Goal: Task Accomplishment & Management: Manage account settings

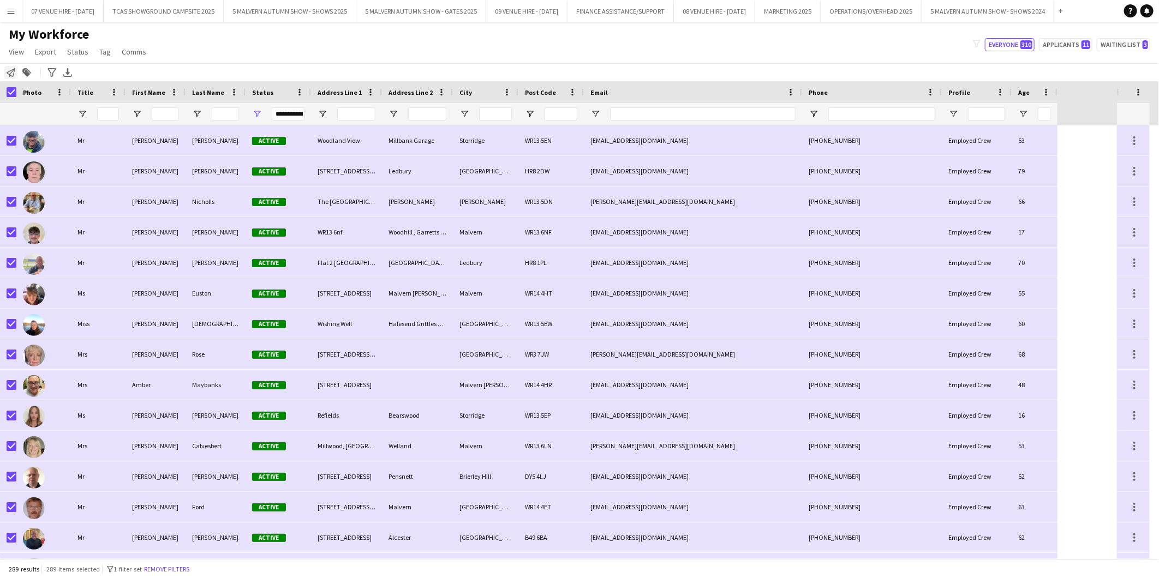
click at [11, 73] on icon at bounding box center [11, 72] width 9 height 9
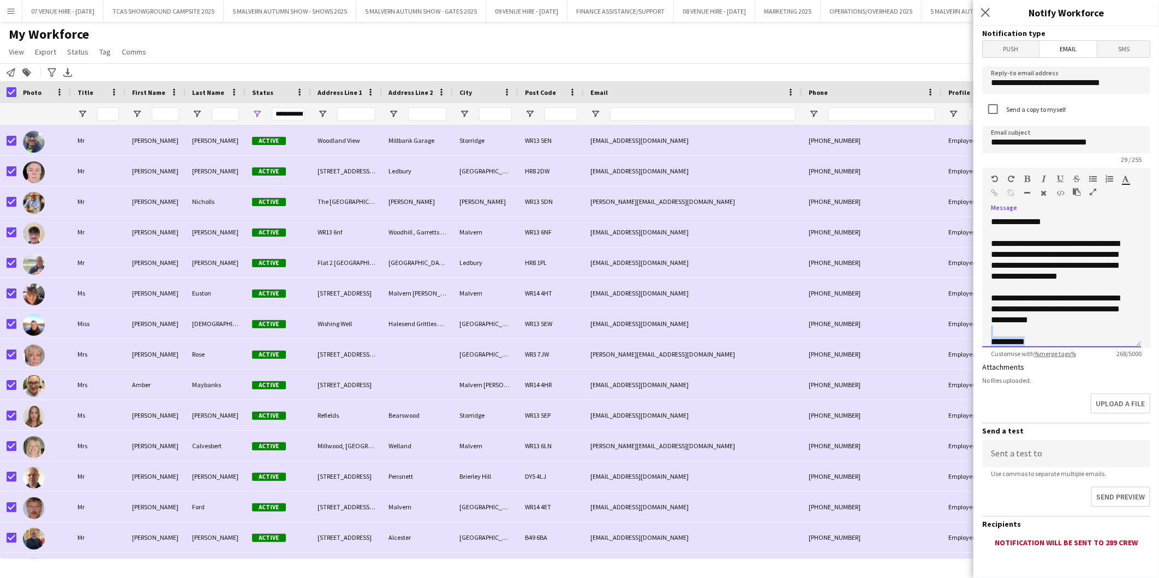
scroll to position [2, 0]
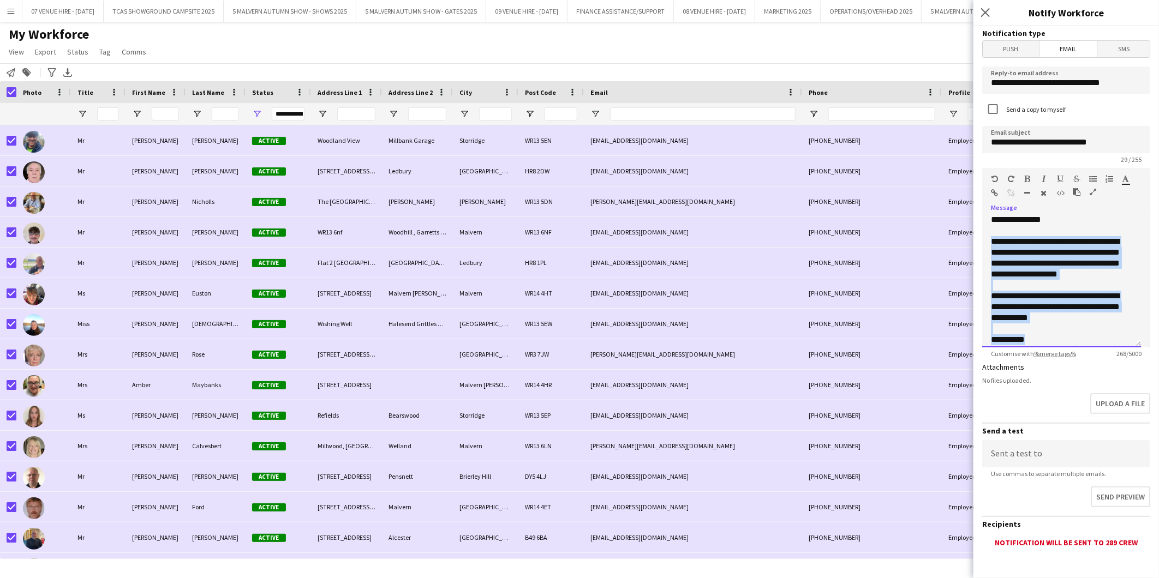
drag, startPoint x: 1038, startPoint y: 339, endPoint x: 978, endPoint y: 244, distance: 112.8
click at [978, 244] on form "**********" at bounding box center [1065, 329] width 185 height 607
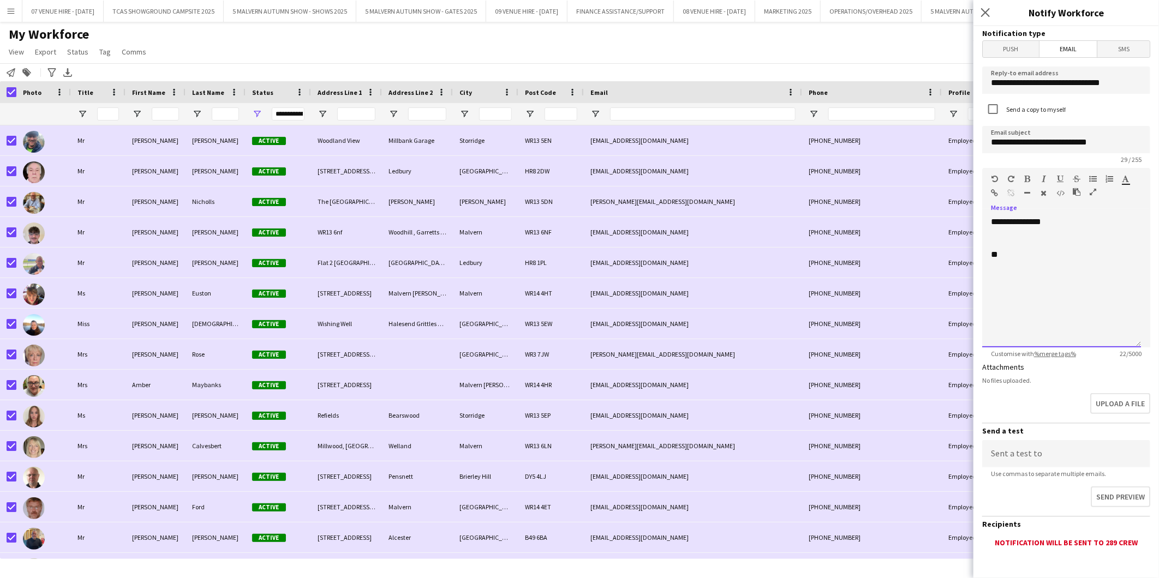
scroll to position [0, 0]
drag, startPoint x: 1000, startPoint y: 255, endPoint x: 987, endPoint y: 252, distance: 13.5
click at [987, 252] on div "**********" at bounding box center [1061, 282] width 159 height 131
click at [991, 235] on div "**********" at bounding box center [1061, 282] width 159 height 131
click at [1087, 244] on div "**********" at bounding box center [1061, 282] width 159 height 131
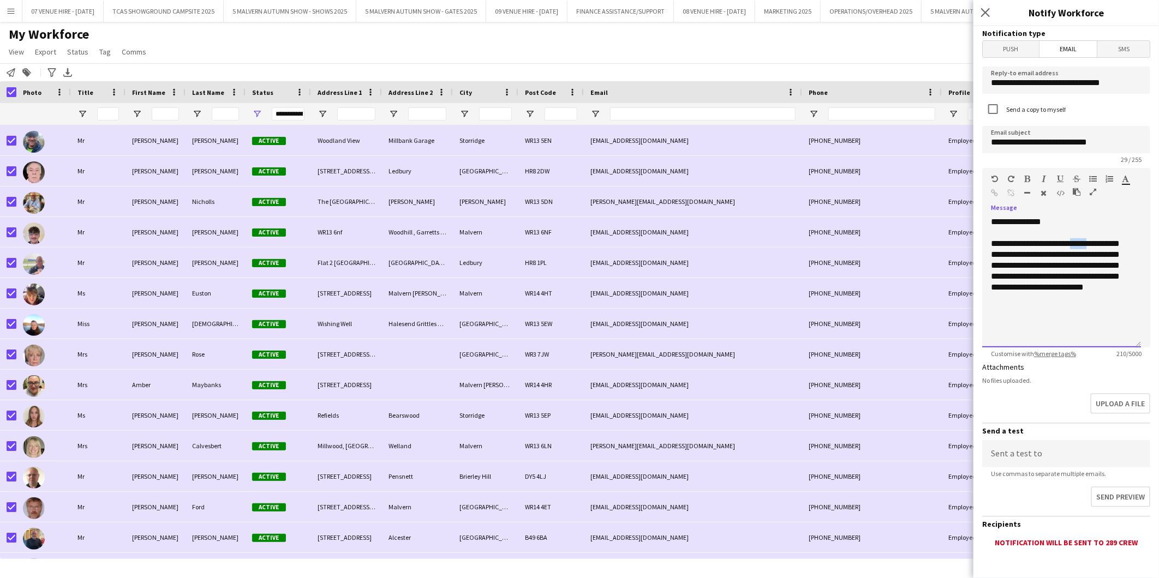
click at [1087, 244] on div "**********" at bounding box center [1061, 282] width 159 height 131
click at [1035, 258] on div "**********" at bounding box center [1061, 282] width 159 height 131
drag, startPoint x: 1034, startPoint y: 265, endPoint x: 991, endPoint y: 266, distance: 43.6
click at [991, 266] on div "**********" at bounding box center [1061, 282] width 159 height 131
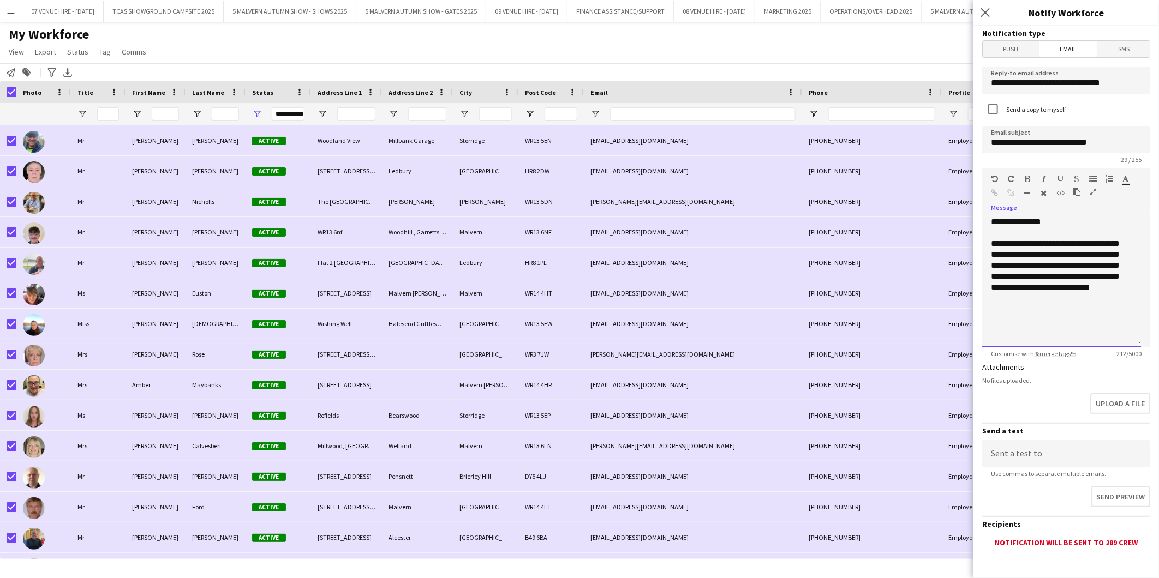
click at [1009, 266] on div "**********" at bounding box center [1061, 282] width 159 height 131
click at [1017, 263] on div "**********" at bounding box center [1061, 282] width 159 height 131
click at [1021, 263] on div "**********" at bounding box center [1061, 282] width 159 height 131
click at [1023, 262] on div "**********" at bounding box center [1061, 282] width 159 height 131
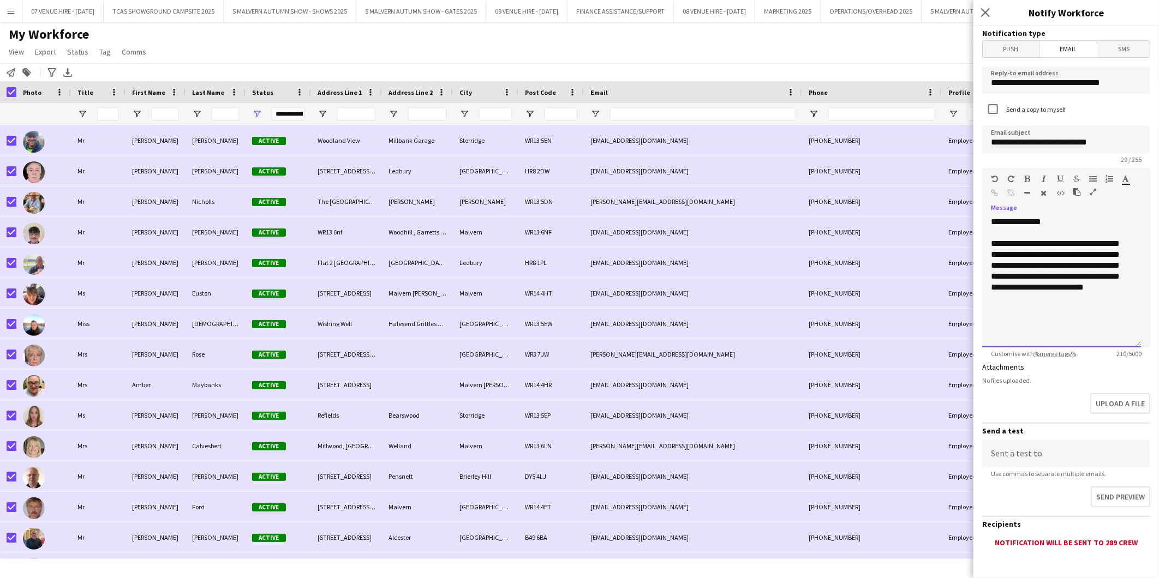
click at [1026, 263] on div "**********" at bounding box center [1061, 282] width 159 height 131
click at [1028, 262] on div "**********" at bounding box center [1061, 282] width 159 height 131
click at [1112, 265] on div "**********" at bounding box center [1061, 282] width 159 height 131
click at [1065, 275] on div "**********" at bounding box center [1061, 282] width 159 height 131
click at [1051, 307] on div "**********" at bounding box center [1061, 304] width 141 height 44
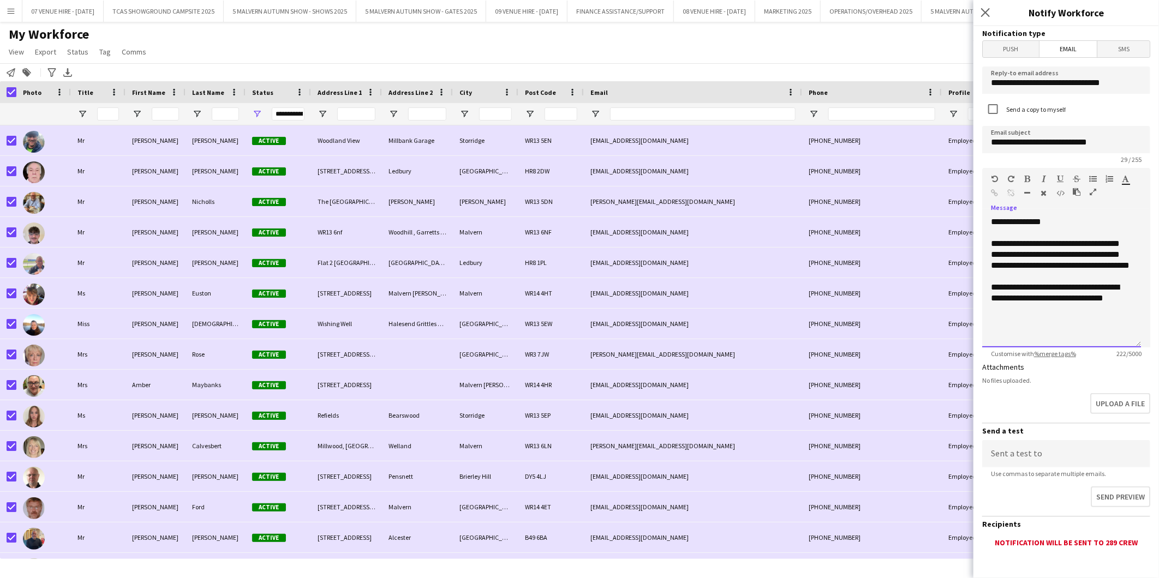
click at [1087, 307] on div "**********" at bounding box center [1061, 304] width 141 height 44
click at [1041, 330] on div "**********" at bounding box center [1057, 331] width 133 height 33
click at [1088, 303] on div "**********" at bounding box center [1057, 292] width 133 height 22
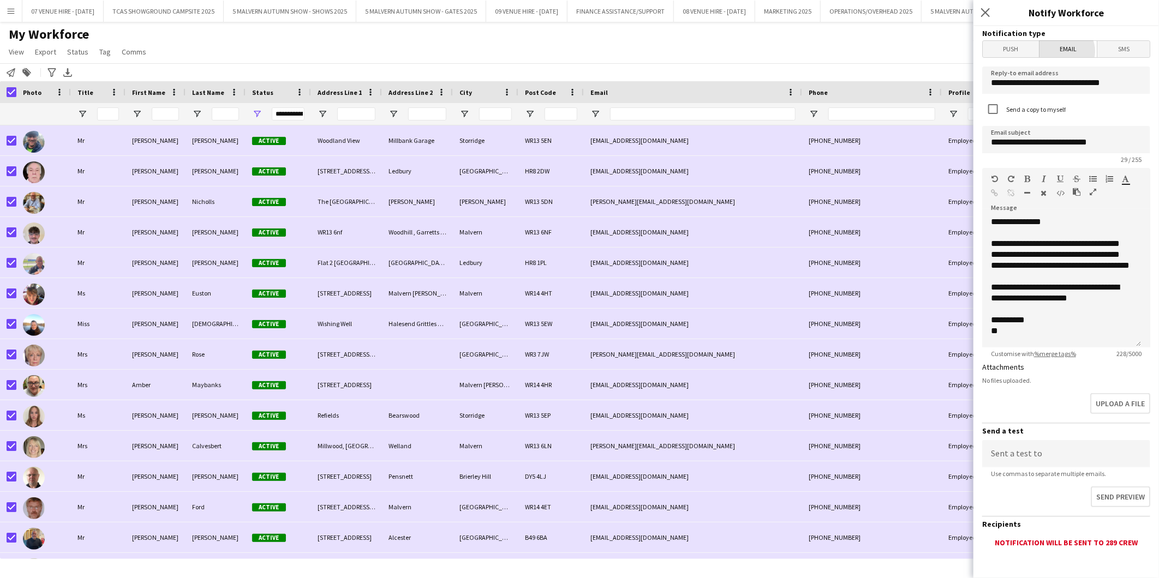
click at [1061, 51] on span "Email" at bounding box center [1068, 49] width 58 height 16
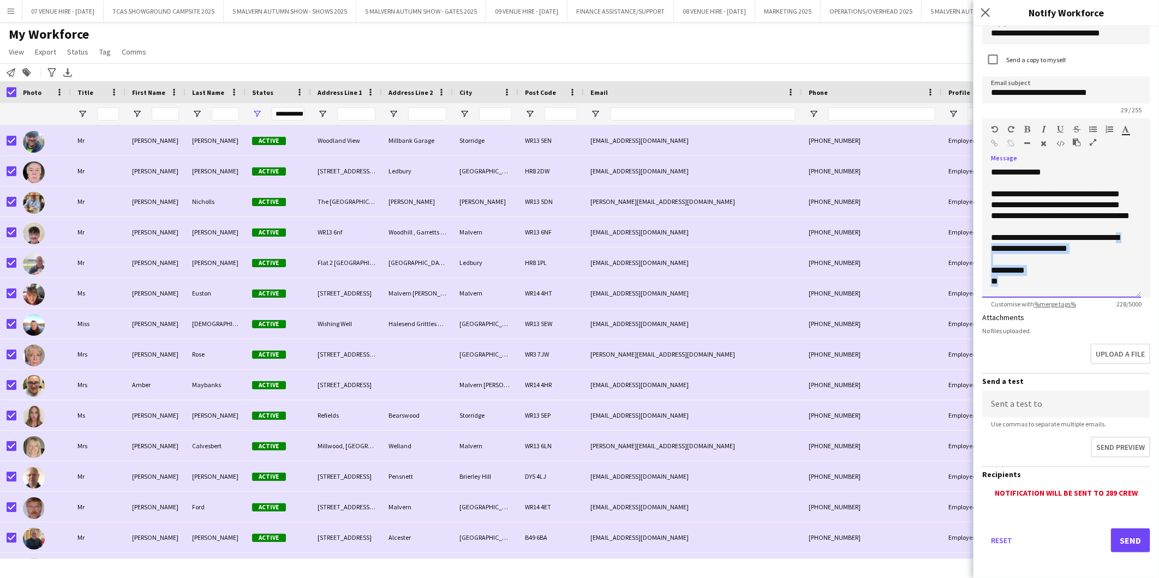
scroll to position [2, 0]
drag, startPoint x: 1015, startPoint y: 290, endPoint x: 994, endPoint y: 184, distance: 108.3
click at [994, 184] on div "**********" at bounding box center [1061, 232] width 159 height 131
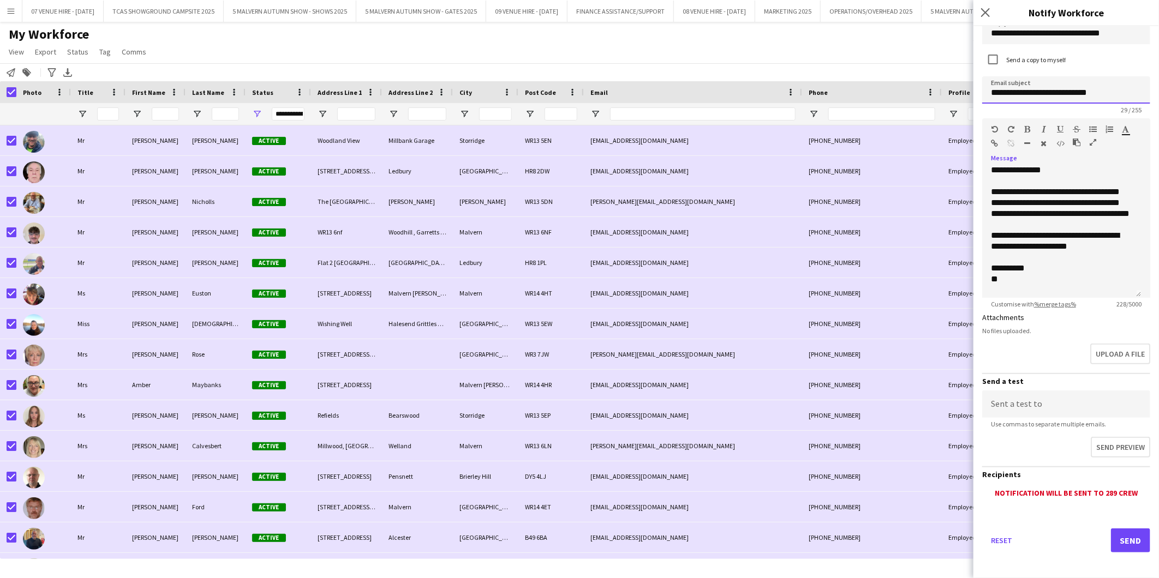
click at [1101, 89] on input "**********" at bounding box center [1066, 89] width 168 height 27
type input "**********"
click at [1078, 160] on div "**********" at bounding box center [1066, 228] width 168 height 139
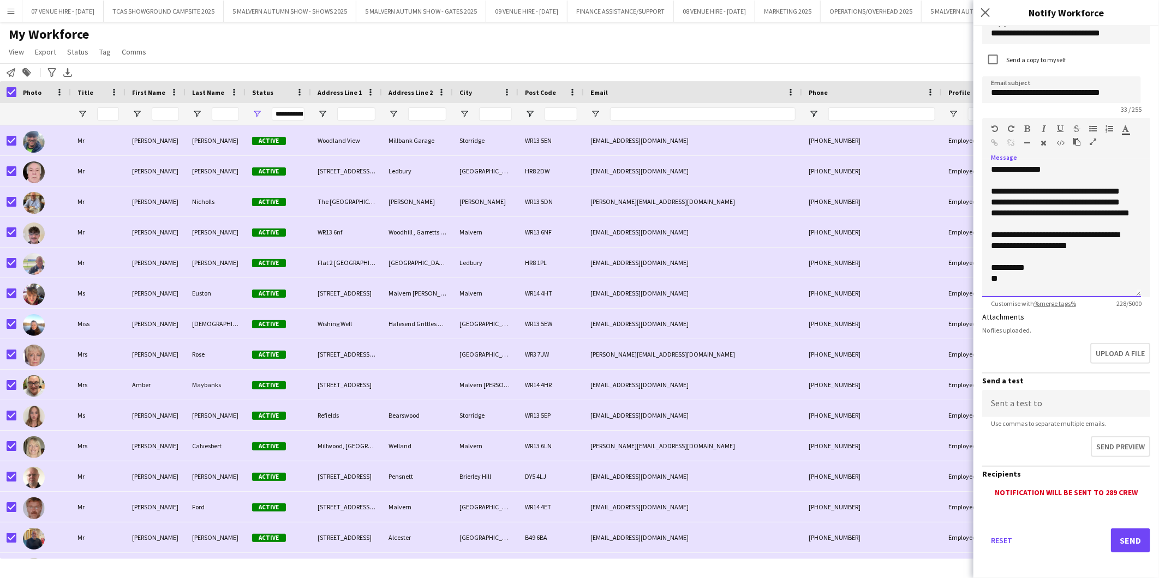
scroll to position [0, 0]
click at [1031, 227] on div "**********" at bounding box center [1061, 231] width 159 height 131
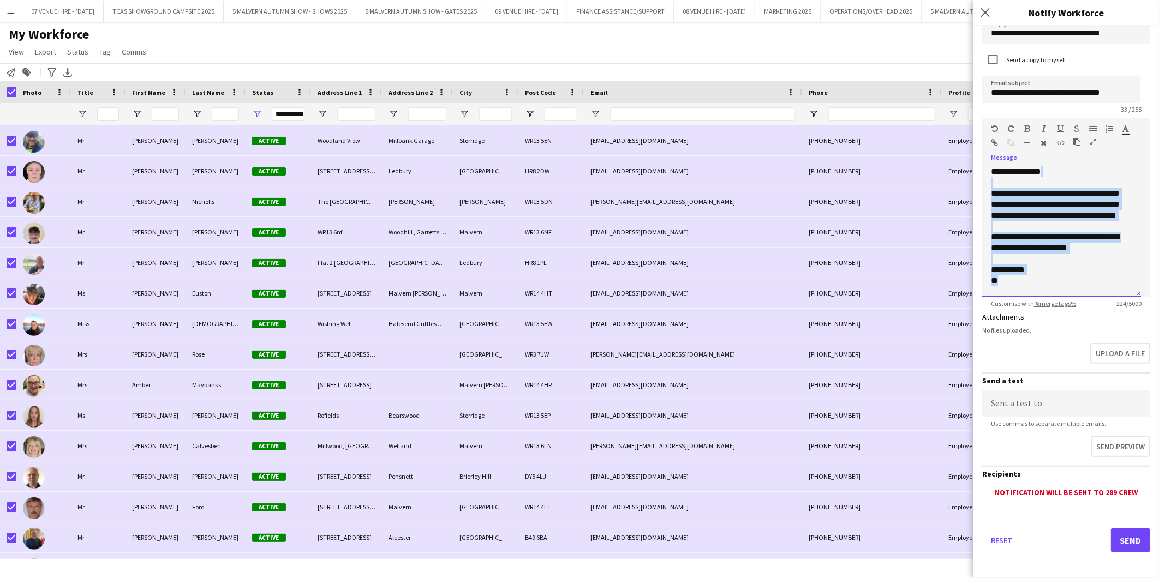
drag, startPoint x: 1013, startPoint y: 264, endPoint x: 980, endPoint y: 178, distance: 91.9
click at [980, 178] on form "**********" at bounding box center [1065, 280] width 185 height 607
copy div "**********"
click at [1121, 531] on button "Send" at bounding box center [1130, 541] width 39 height 24
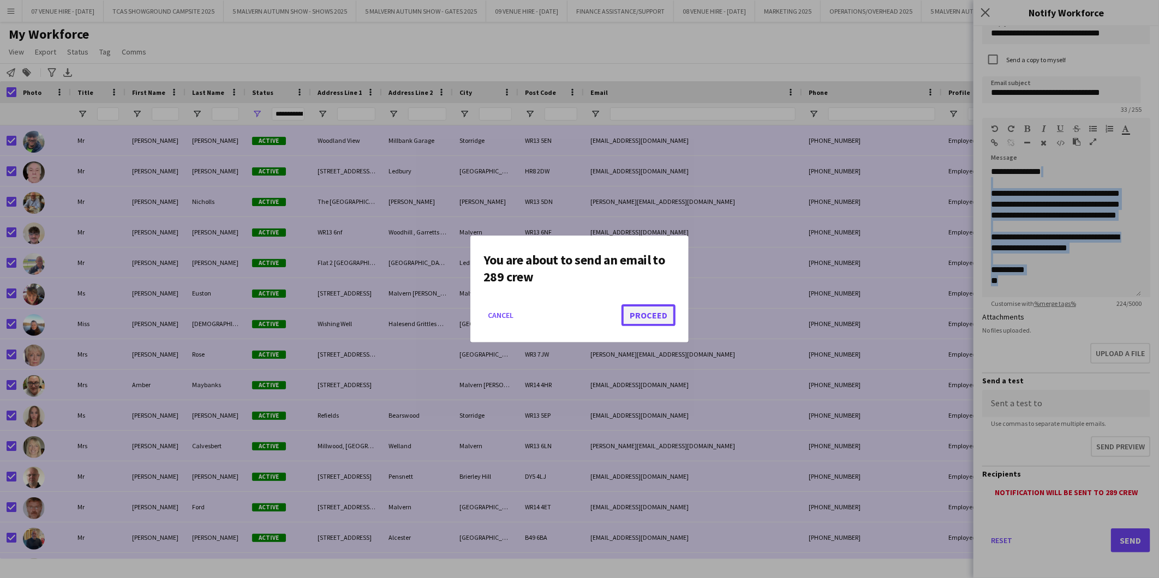
click at [671, 319] on button "Proceed" at bounding box center [648, 315] width 54 height 22
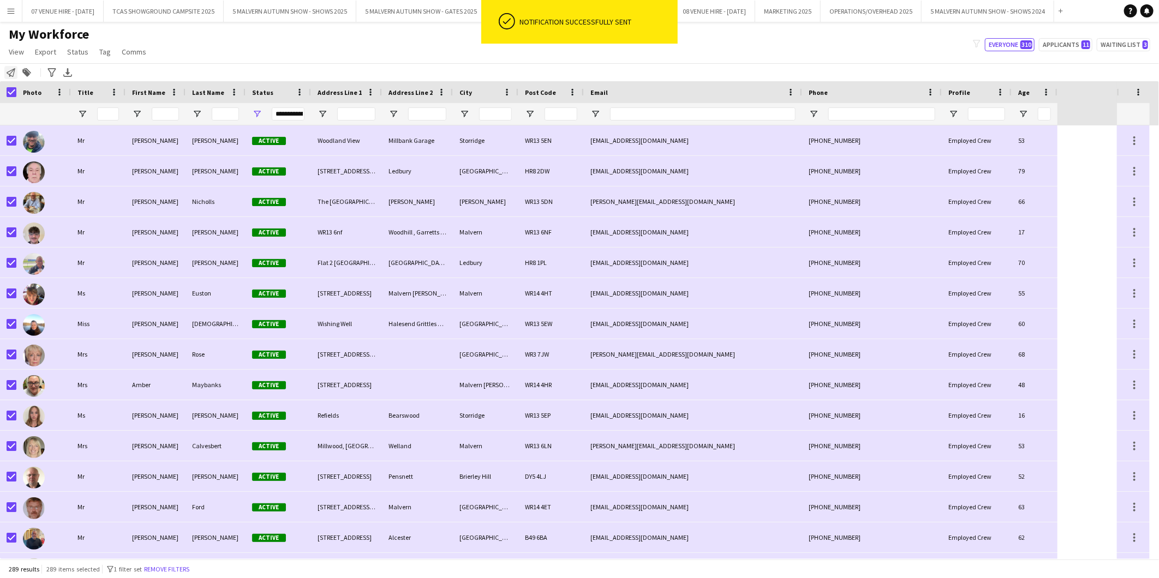
click at [11, 70] on icon "Notify workforce" at bounding box center [11, 72] width 9 height 9
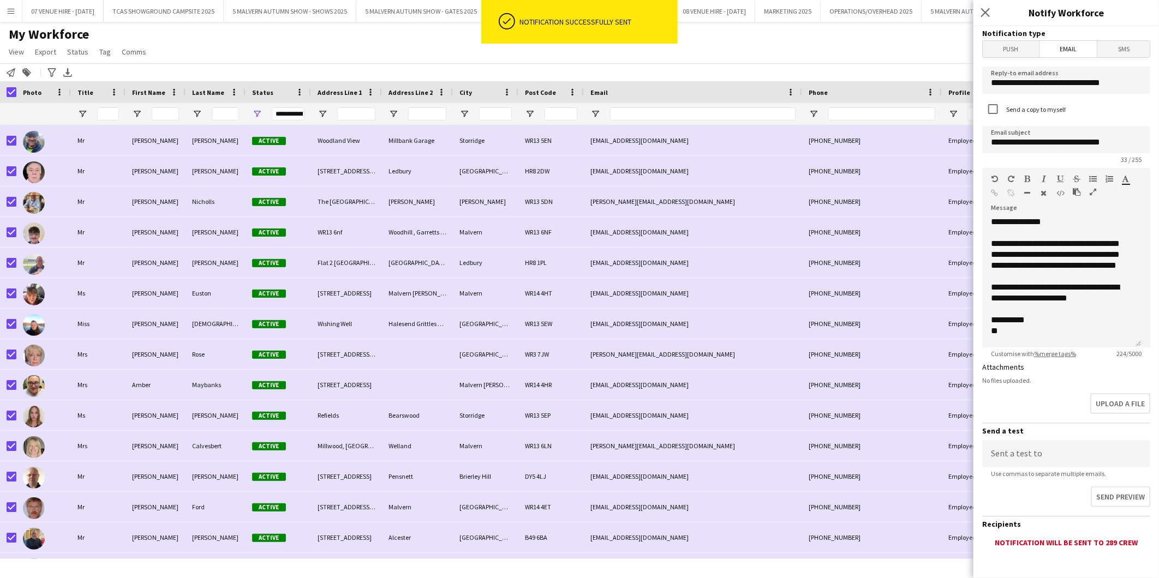
click at [1011, 50] on span "Push" at bounding box center [1010, 49] width 56 height 16
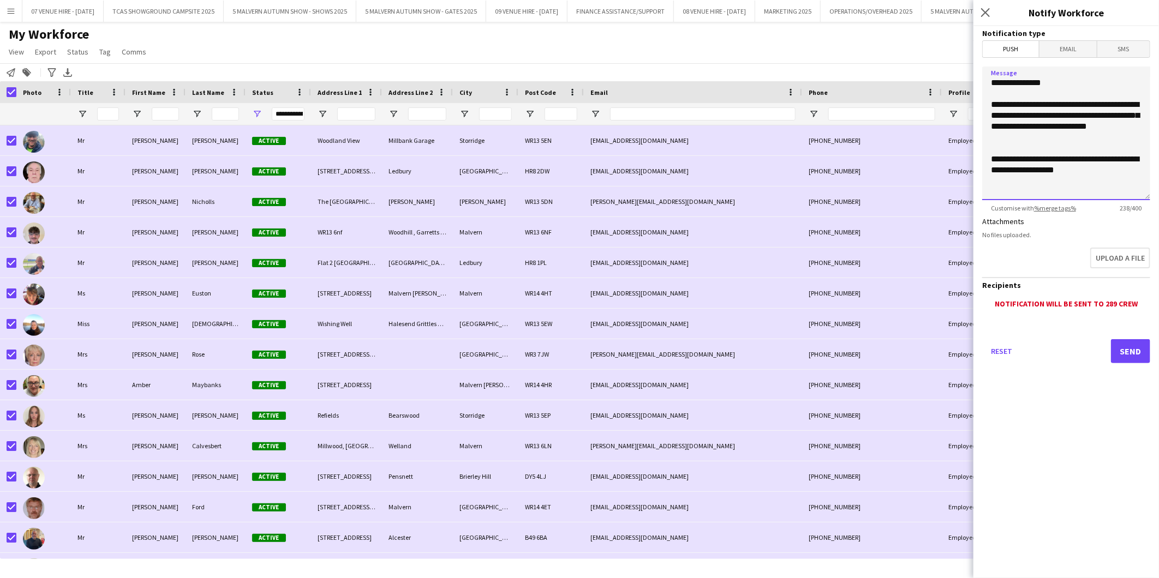
drag, startPoint x: 1086, startPoint y: 182, endPoint x: 990, endPoint y: 107, distance: 121.7
click at [990, 107] on textarea "**********" at bounding box center [1066, 134] width 168 height 134
paste textarea "**********"
click at [1009, 107] on textarea "**********" at bounding box center [1066, 134] width 168 height 134
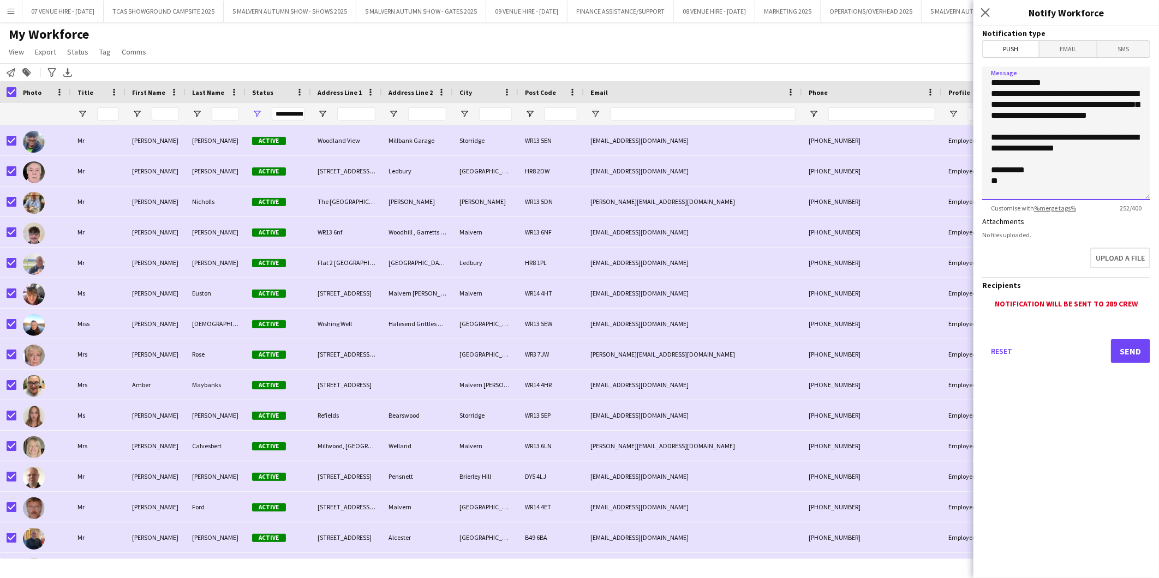
click at [1084, 95] on textarea "**********" at bounding box center [1066, 134] width 168 height 134
click at [1082, 94] on textarea "**********" at bounding box center [1066, 134] width 168 height 134
drag, startPoint x: 1081, startPoint y: 91, endPoint x: 1049, endPoint y: 94, distance: 32.3
click at [1049, 94] on textarea "**********" at bounding box center [1066, 134] width 168 height 134
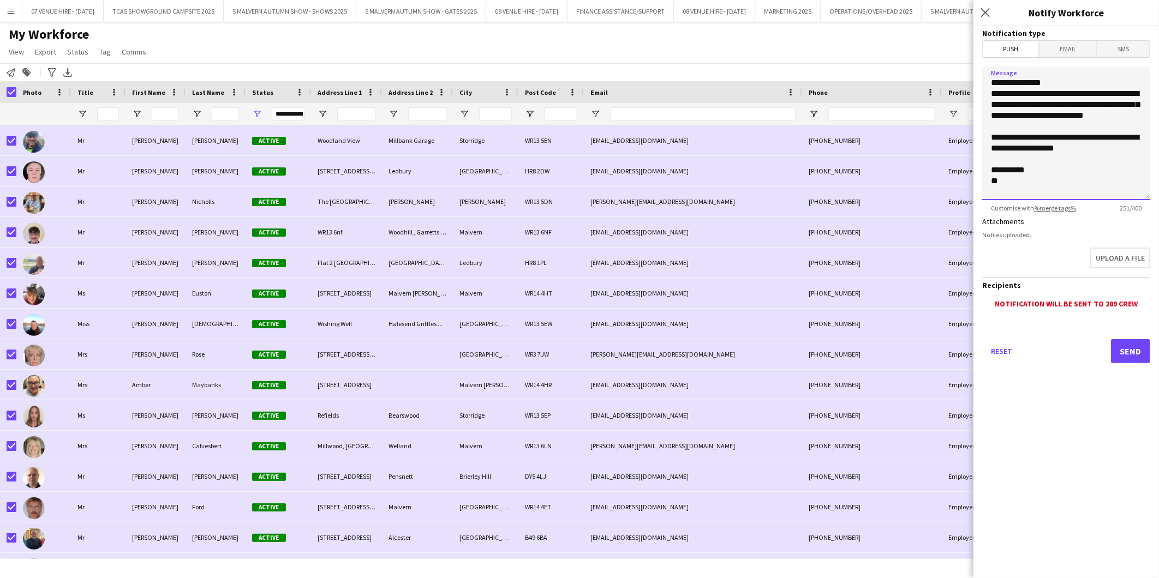
drag, startPoint x: 1020, startPoint y: 192, endPoint x: 976, endPoint y: 95, distance: 106.0
click at [976, 95] on form "**********" at bounding box center [1065, 210] width 185 height 368
click at [1021, 144] on textarea "**********" at bounding box center [1066, 134] width 168 height 134
drag, startPoint x: 1012, startPoint y: 194, endPoint x: 989, endPoint y: 97, distance: 100.3
click at [989, 97] on textarea "**********" at bounding box center [1066, 134] width 168 height 134
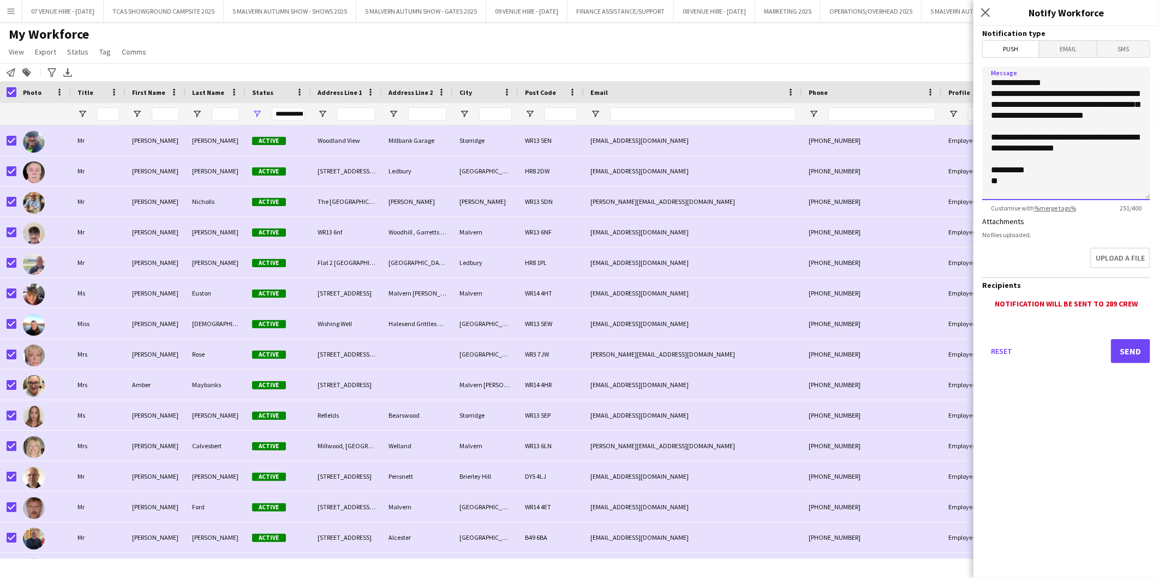
paste textarea "******"
click at [1038, 124] on textarea "**********" at bounding box center [1066, 134] width 168 height 134
drag, startPoint x: 1024, startPoint y: 173, endPoint x: 983, endPoint y: 148, distance: 48.2
click at [983, 148] on textarea "**********" at bounding box center [1066, 134] width 168 height 134
click at [1076, 85] on textarea "**********" at bounding box center [1066, 134] width 168 height 134
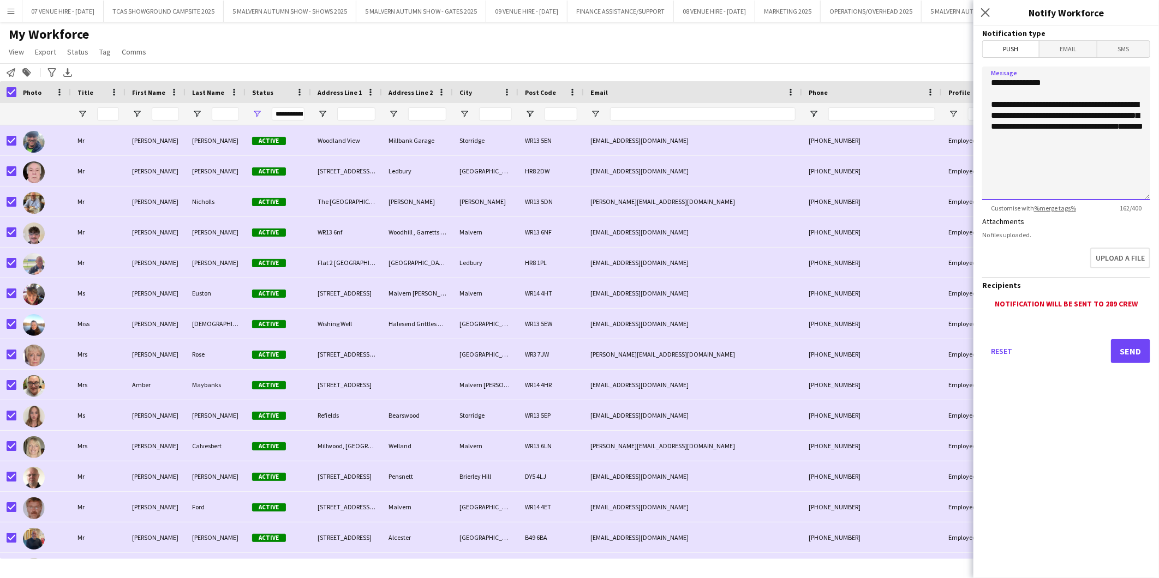
click at [1012, 124] on textarea "**********" at bounding box center [1066, 134] width 168 height 134
click at [991, 158] on textarea "**********" at bounding box center [1066, 134] width 168 height 134
type textarea "**********"
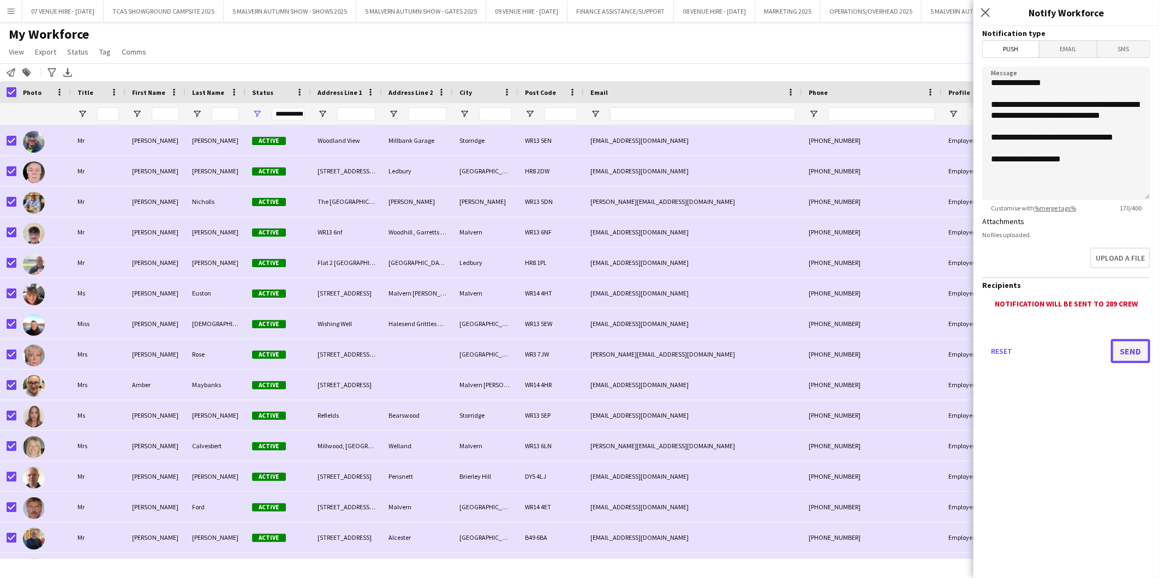
click at [1137, 351] on button "Send" at bounding box center [1130, 351] width 39 height 24
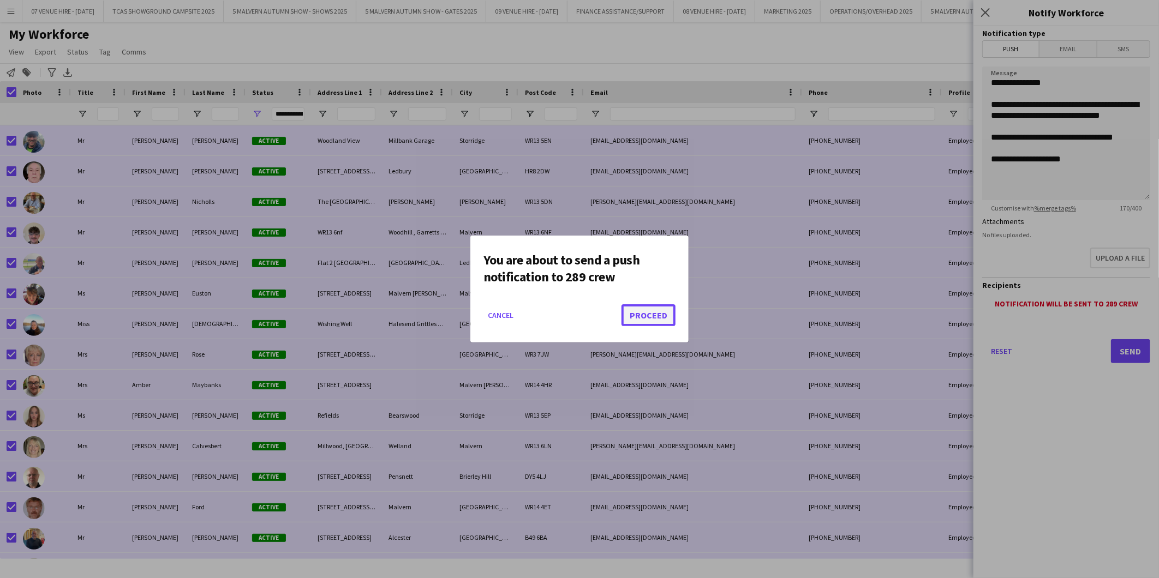
click at [646, 310] on button "Proceed" at bounding box center [648, 315] width 54 height 22
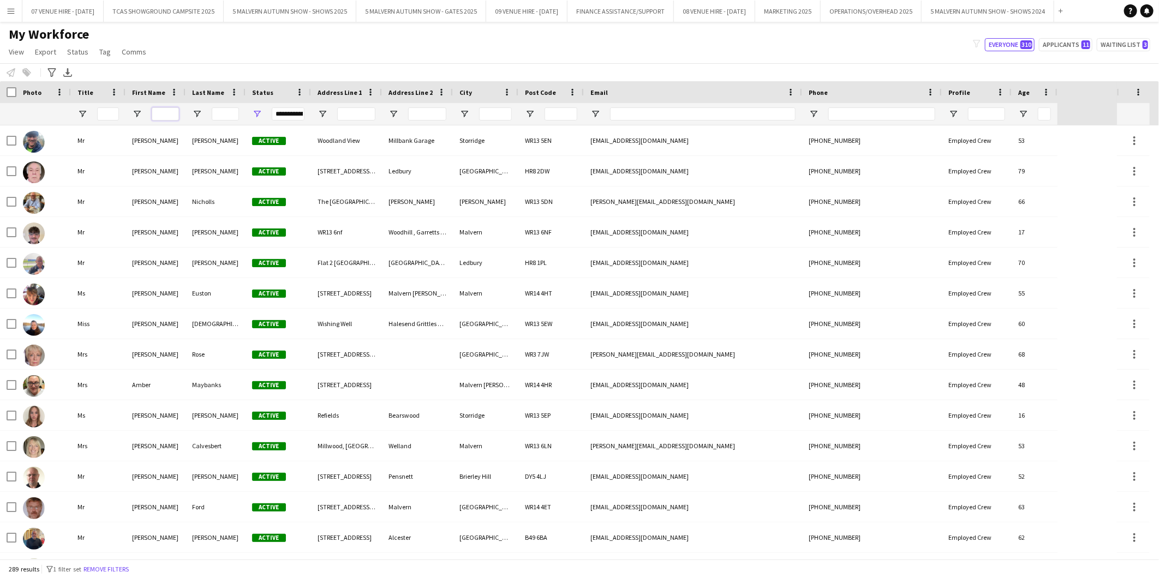
click at [160, 118] on input "First Name Filter Input" at bounding box center [165, 113] width 27 height 13
type input "****"
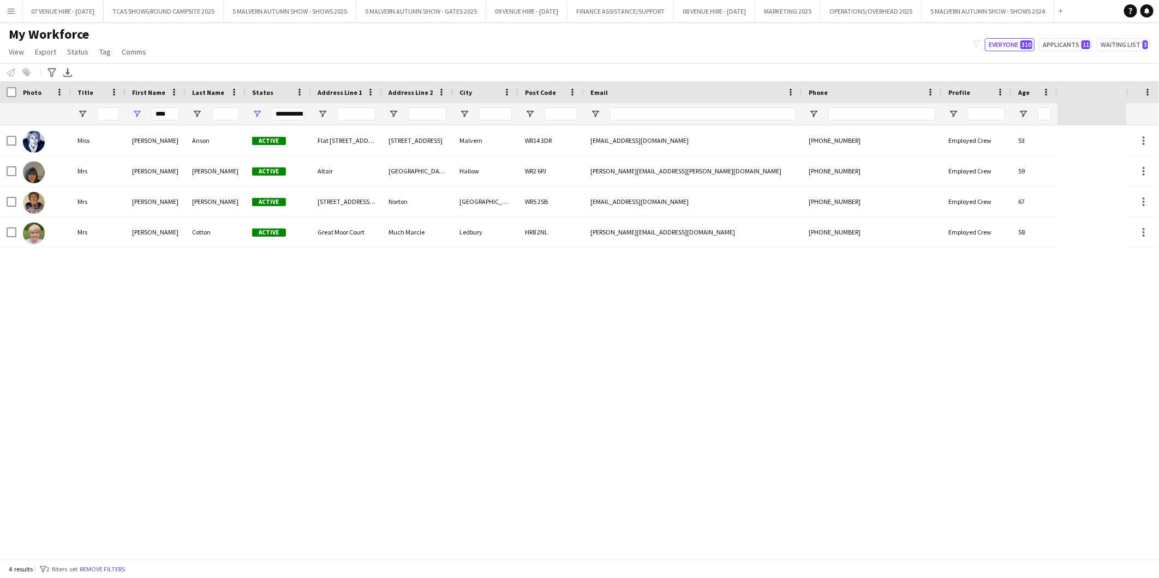
click at [67, 358] on div "[PERSON_NAME] Active [STREET_ADDRESS][EMAIL_ADDRESS][DOMAIN_NAME] [PHONE_NUMBER…" at bounding box center [563, 342] width 1126 height 434
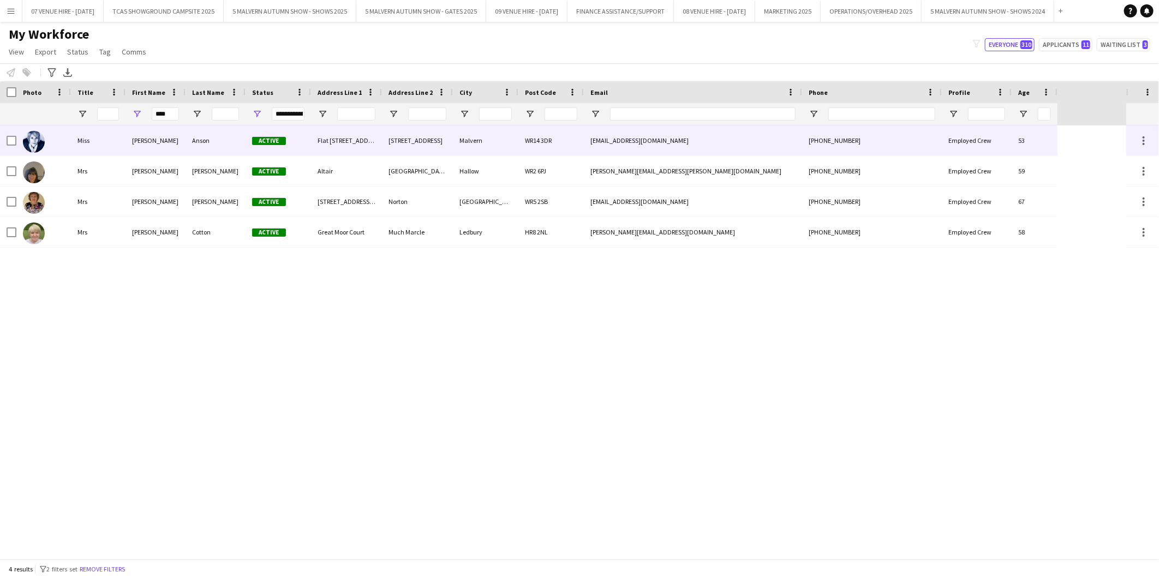
click at [37, 144] on img at bounding box center [34, 142] width 22 height 22
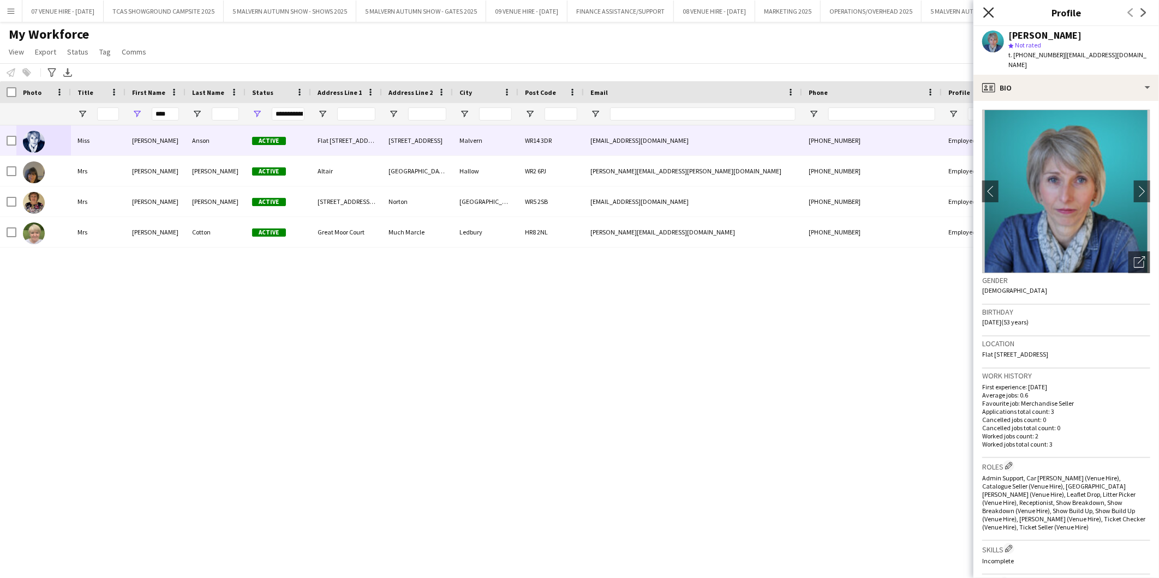
click at [992, 10] on icon "Close pop-in" at bounding box center [988, 12] width 10 height 10
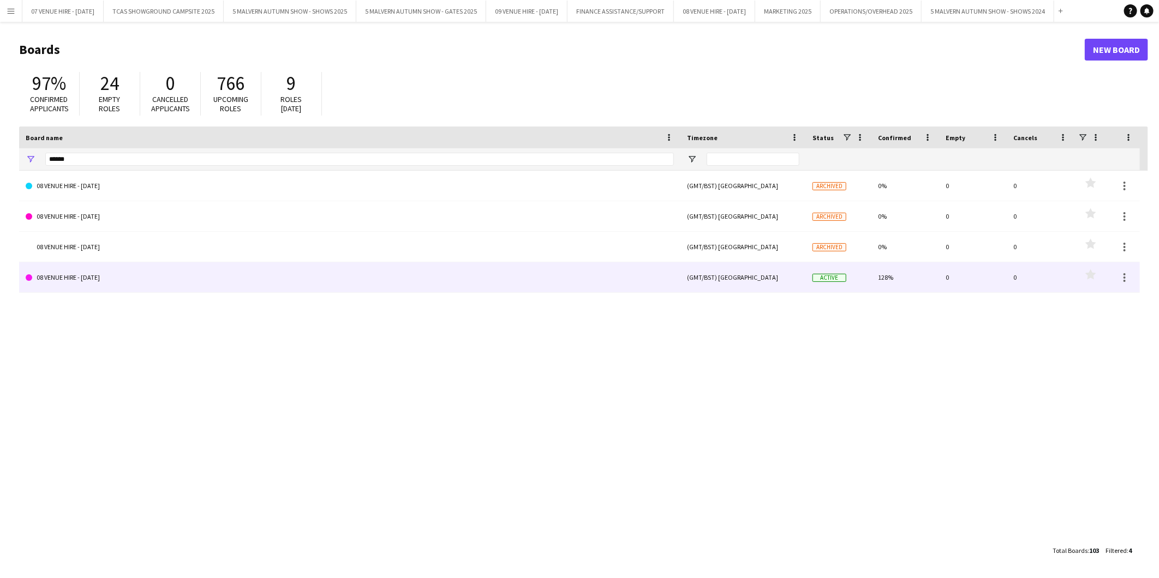
click at [121, 273] on link "08 VENUE HIRE - [DATE]" at bounding box center [350, 277] width 648 height 31
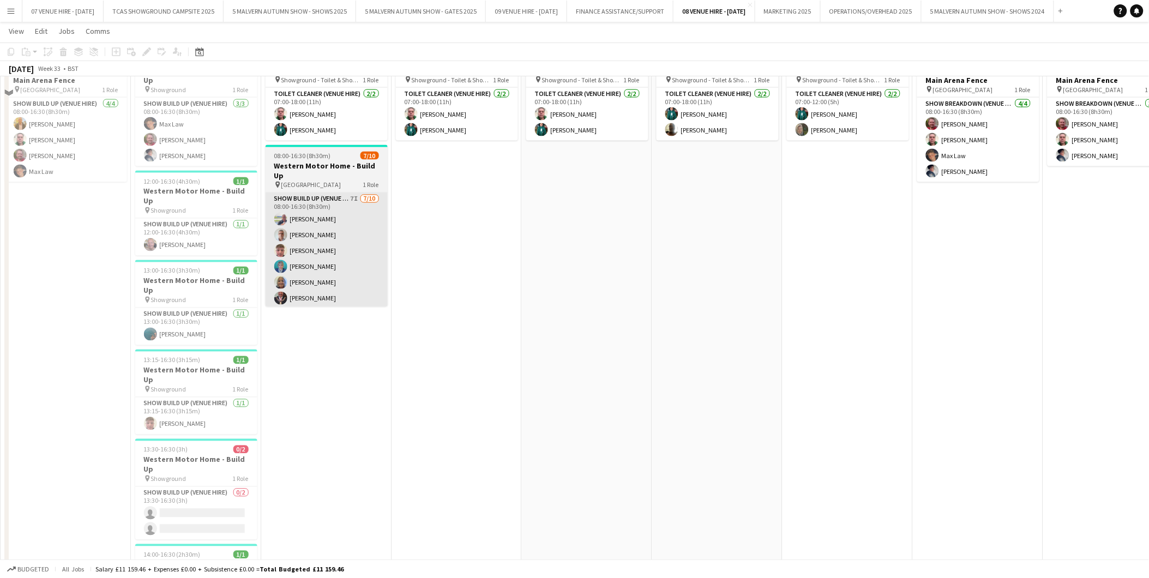
scroll to position [545, 0]
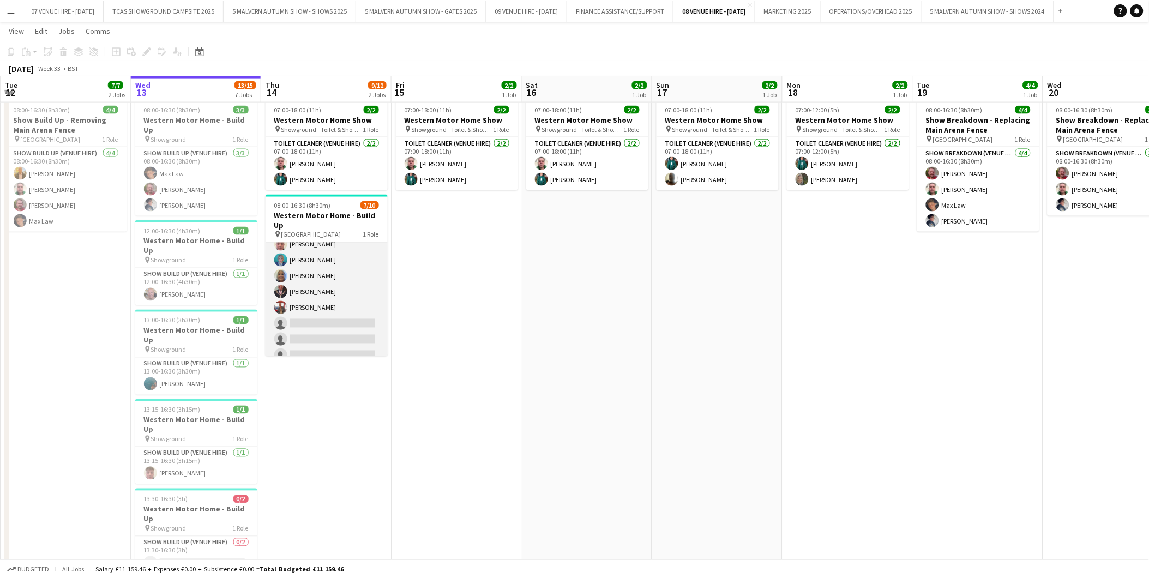
click at [352, 334] on app-card-role "Show Build Up (Venue Hire) 7I 7/10 08:00-16:30 (8h30m) Alexander Brooks Timothy…" at bounding box center [327, 276] width 122 height 179
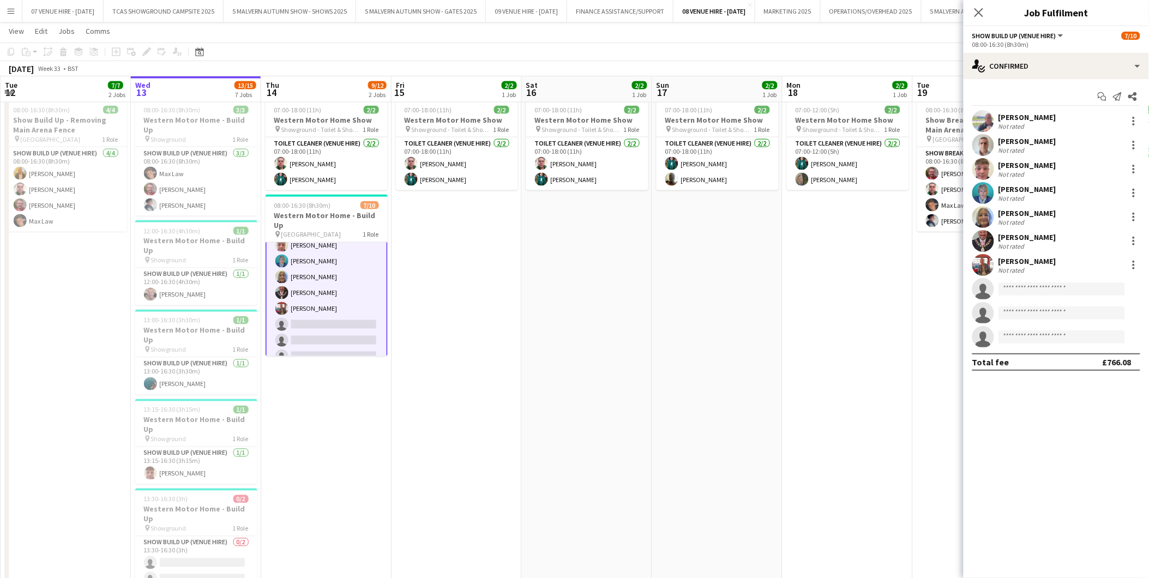
scroll to position [57, 0]
click at [1015, 70] on div "single-neutral-actions-check-2 Confirmed" at bounding box center [1056, 66] width 185 height 26
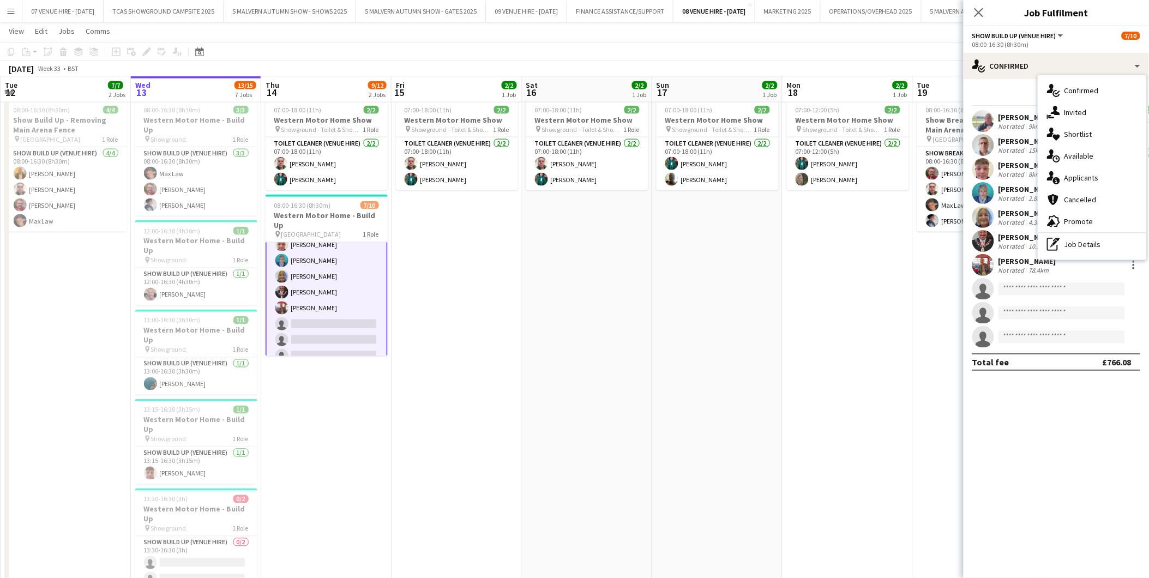
click at [1077, 111] on div "single-neutral-actions-share-1 Invited" at bounding box center [1093, 112] width 108 height 22
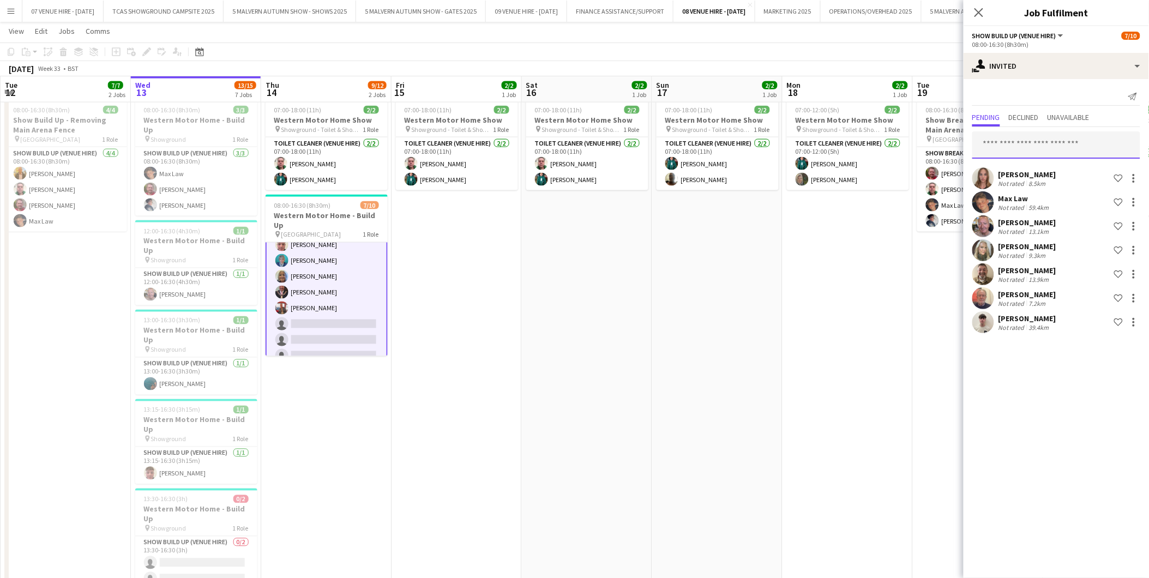
click at [1043, 141] on input "text" at bounding box center [1057, 144] width 168 height 27
type input "****"
click at [1023, 175] on span "Mick Roberts" at bounding box center [1013, 171] width 63 height 9
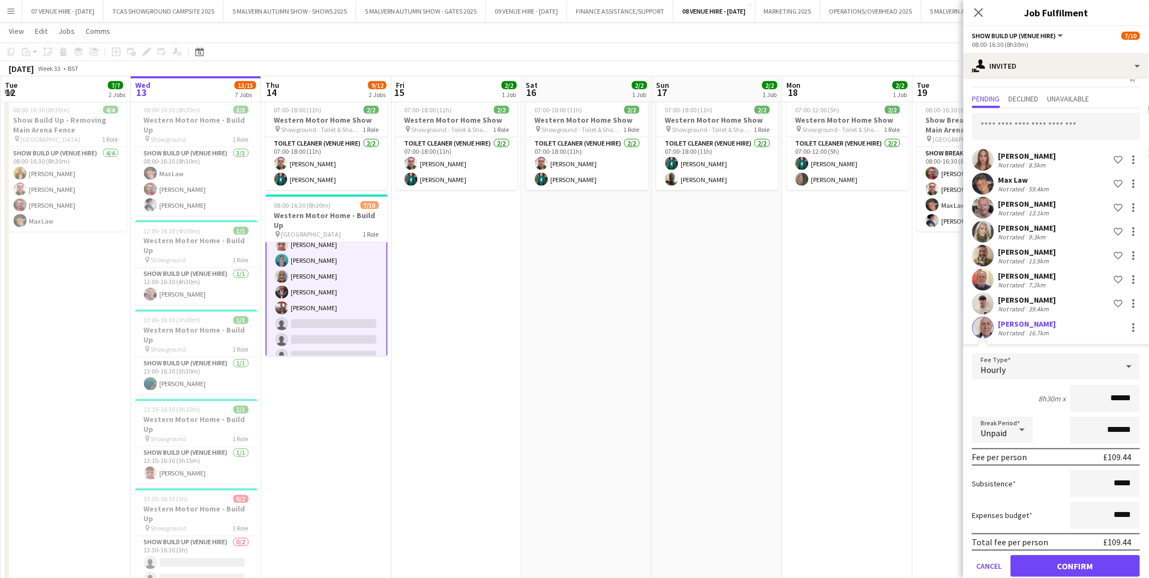
scroll to position [34, 0]
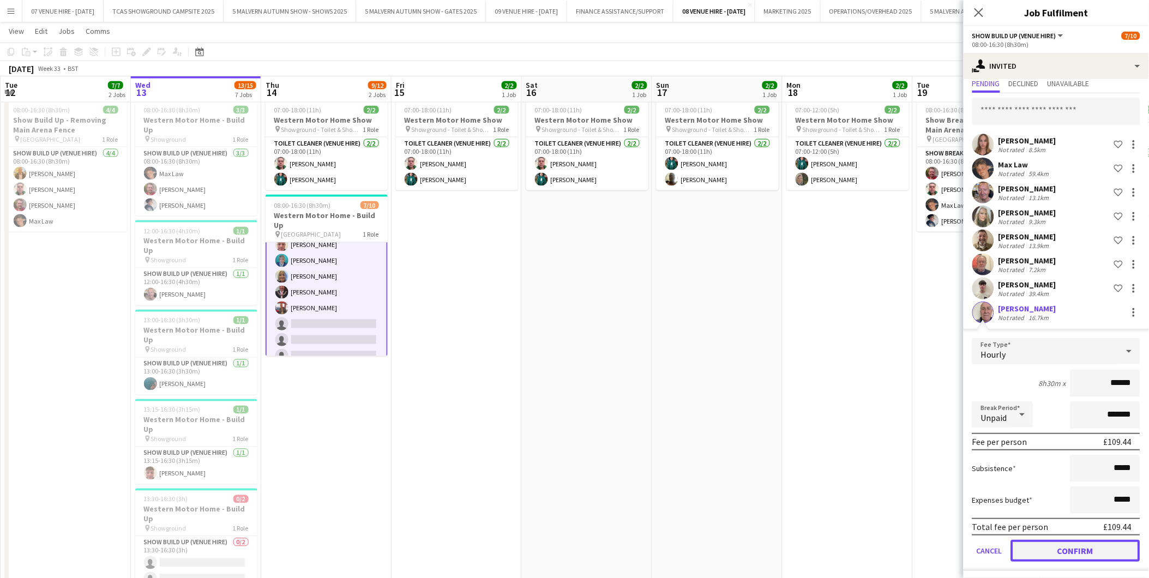
click at [1063, 543] on button "Confirm" at bounding box center [1075, 551] width 129 height 22
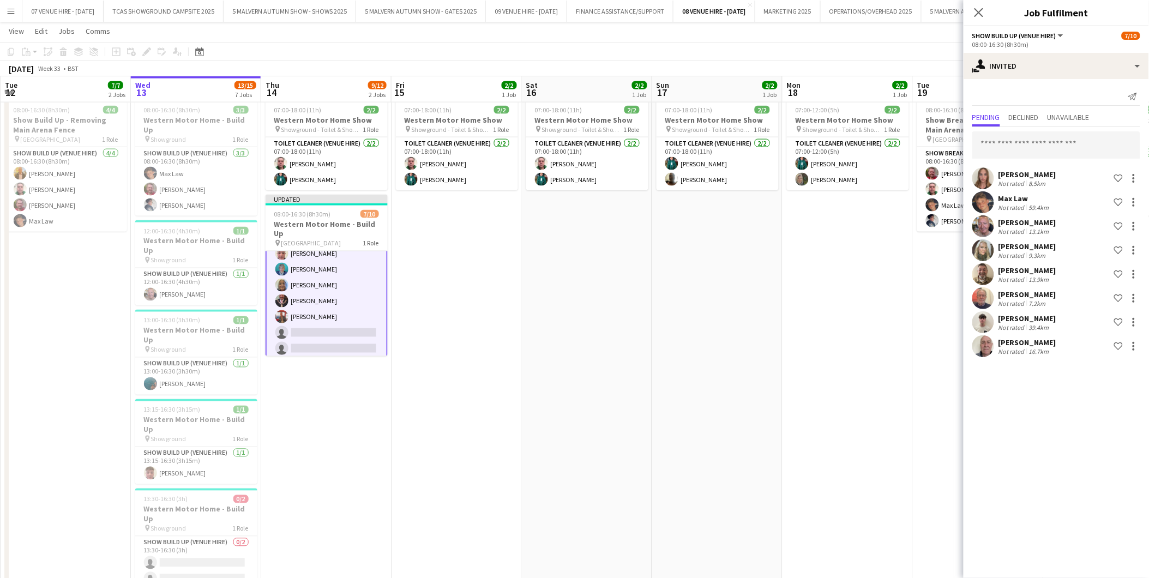
scroll to position [0, 0]
click at [702, 443] on app-date-cell "07:00-18:00 (11h) 2/2 Western Motor Home Show pin Showground - Toilet & Showers…" at bounding box center [717, 400] width 130 height 611
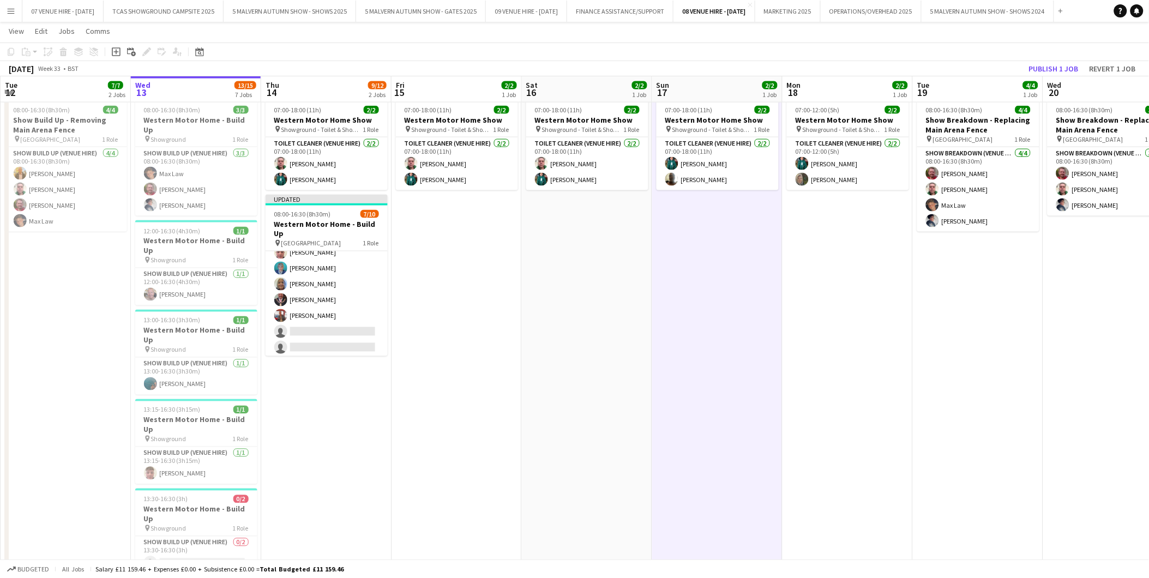
scroll to position [56, 0]
click at [338, 323] on app-card-role "Show Build Up (Venue Hire) 8I 7/10 08:00-16:30 (8h30m) Alexander Brooks Timothy…" at bounding box center [327, 284] width 122 height 179
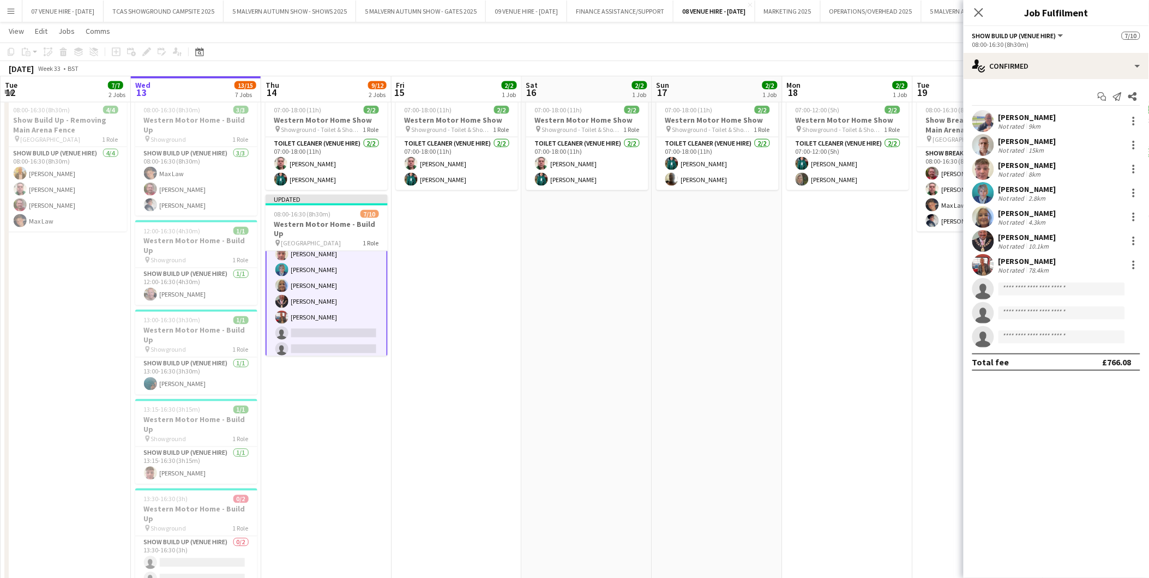
scroll to position [57, 0]
click at [1016, 285] on input at bounding box center [1062, 289] width 127 height 13
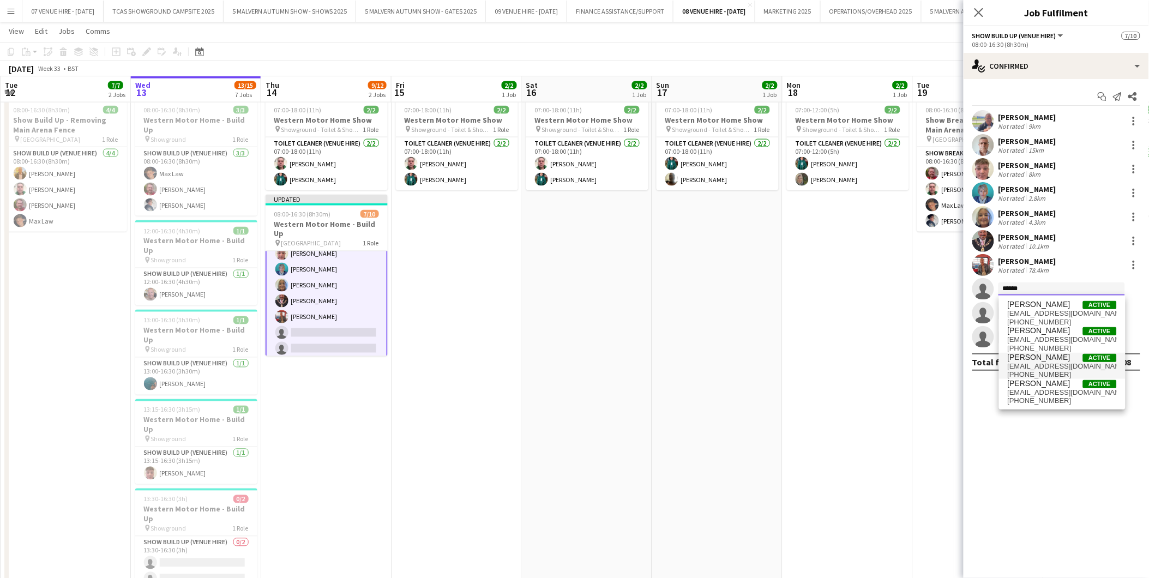
type input "******"
click at [1029, 363] on span "mickrroberts@sky.com" at bounding box center [1062, 366] width 109 height 9
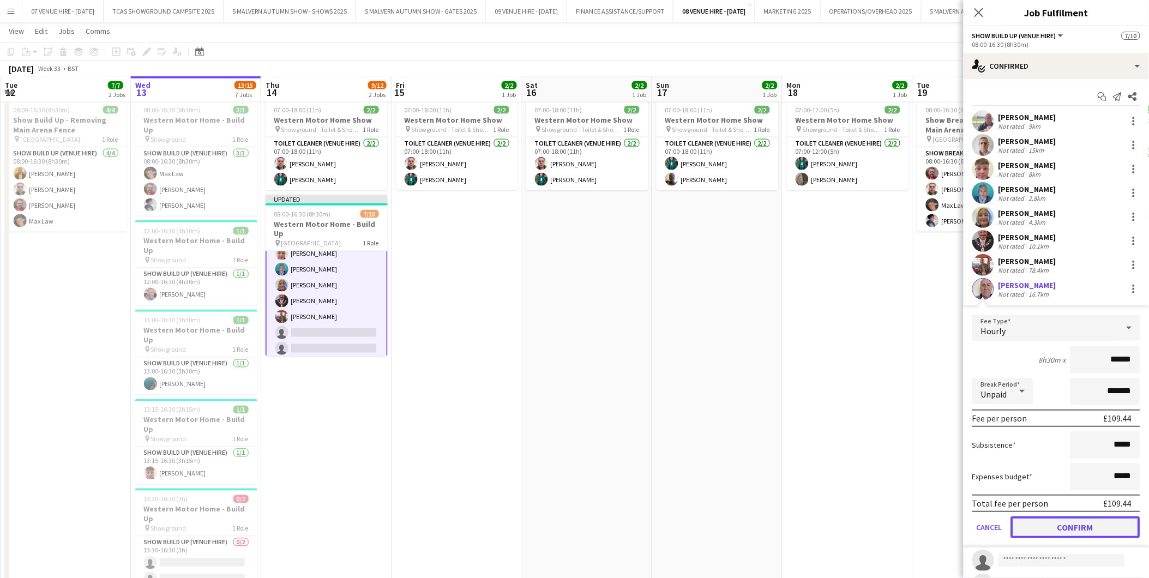
click at [1049, 519] on button "Confirm" at bounding box center [1075, 528] width 129 height 22
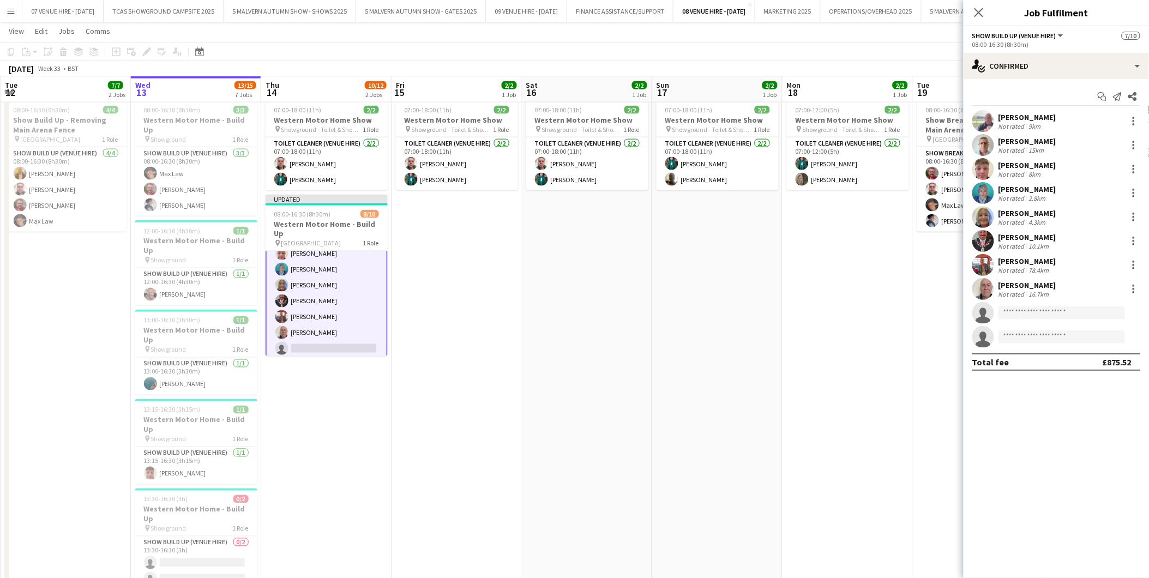
click at [825, 406] on app-date-cell "07:00-12:00 (5h) 2/2 Western Motor Home Show pin Showground - Toilet & Showers …" at bounding box center [848, 400] width 130 height 611
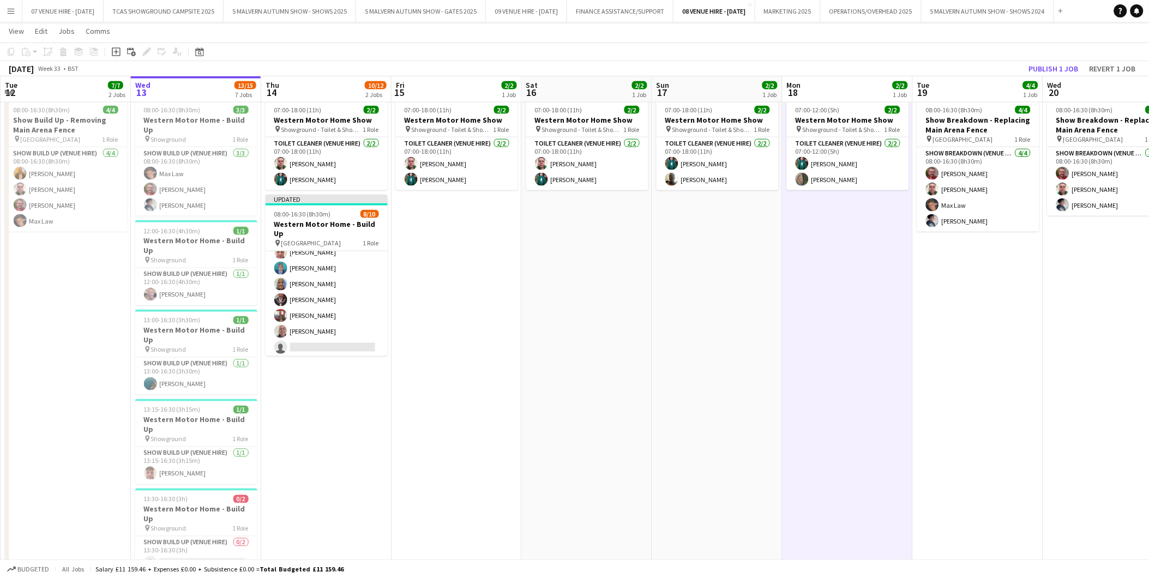
scroll to position [56, 0]
click at [1064, 67] on button "Publish 1 job" at bounding box center [1054, 69] width 58 height 14
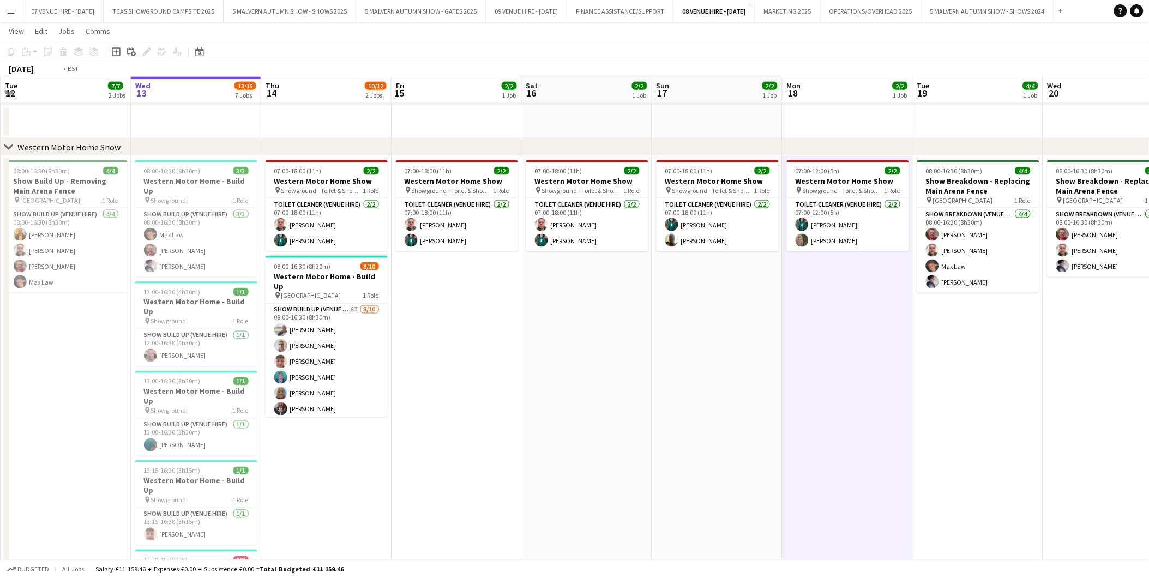
scroll to position [0, 129]
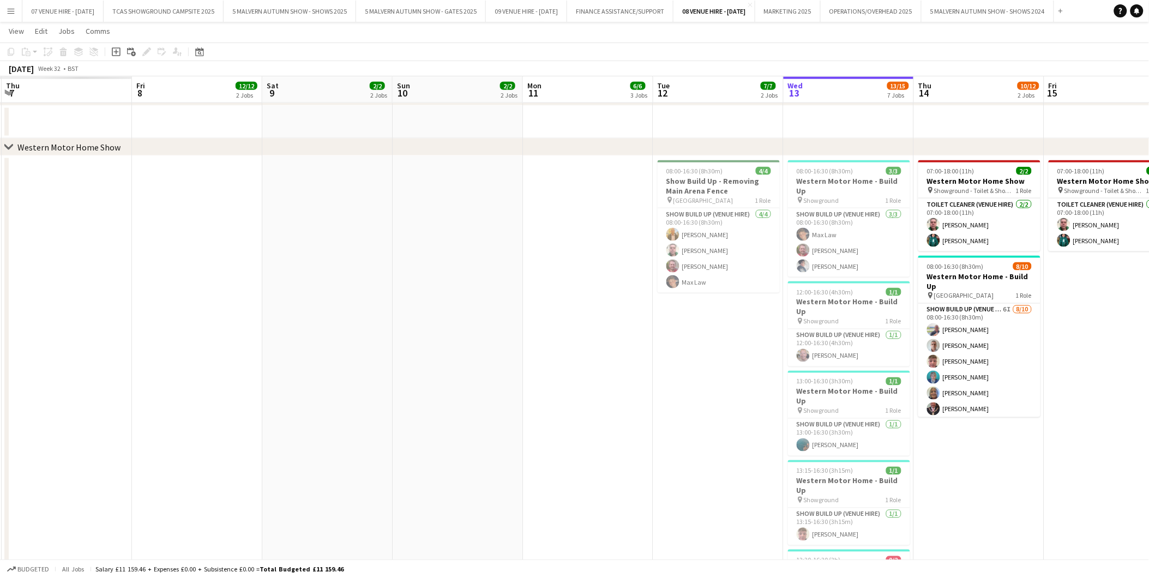
drag, startPoint x: 101, startPoint y: 183, endPoint x: 494, endPoint y: 209, distance: 393.7
click at [494, 209] on app-calendar-viewport "Wed 6 Thu 7 Fri 8 12/12 2 Jobs Sat 9 2/2 2 Jobs Sun 10 2/2 2 Jobs Mon 11 6/6 3 …" at bounding box center [574, 262] width 1149 height 1409
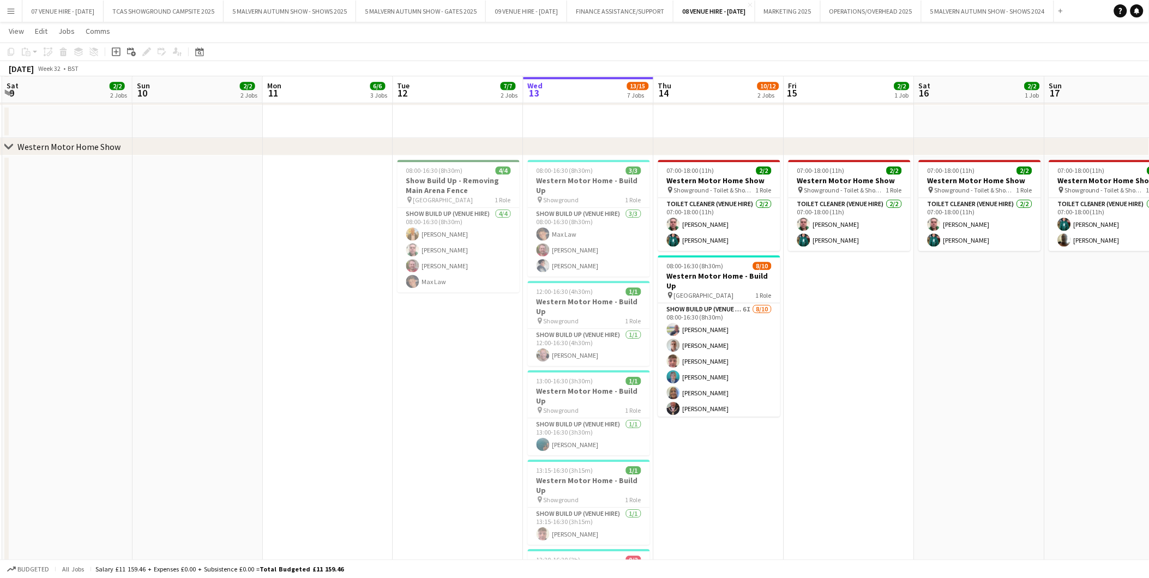
scroll to position [0, 357]
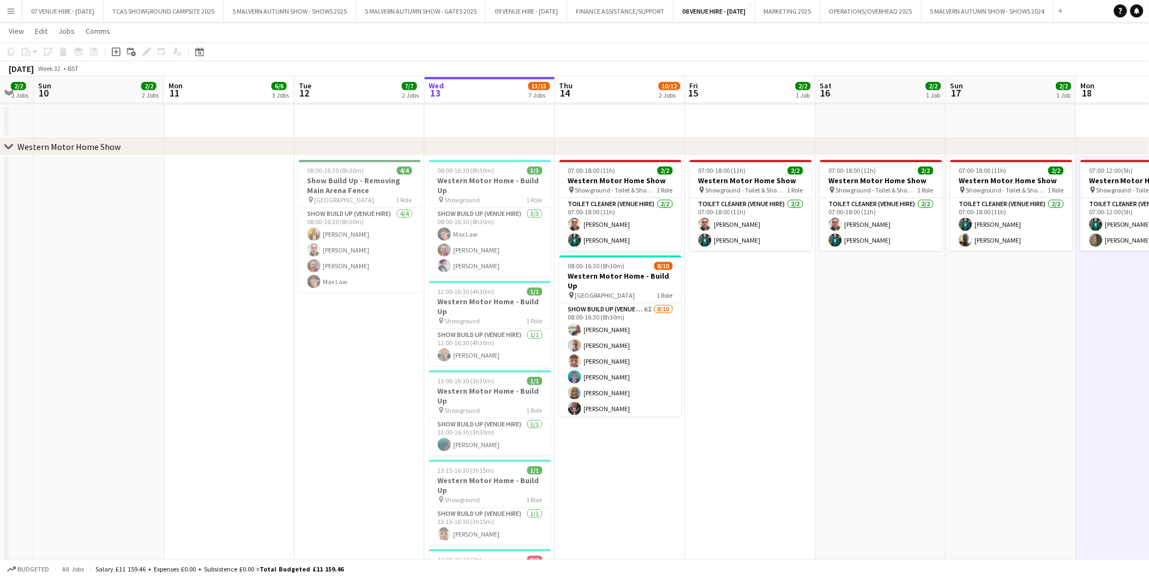
drag, startPoint x: 618, startPoint y: 177, endPoint x: 519, endPoint y: 188, distance: 99.3
click at [519, 188] on app-calendar-viewport "Thu 7 6/6 3 Jobs Fri 8 12/12 2 Jobs Sat 9 2/2 2 Jobs Sun 10 2/2 2 Jobs Mon 11 6…" at bounding box center [574, 7] width 1149 height 1920
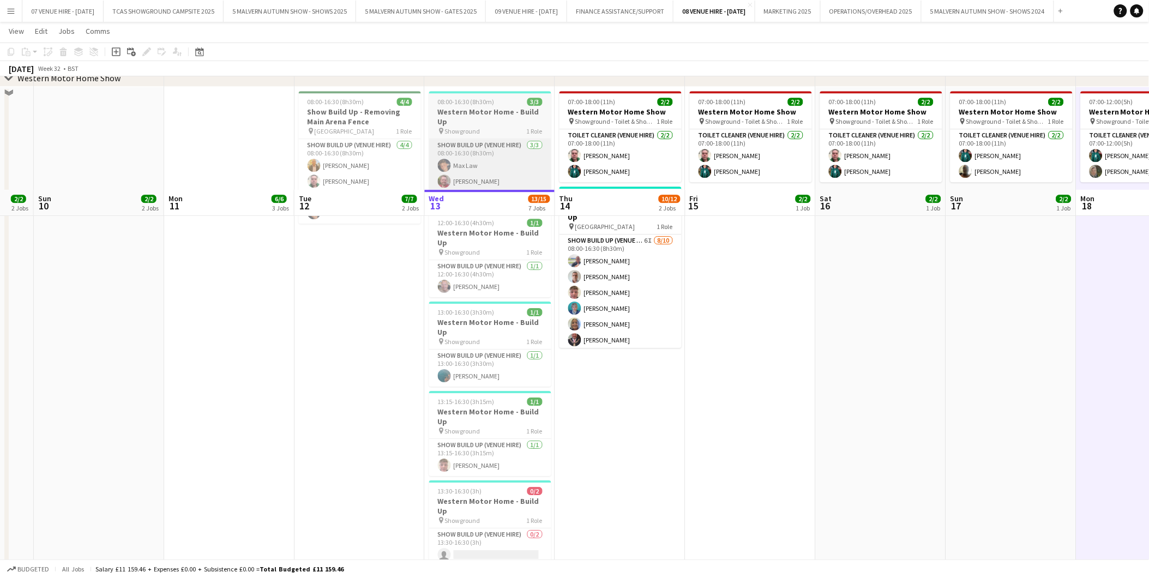
scroll to position [996, 0]
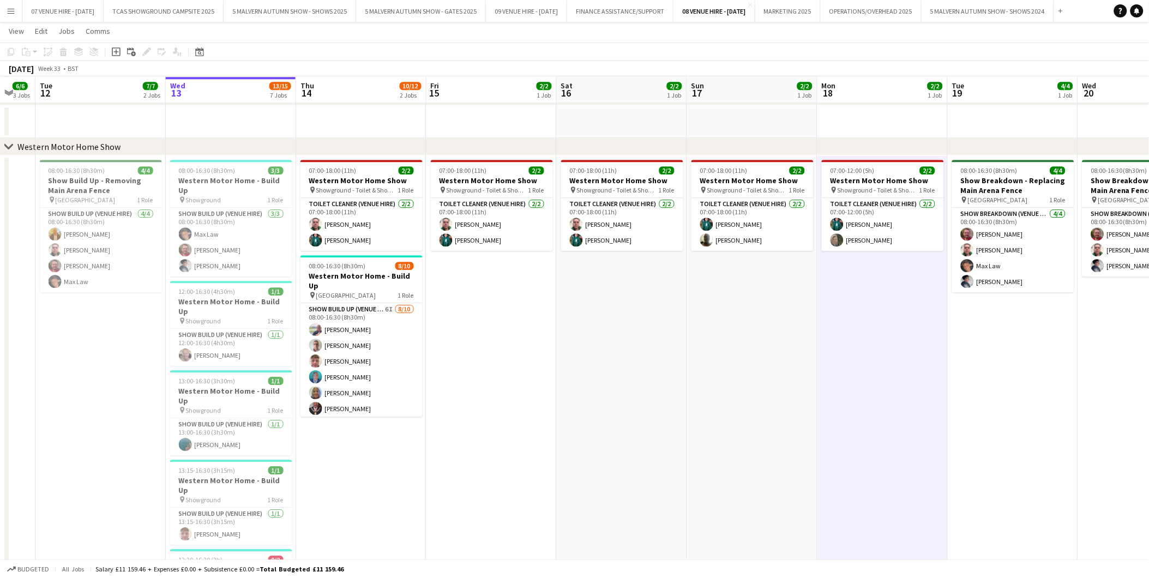
drag, startPoint x: 667, startPoint y: 190, endPoint x: 407, endPoint y: 212, distance: 260.0
click at [407, 212] on app-calendar-viewport "Sat 9 2/2 2 Jobs Sun 10 2/2 2 Jobs Mon 11 6/6 3 Jobs Tue 12 7/7 2 Jobs Wed 13 1…" at bounding box center [574, 7] width 1149 height 1920
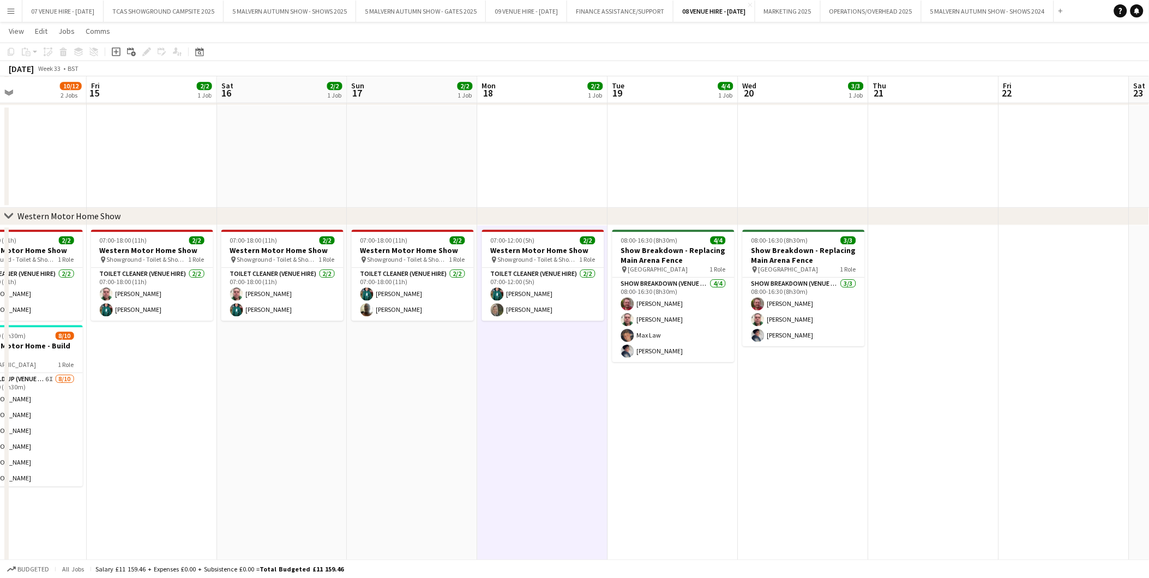
scroll to position [0, 440]
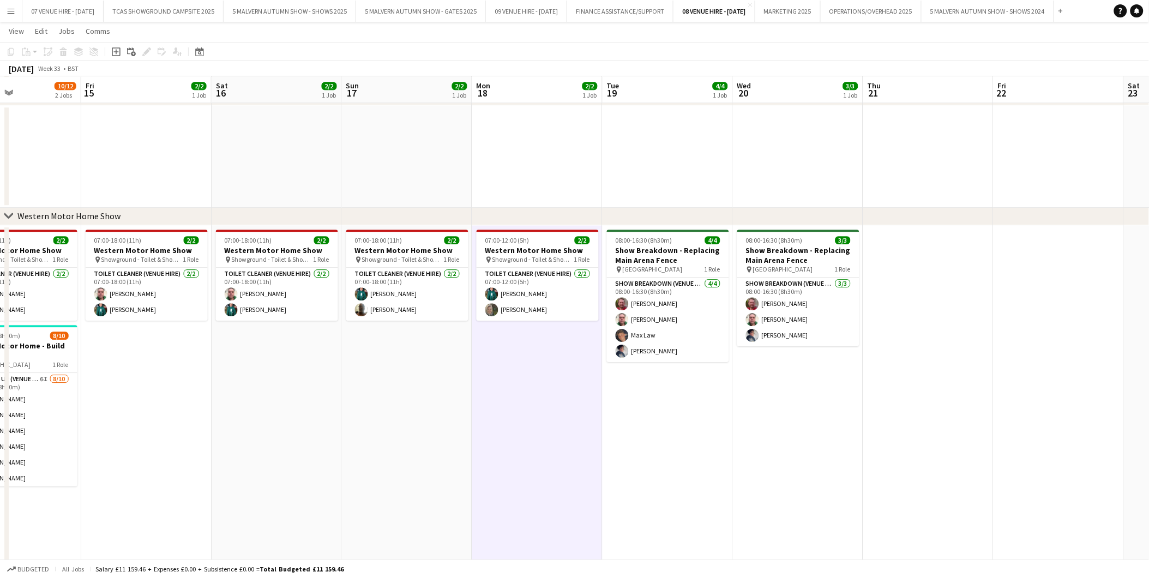
drag, startPoint x: 868, startPoint y: 212, endPoint x: 519, endPoint y: 207, distance: 348.6
click at [519, 207] on div "chevron-right NPS chevron-right National Gun Dogs chevron-right United Retrieve…" at bounding box center [574, 42] width 1149 height 1990
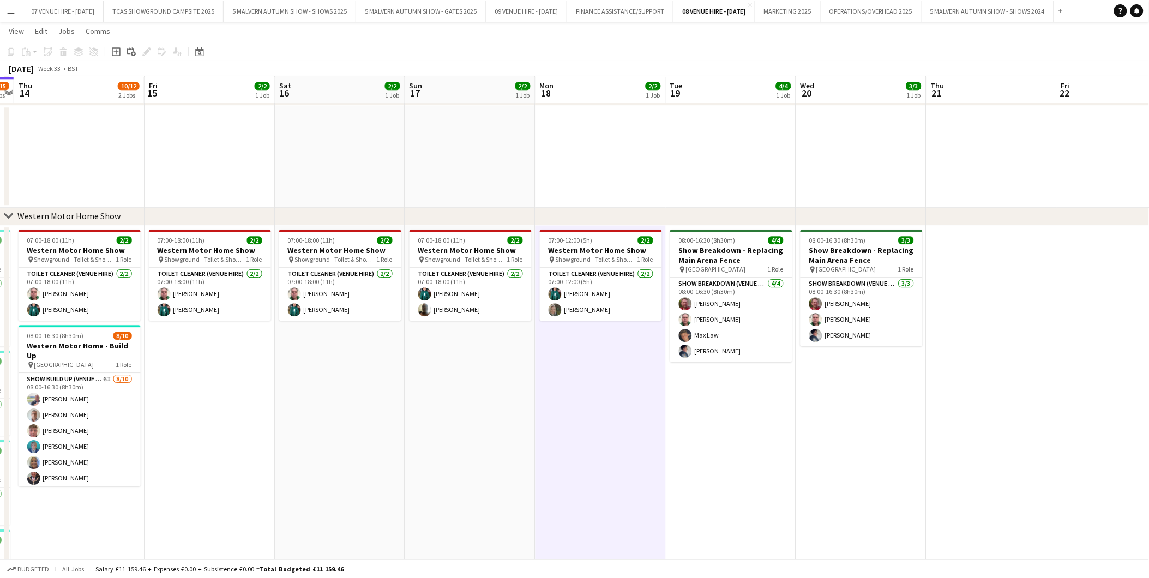
drag, startPoint x: 842, startPoint y: 203, endPoint x: 536, endPoint y: 204, distance: 306.0
click at [536, 204] on app-calendar-viewport "Mon 11 6/6 3 Jobs Tue 12 7/7 2 Jobs Wed 13 13/15 7 Jobs Thu 14 10/12 2 Jobs Fri…" at bounding box center [574, 42] width 1149 height 1990
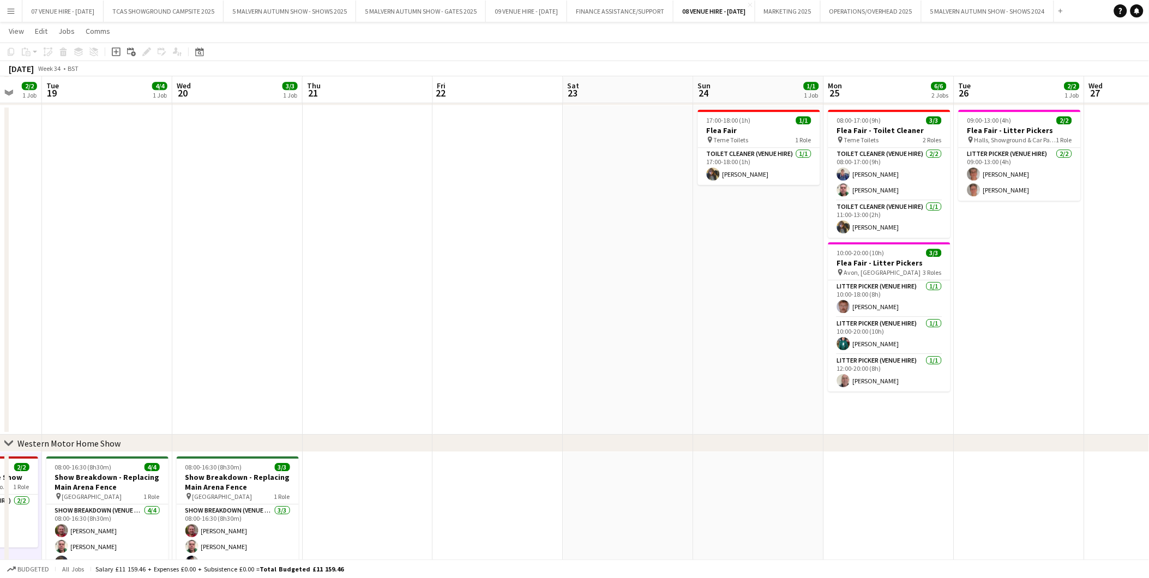
drag, startPoint x: 716, startPoint y: 199, endPoint x: 533, endPoint y: 194, distance: 182.2
click at [524, 194] on app-calendar-viewport "Sat 16 2/2 1 Job Sun 17 2/2 1 Job Mon 18 2/2 1 Job Tue 19 4/4 1 Job Wed 20 3/3 …" at bounding box center [574, 155] width 1149 height 2217
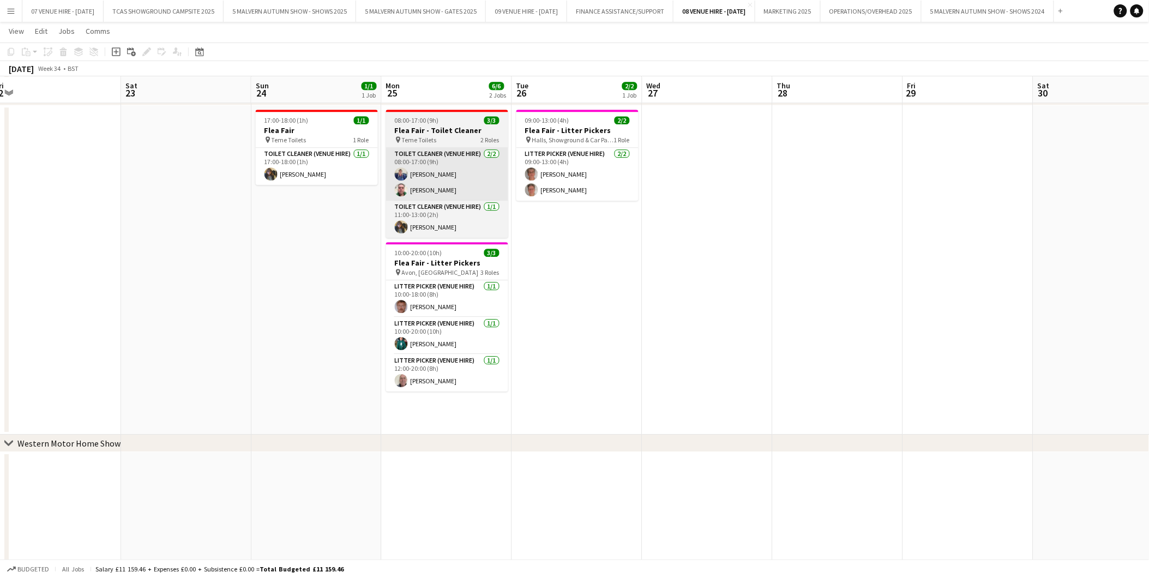
drag, startPoint x: 773, startPoint y: 193, endPoint x: 461, endPoint y: 195, distance: 312.0
click at [461, 195] on app-calendar-viewport "Tue 19 4/4 1 Job Wed 20 3/3 1 Job Thu 21 Fri 22 Sat 23 Sun 24 1/1 1 Job Mon 25 …" at bounding box center [574, 155] width 1149 height 2217
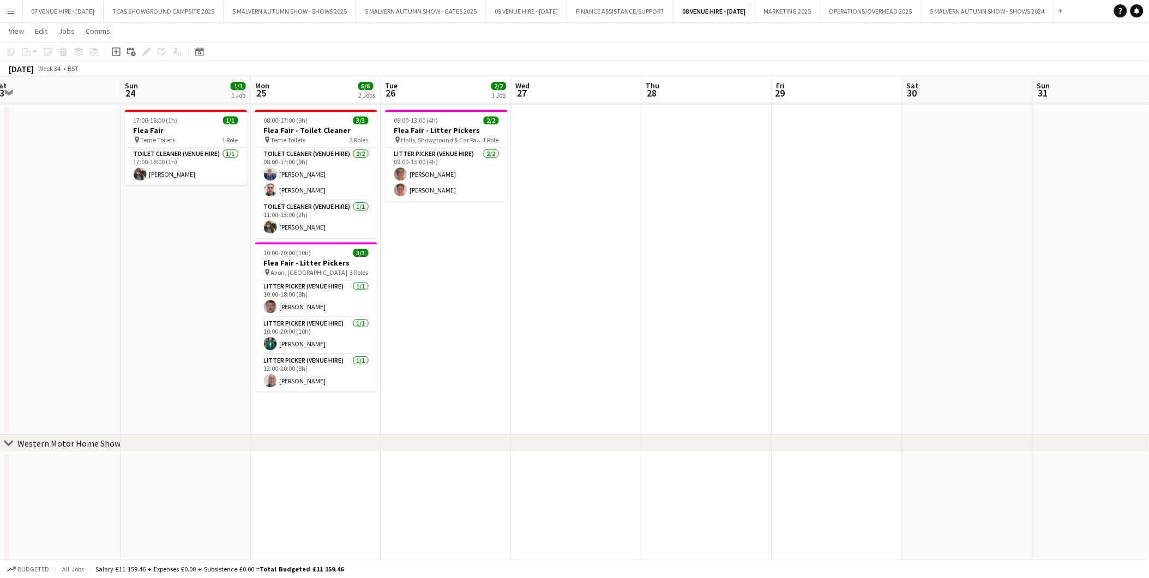
scroll to position [0, 312]
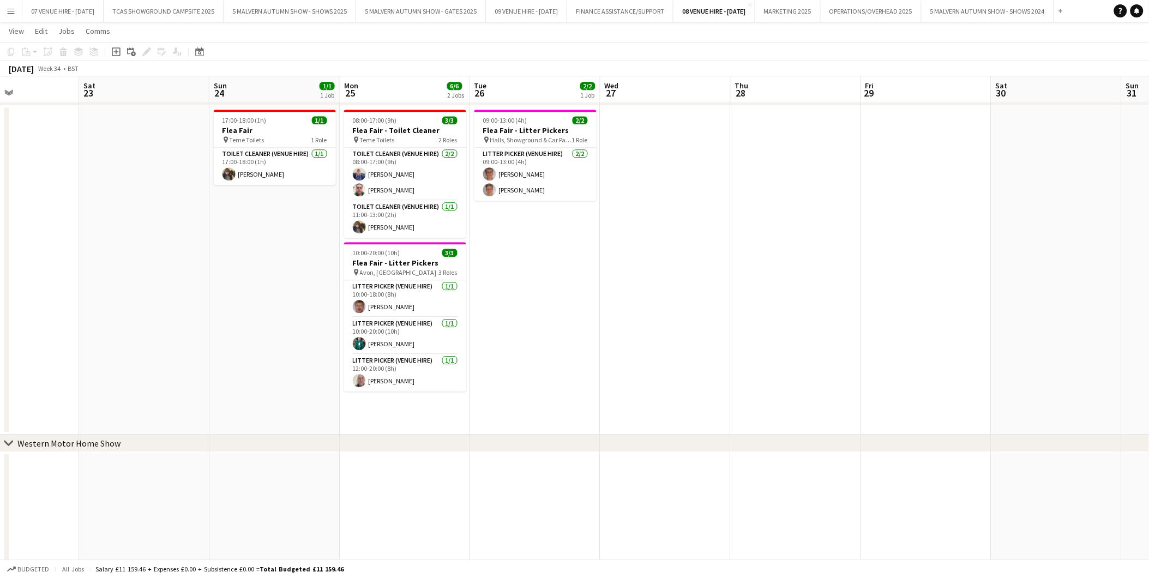
drag, startPoint x: 767, startPoint y: 247, endPoint x: 611, endPoint y: 231, distance: 156.2
click at [611, 231] on app-calendar-viewport "Wed 20 3/3 1 Job Thu 21 Fri 22 Sat 23 Sun 24 1/1 1 Job Mon 25 6/6 2 Jobs Tue 26…" at bounding box center [574, 155] width 1149 height 2217
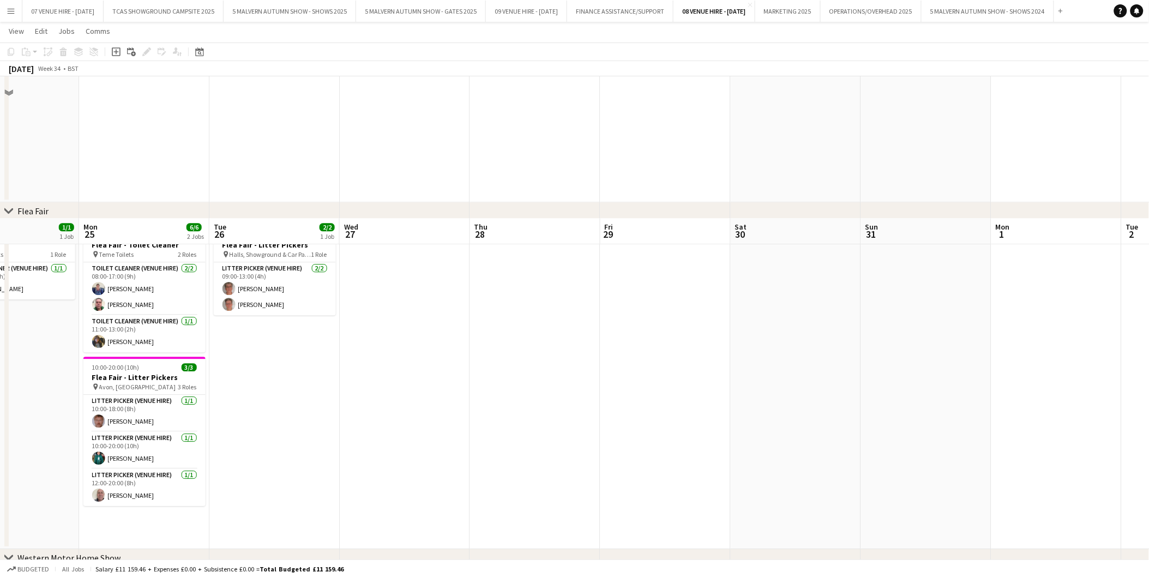
scroll to position [875, 0]
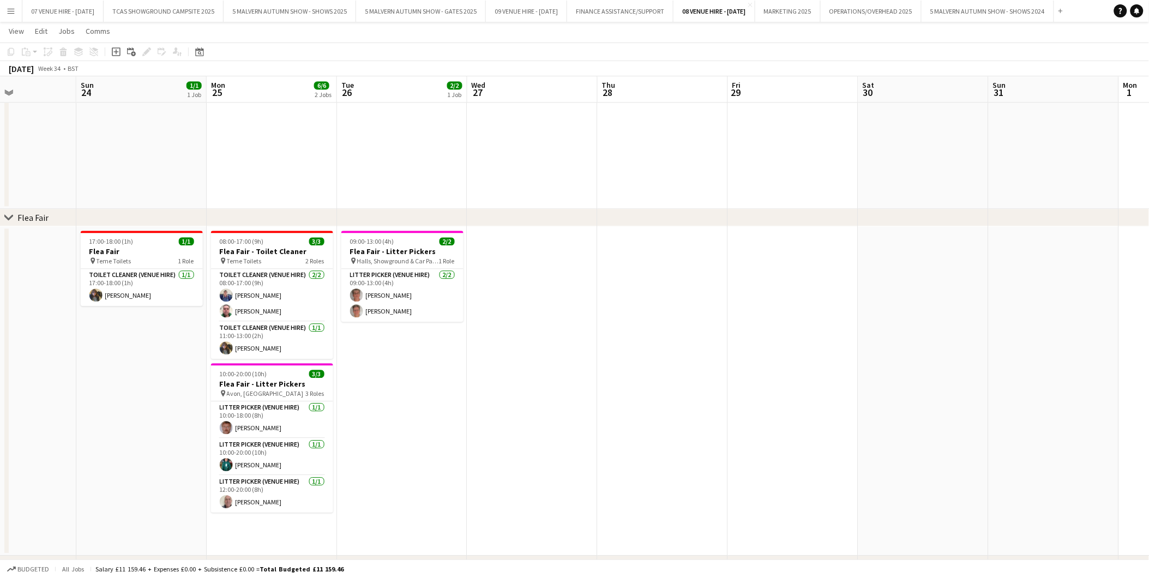
drag, startPoint x: 273, startPoint y: 251, endPoint x: 400, endPoint y: 254, distance: 127.7
click at [400, 254] on app-calendar-viewport "Thu 21 Fri 22 Sat 23 Sun 24 1/1 1 Job Mon 25 6/6 2 Jobs Tue 26 2/2 1 Job Wed 27…" at bounding box center [574, 276] width 1149 height 2217
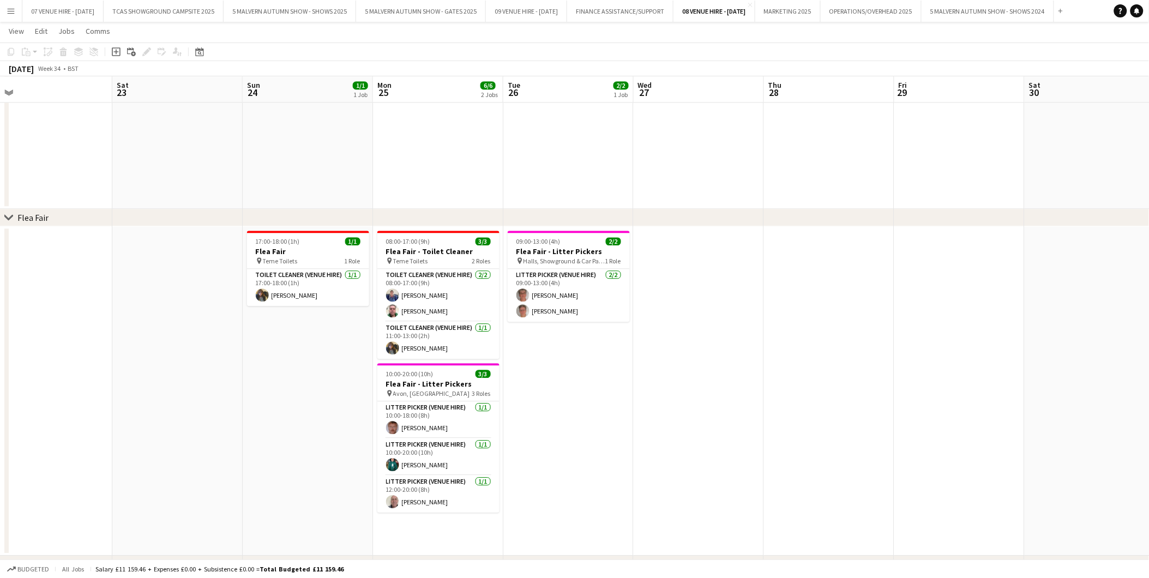
drag, startPoint x: 244, startPoint y: 255, endPoint x: 518, endPoint y: 253, distance: 274.4
click at [518, 253] on app-calendar-viewport "Thu 21 Fri 22 Sat 23 Sun 24 1/1 1 Job Mon 25 6/6 2 Jobs Tue 26 2/2 1 Job Wed 27…" at bounding box center [574, 276] width 1149 height 2217
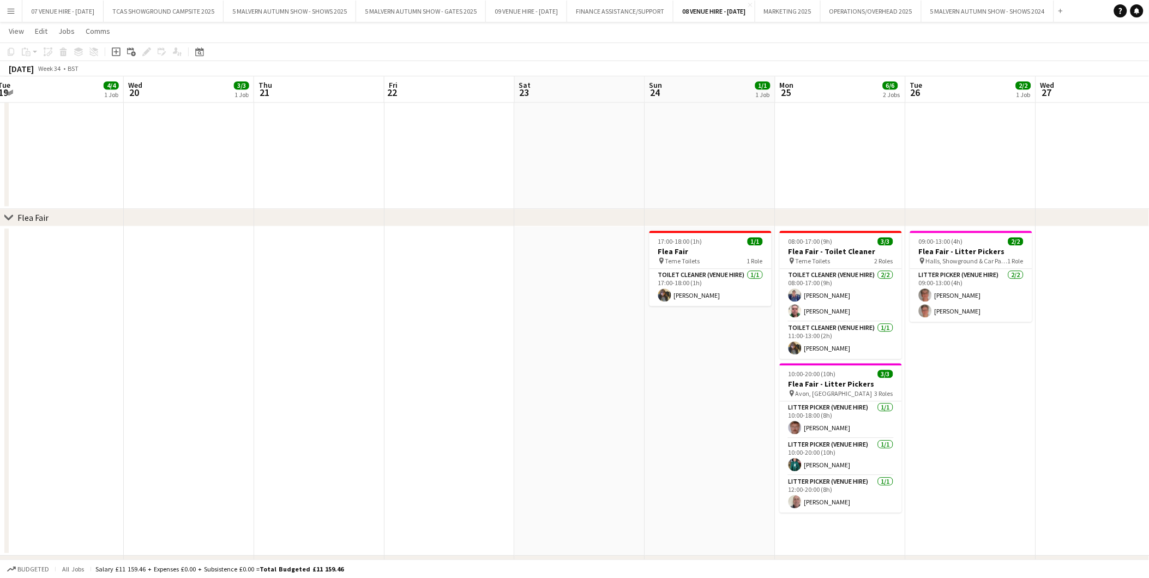
drag, startPoint x: 377, startPoint y: 262, endPoint x: 480, endPoint y: 255, distance: 103.3
click at [671, 255] on app-calendar-viewport "Sun 17 2/2 1 Job Mon 18 2/2 1 Job Tue 19 4/4 1 Job Wed 20 3/3 1 Job Thu 21 Fri …" at bounding box center [574, 276] width 1149 height 2217
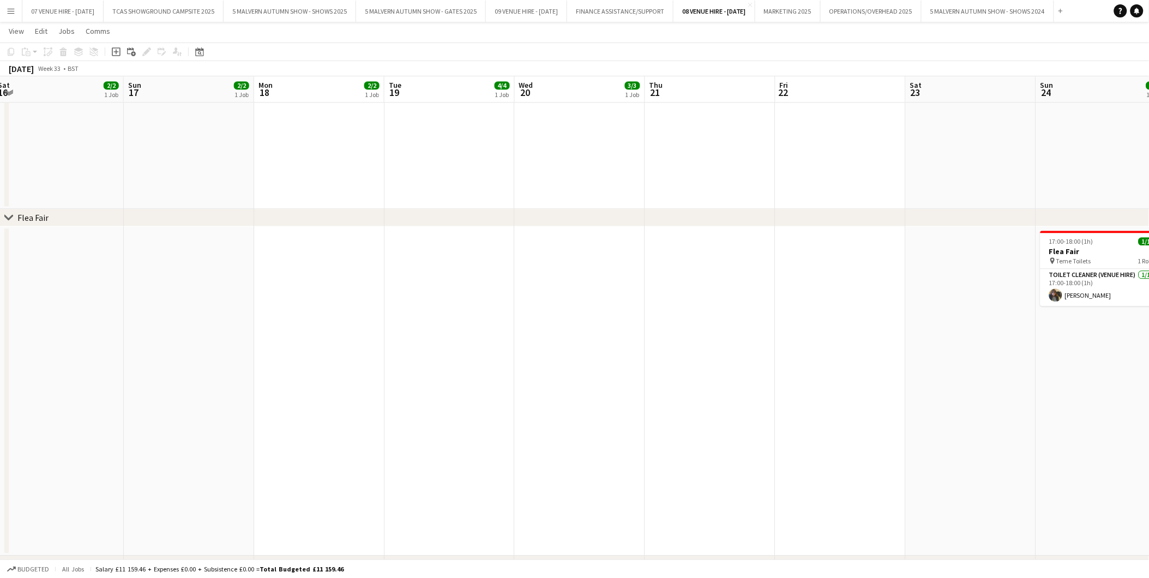
scroll to position [0, 342]
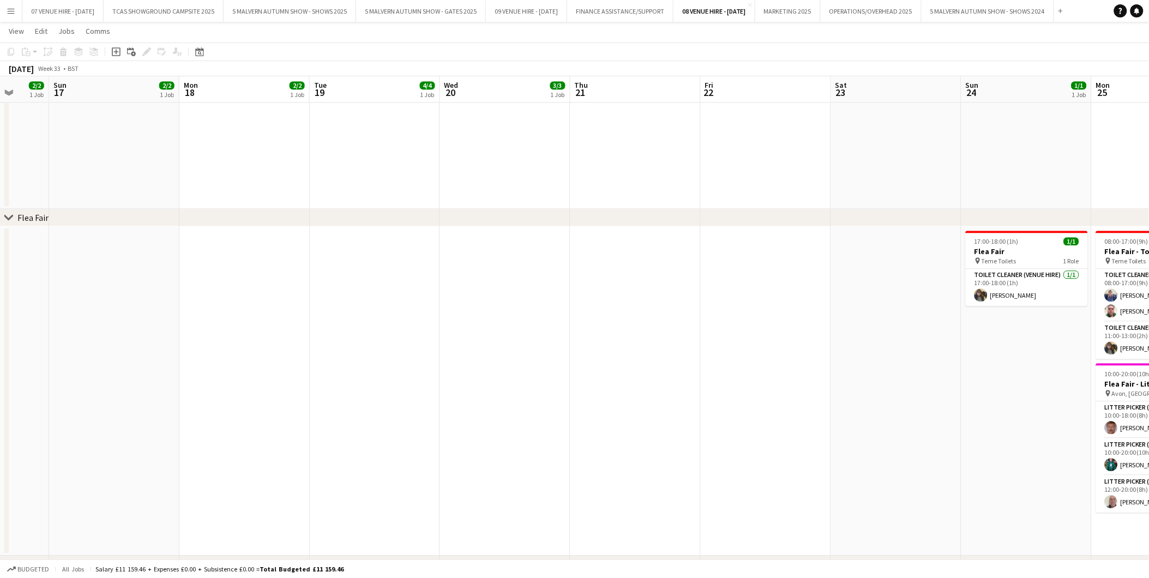
drag, startPoint x: 272, startPoint y: 232, endPoint x: 411, endPoint y: 248, distance: 140.5
click at [587, 247] on app-calendar-viewport "Thu 14 10/12 2 Jobs Fri 15 2/2 1 Job Sat 16 2/2 1 Job Sun 17 2/2 1 Job Mon 18 2…" at bounding box center [574, 276] width 1149 height 2217
drag, startPoint x: 258, startPoint y: 225, endPoint x: 641, endPoint y: 244, distance: 383.9
click at [641, 244] on div "chevron-right NPS chevron-right National Gun Dogs chevron-right United Retrieve…" at bounding box center [574, 276] width 1149 height 2217
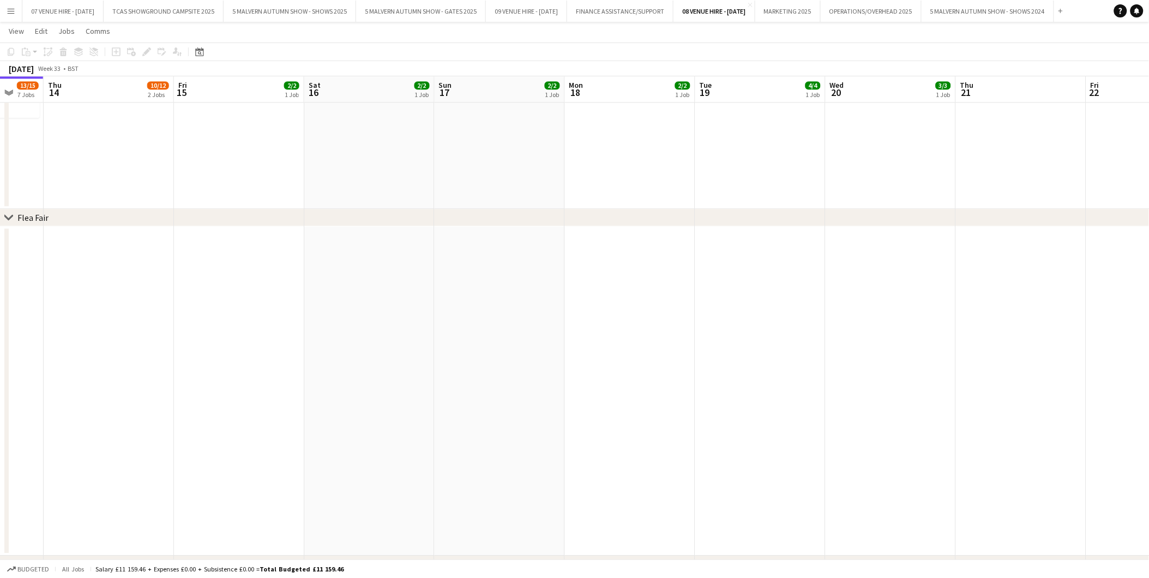
drag, startPoint x: 706, startPoint y: 258, endPoint x: 704, endPoint y: 266, distance: 8.3
click at [732, 260] on app-calendar-viewport "Mon 11 6/6 3 Jobs Tue 12 7/7 2 Jobs Wed 13 13/15 7 Jobs Thu 14 10/12 2 Jobs Fri…" at bounding box center [574, 276] width 1149 height 2217
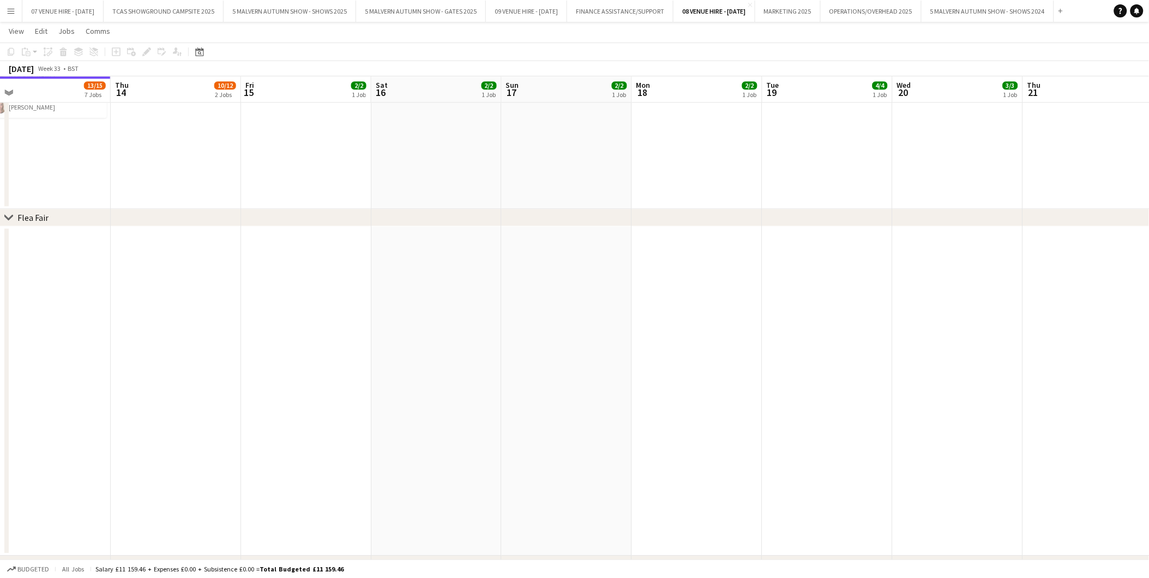
drag, startPoint x: 613, startPoint y: 249, endPoint x: 800, endPoint y: 249, distance: 187.6
click at [800, 249] on app-calendar-viewport "Mon 11 6/6 3 Jobs Tue 12 7/7 2 Jobs Wed 13 13/15 7 Jobs Thu 14 10/12 2 Jobs Fri…" at bounding box center [574, 276] width 1149 height 2217
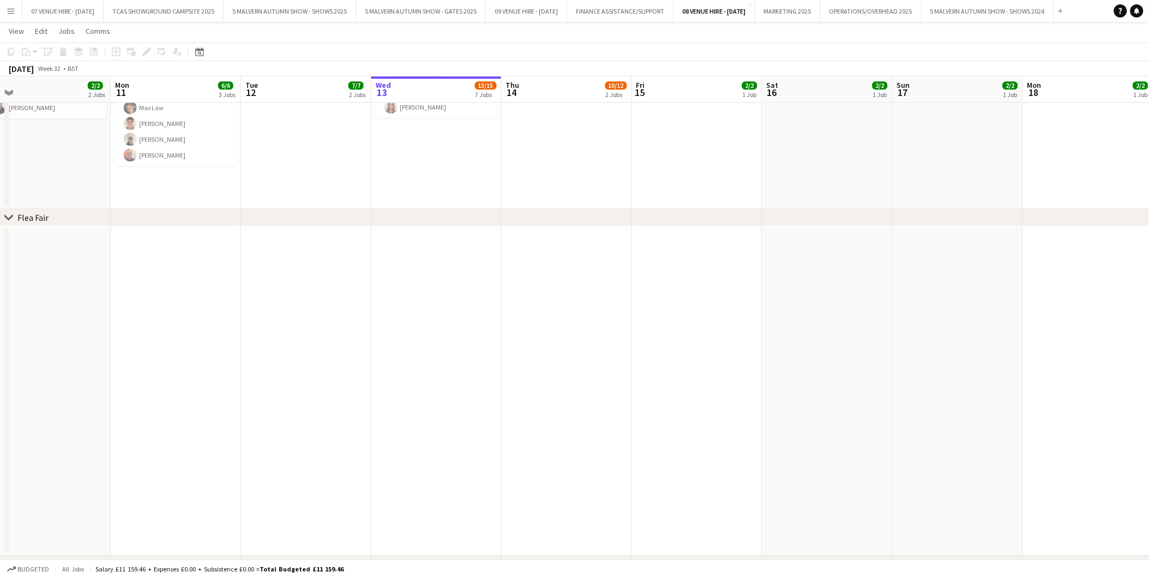
scroll to position [0, 268]
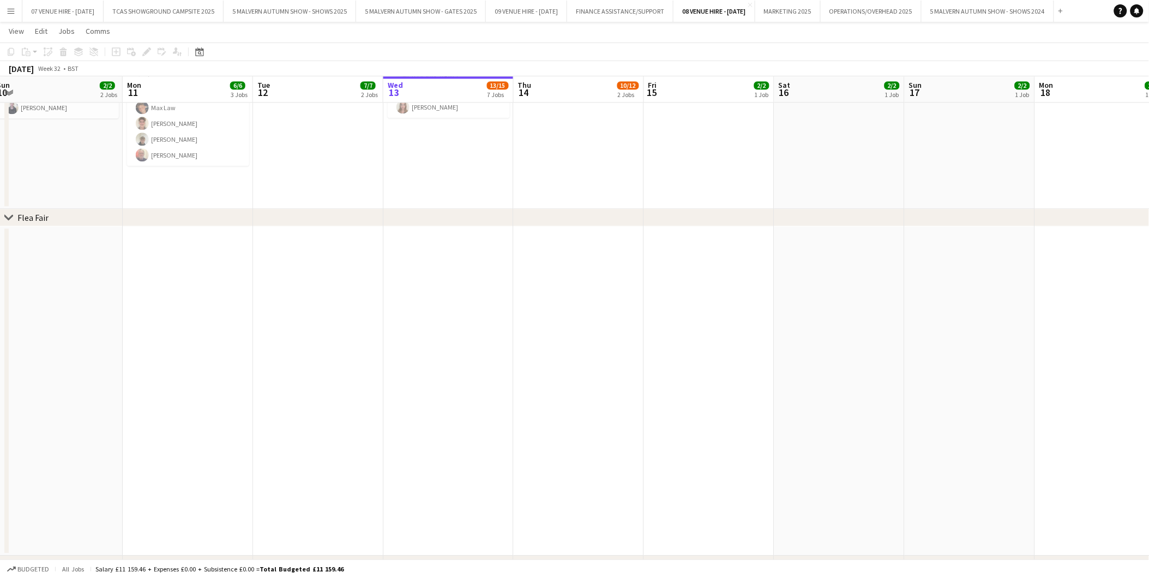
drag, startPoint x: 327, startPoint y: 187, endPoint x: 470, endPoint y: 194, distance: 142.5
click at [470, 194] on app-calendar-viewport "Fri 8 12/12 2 Jobs Sat 9 2/2 2 Jobs Sun 10 2/2 2 Jobs Mon 11 6/6 3 Jobs Tue 12 …" at bounding box center [574, 276] width 1149 height 2217
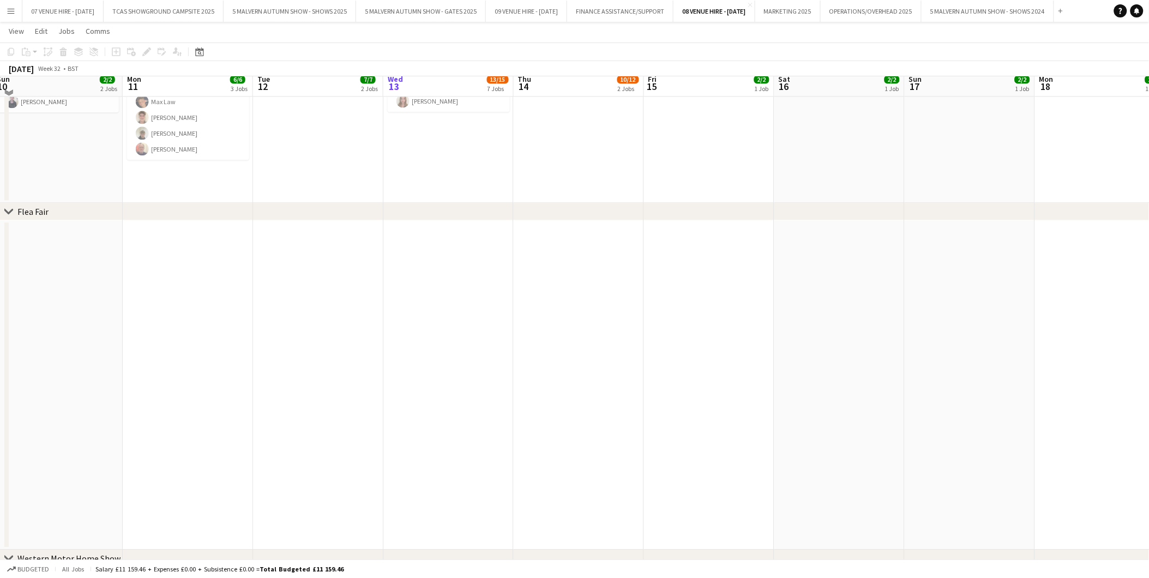
scroll to position [875, 0]
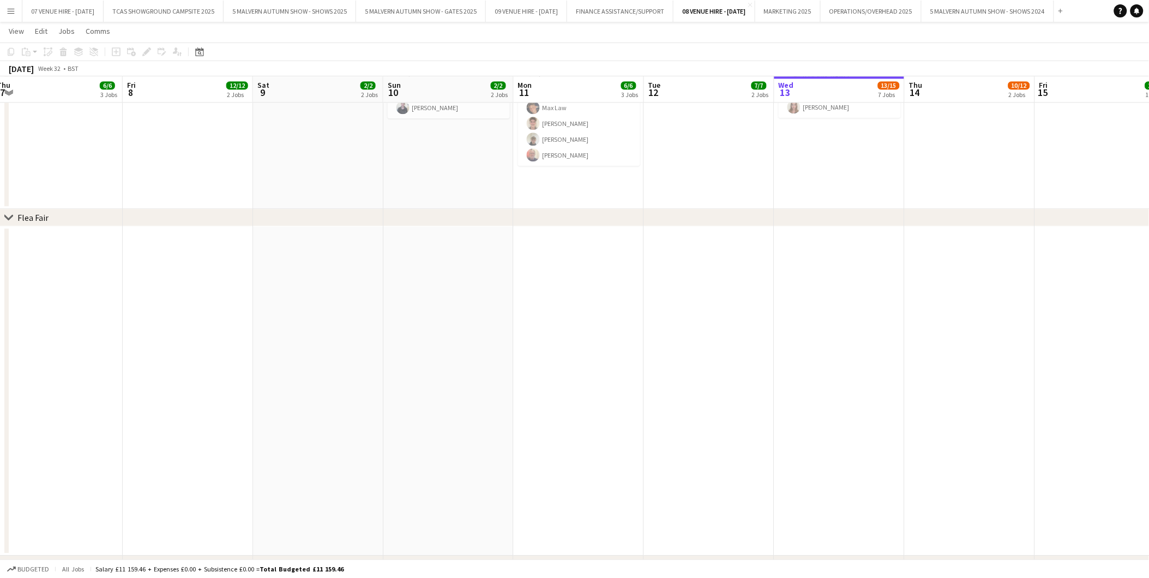
drag, startPoint x: 478, startPoint y: 328, endPoint x: 616, endPoint y: 282, distance: 145.9
click at [861, 291] on app-calendar-viewport "Tue 5 Wed 6 7/7 5 Jobs Thu 7 6/6 3 Jobs Fri 8 12/12 2 Jobs Sat 9 2/2 2 Jobs Sun…" at bounding box center [574, 276] width 1149 height 2217
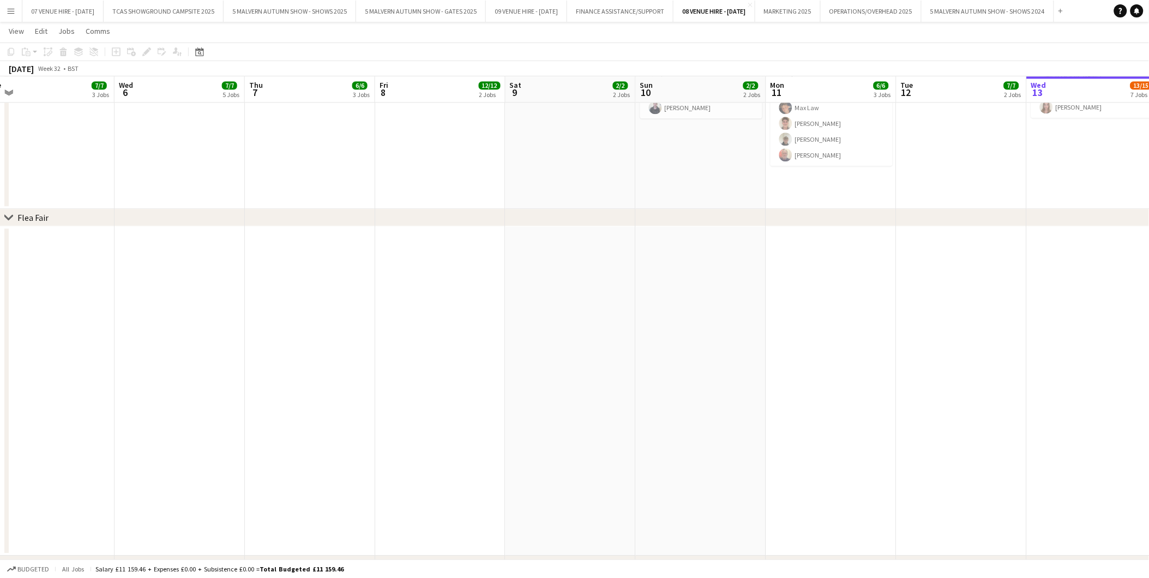
drag, startPoint x: 491, startPoint y: 282, endPoint x: 846, endPoint y: 302, distance: 355.1
click at [846, 302] on app-calendar-viewport "Sun 3 Mon 4 Tue 5 7/7 3 Jobs Wed 6 7/7 5 Jobs Thu 7 6/6 3 Jobs Fri 8 12/12 2 Jo…" at bounding box center [574, 276] width 1149 height 2217
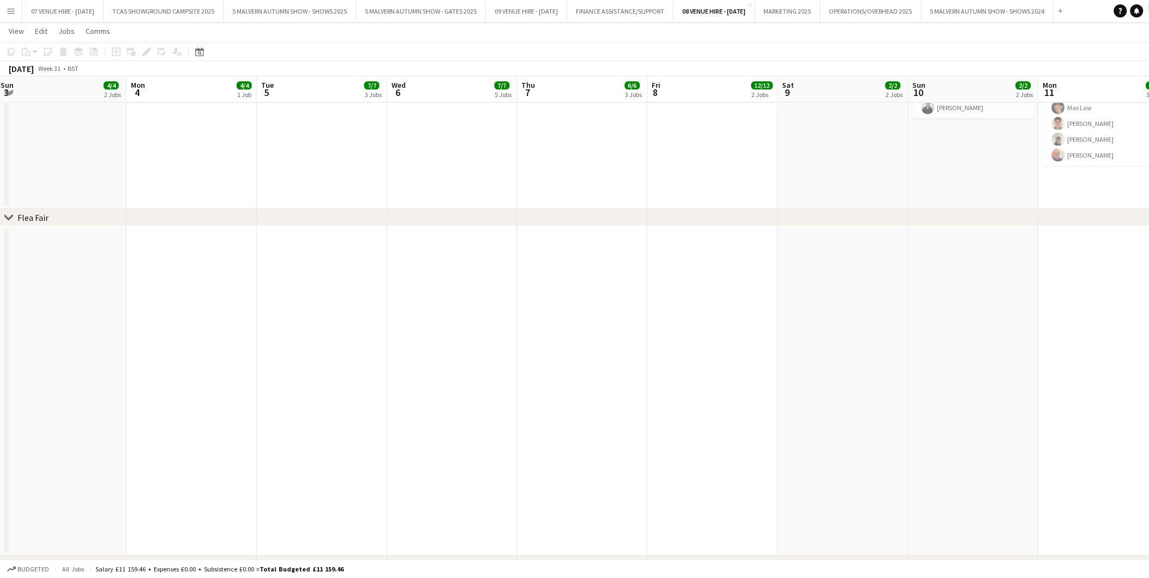
drag, startPoint x: 909, startPoint y: 298, endPoint x: 820, endPoint y: 298, distance: 88.9
click at [914, 298] on app-calendar-viewport "Fri 1 Sat 2 Sun 3 4/4 2 Jobs Mon 4 4/4 1 Job Tue 5 7/7 3 Jobs Wed 6 7/7 5 Jobs …" at bounding box center [574, 175] width 1149 height 2418
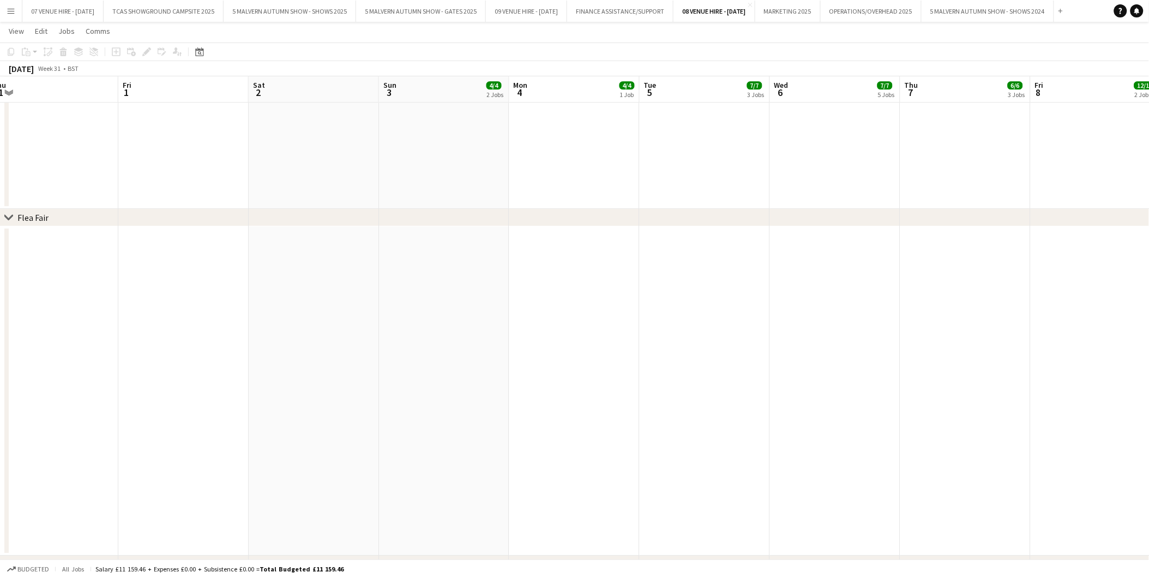
drag, startPoint x: 666, startPoint y: 300, endPoint x: 919, endPoint y: 292, distance: 253.2
click at [919, 292] on app-calendar-viewport "Tue 29 Wed 30 Thu 31 Fri 1 Sat 2 Sun 3 4/4 2 Jobs Mon 4 4/4 1 Job Tue 5 7/7 3 J…" at bounding box center [574, 175] width 1149 height 2418
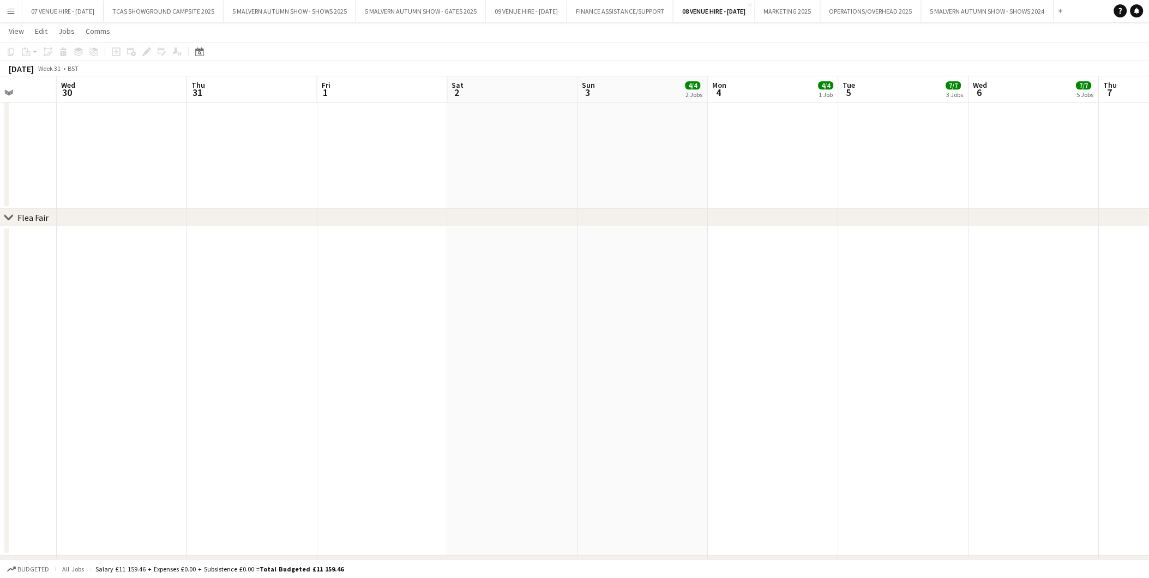
drag, startPoint x: 718, startPoint y: 295, endPoint x: 917, endPoint y: 297, distance: 199.1
click at [917, 297] on app-calendar-viewport "Sun 27 Mon 28 Tue 29 Wed 30 Thu 31 Fri 1 Sat 2 Sun 3 4/4 2 Jobs Mon 4 4/4 1 Job…" at bounding box center [574, 175] width 1149 height 2418
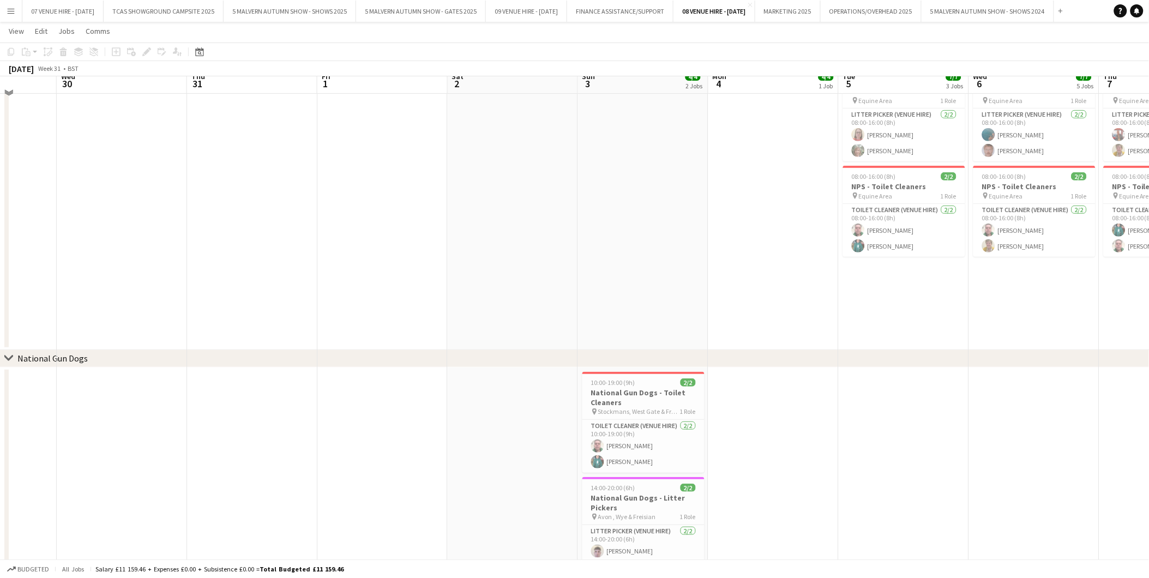
scroll to position [0, 0]
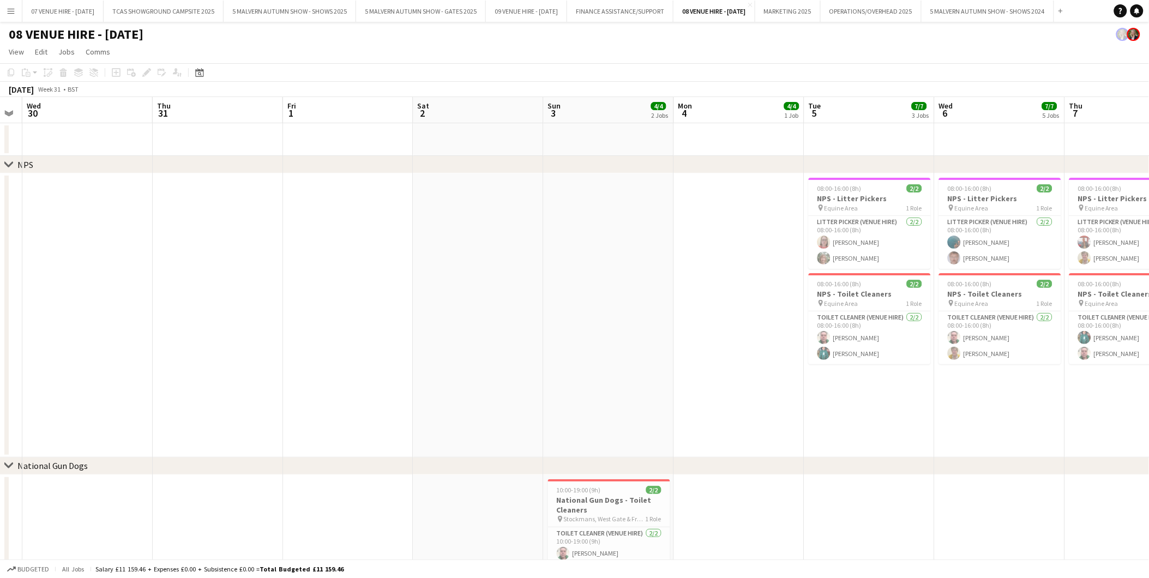
drag, startPoint x: 719, startPoint y: 253, endPoint x: 533, endPoint y: 233, distance: 186.5
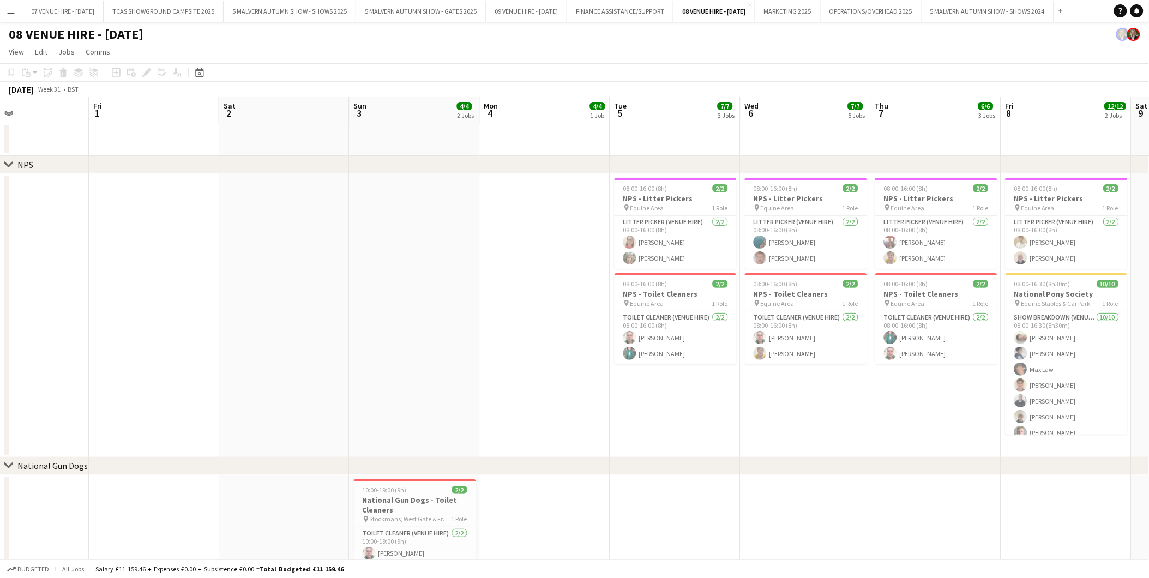
drag, startPoint x: 861, startPoint y: 232, endPoint x: 557, endPoint y: 226, distance: 303.9
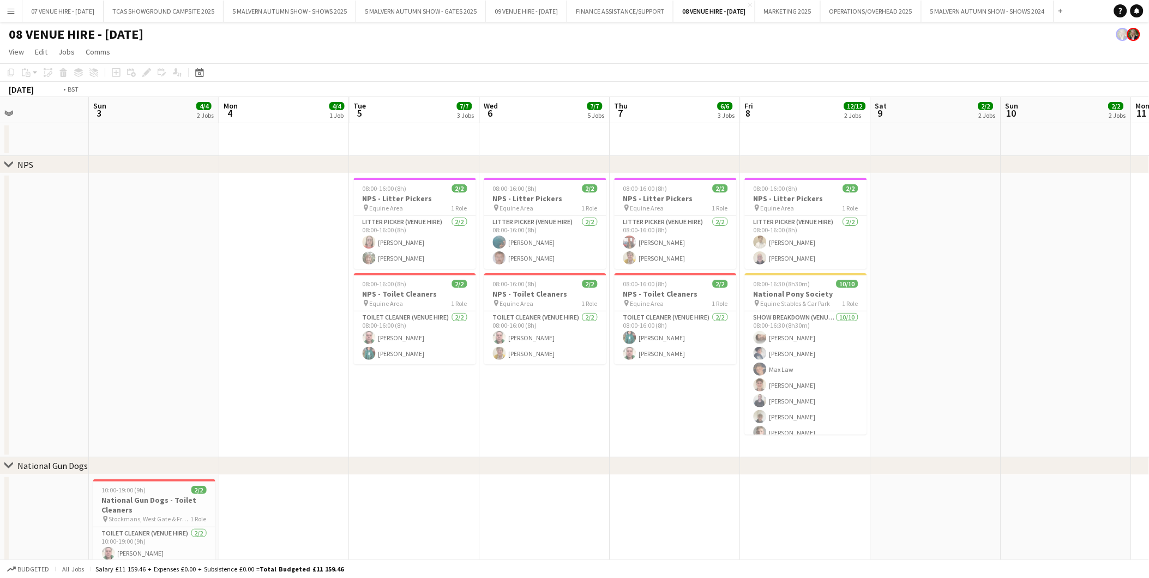
drag, startPoint x: 875, startPoint y: 249, endPoint x: 515, endPoint y: 216, distance: 361.0
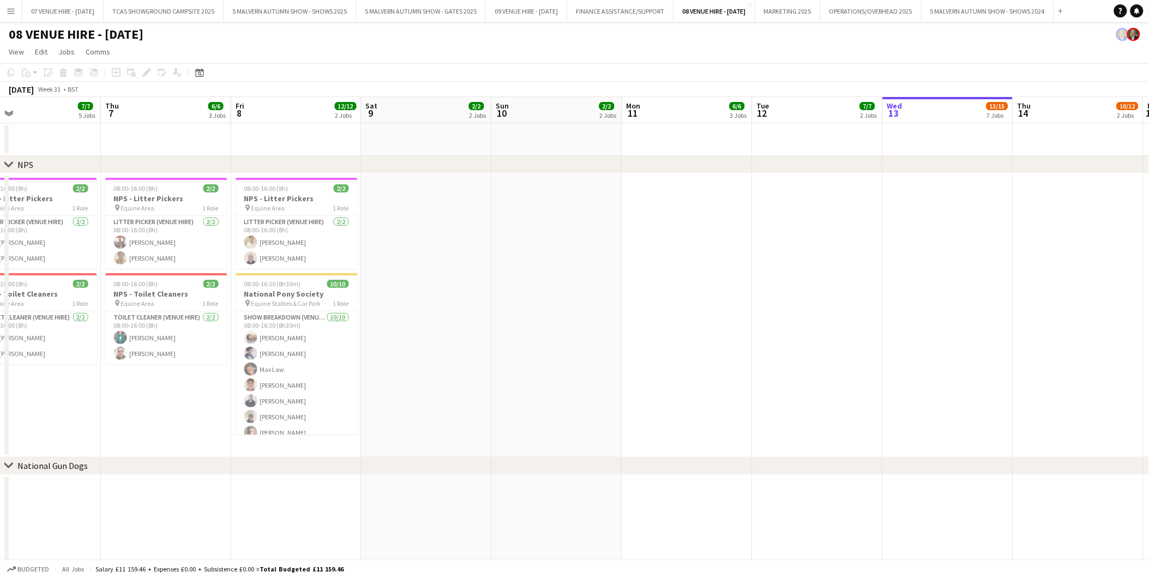
drag, startPoint x: 865, startPoint y: 259, endPoint x: 589, endPoint y: 243, distance: 275.9
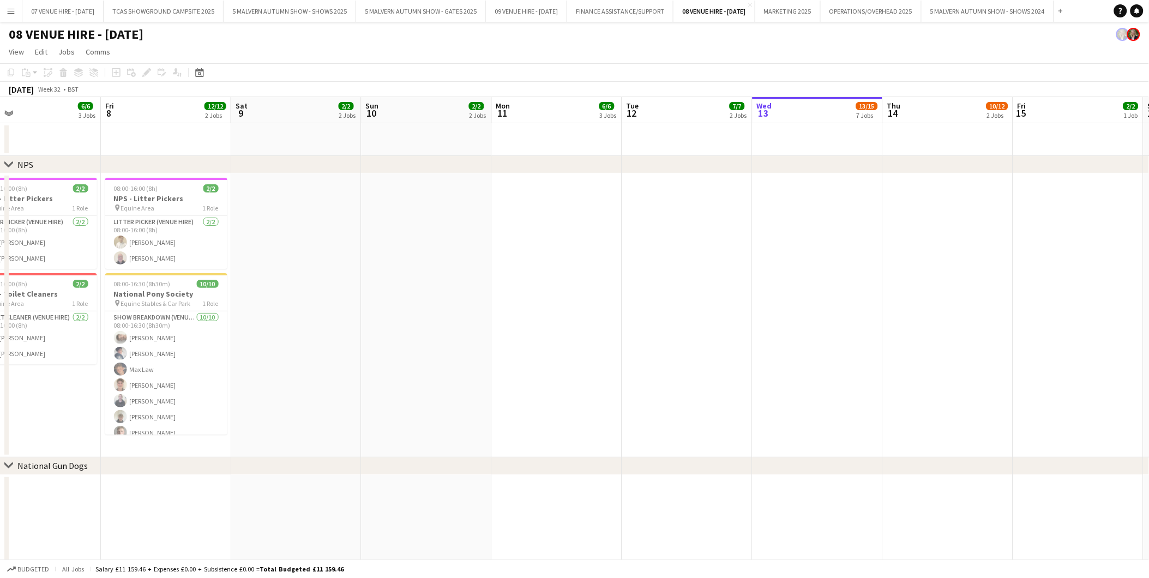
scroll to position [0, 350]
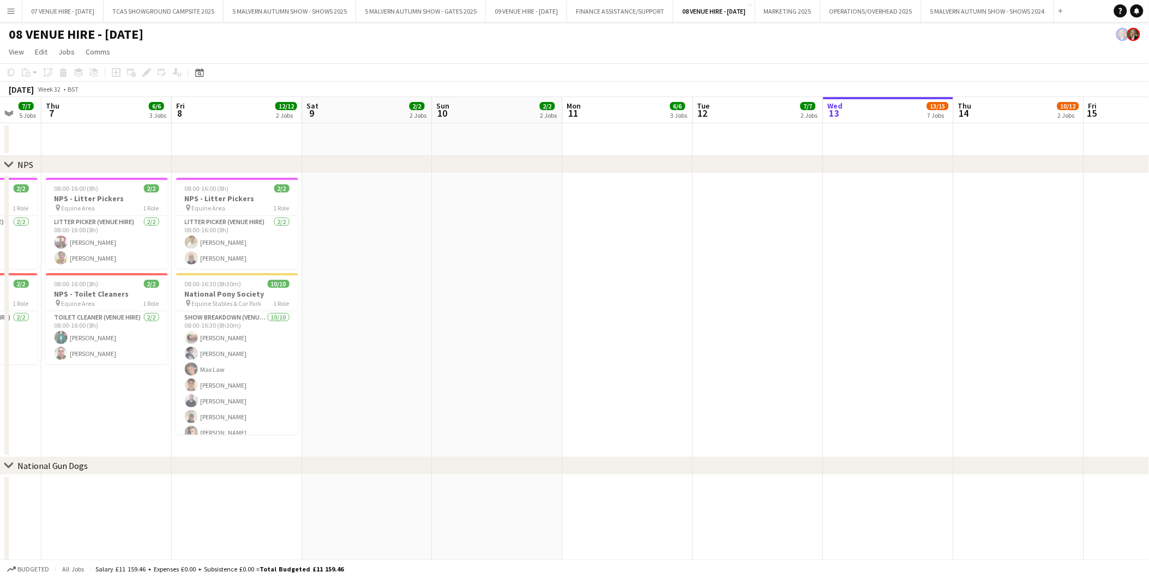
drag, startPoint x: 819, startPoint y: 269, endPoint x: 625, endPoint y: 255, distance: 194.7
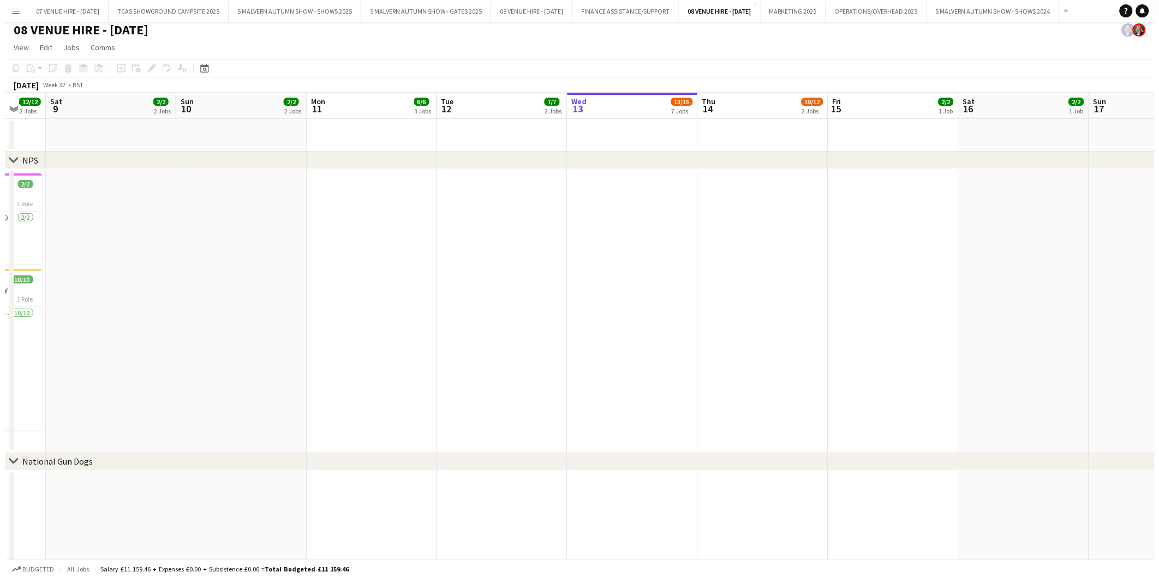
scroll to position [0, 0]
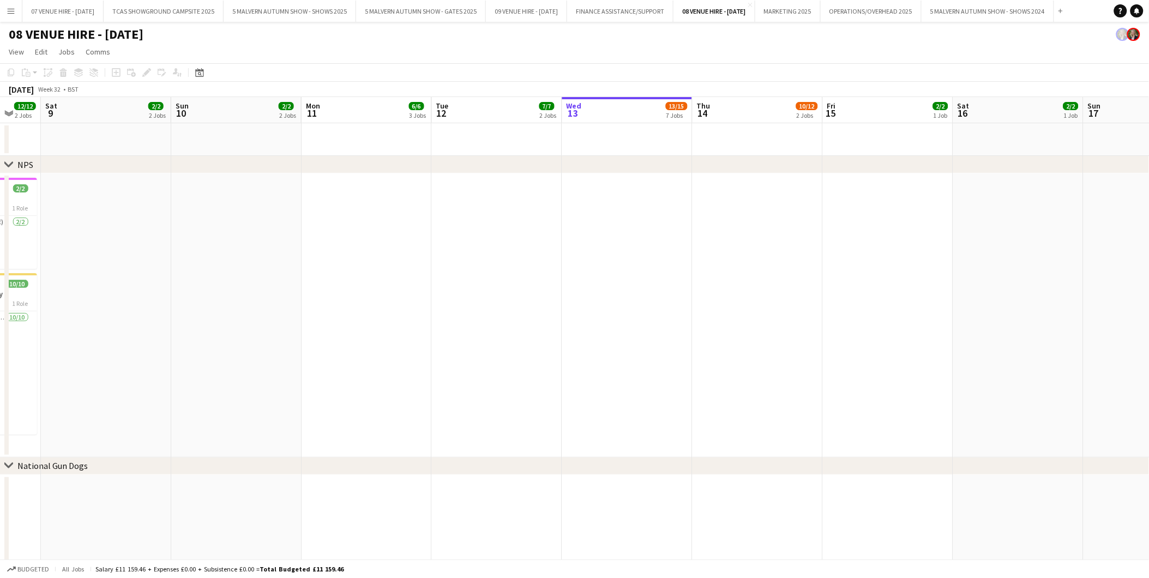
click at [13, 10] on app-icon "Menu" at bounding box center [11, 11] width 9 height 9
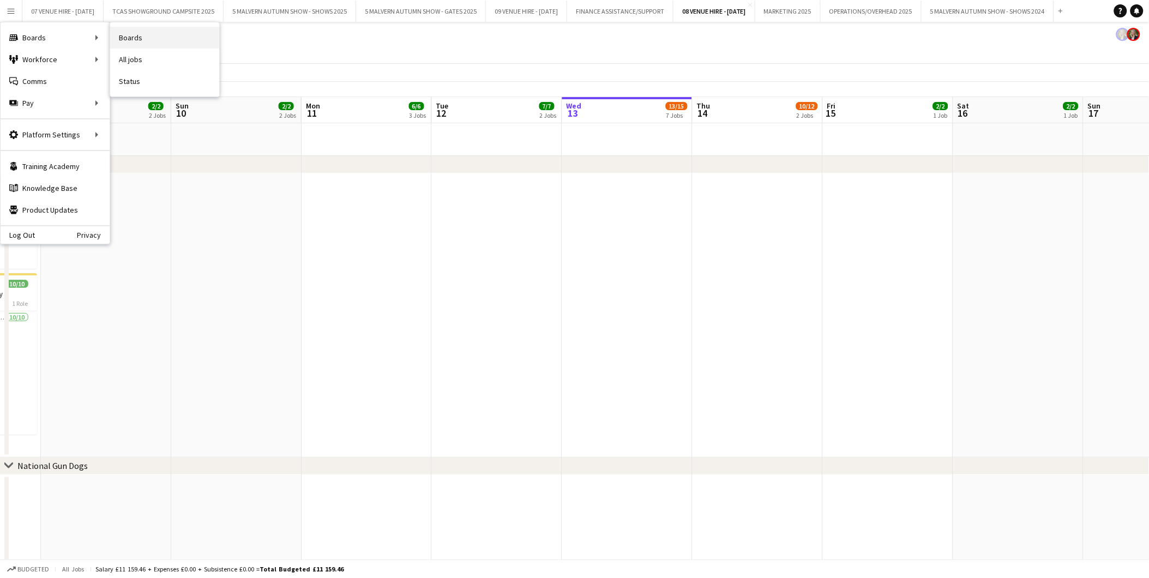
click at [140, 35] on link "Boards" at bounding box center [164, 38] width 109 height 22
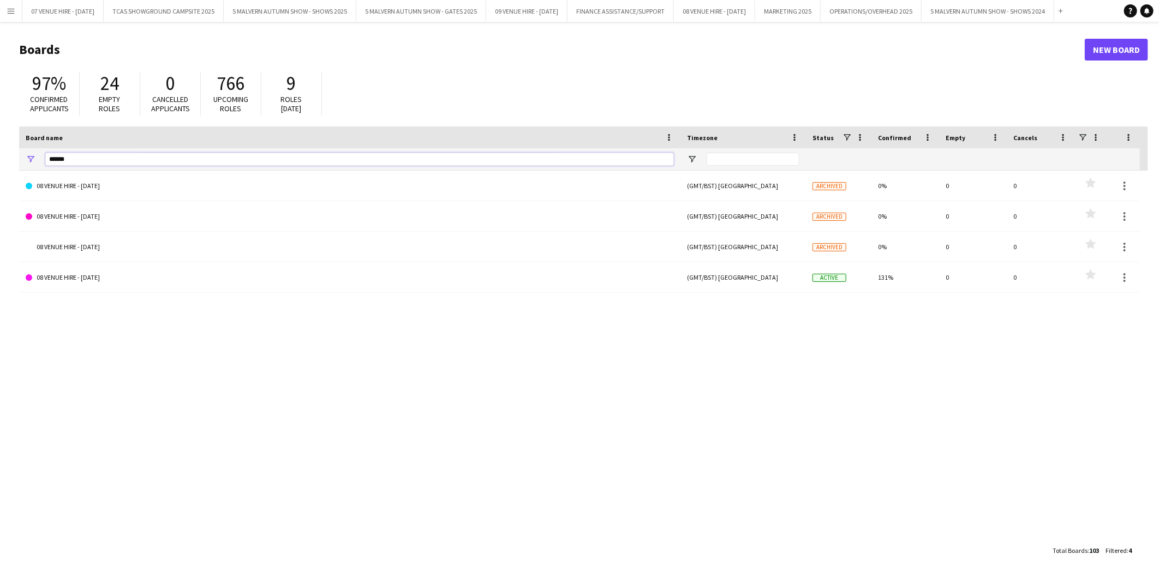
drag, startPoint x: 83, startPoint y: 153, endPoint x: 8, endPoint y: 156, distance: 75.3
click at [8, 156] on main "Boards New Board 97% Confirmed applicants 24 Empty roles 0 Cancelled applicants…" at bounding box center [579, 300] width 1159 height 556
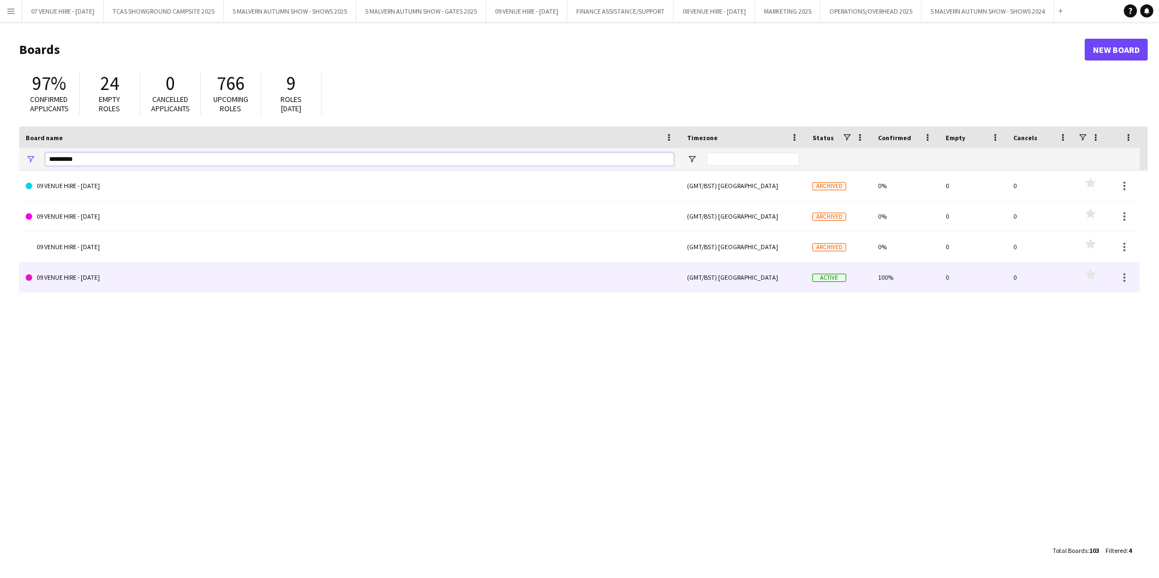
type input "*********"
click at [64, 273] on link "09 VENUE HIRE - [DATE]" at bounding box center [350, 277] width 648 height 31
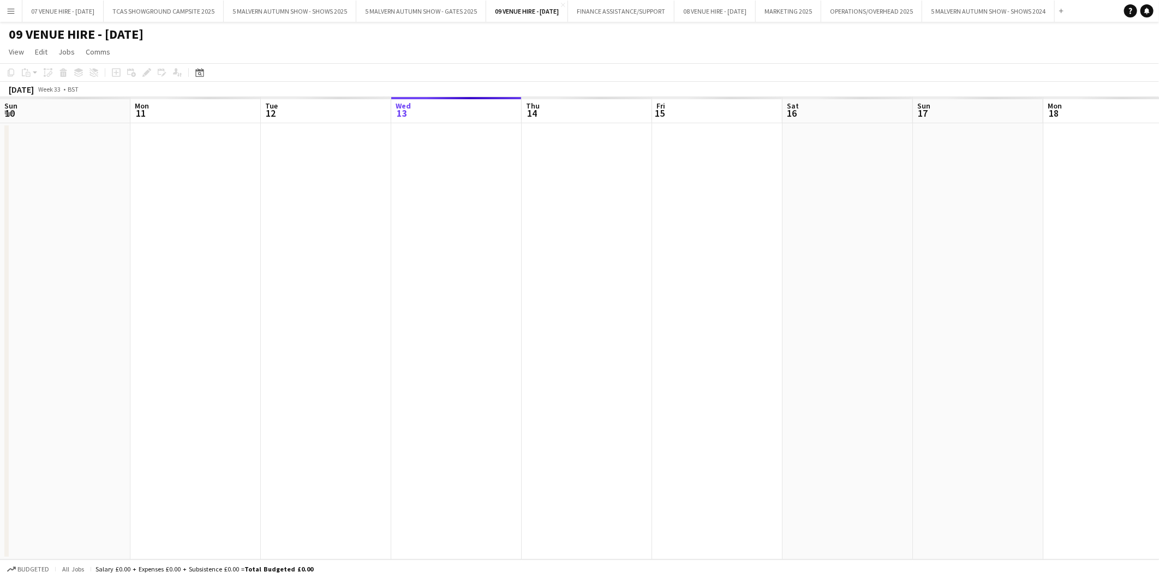
scroll to position [0, 260]
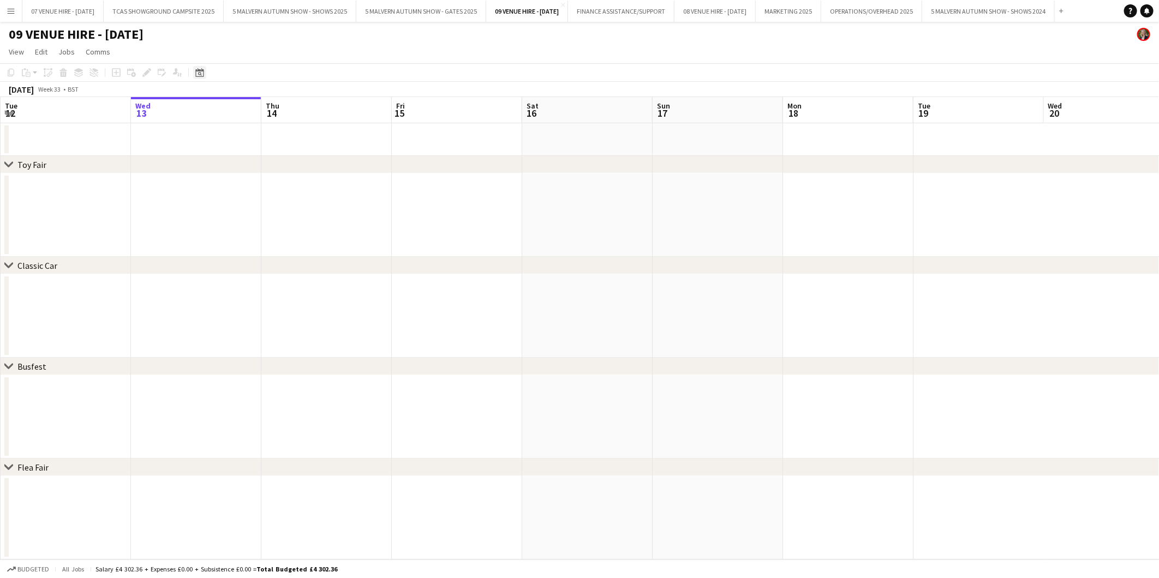
click at [196, 71] on icon at bounding box center [199, 72] width 8 height 9
click at [287, 111] on span "Next month" at bounding box center [288, 110] width 22 height 22
click at [291, 205] on span "28" at bounding box center [286, 208] width 13 height 13
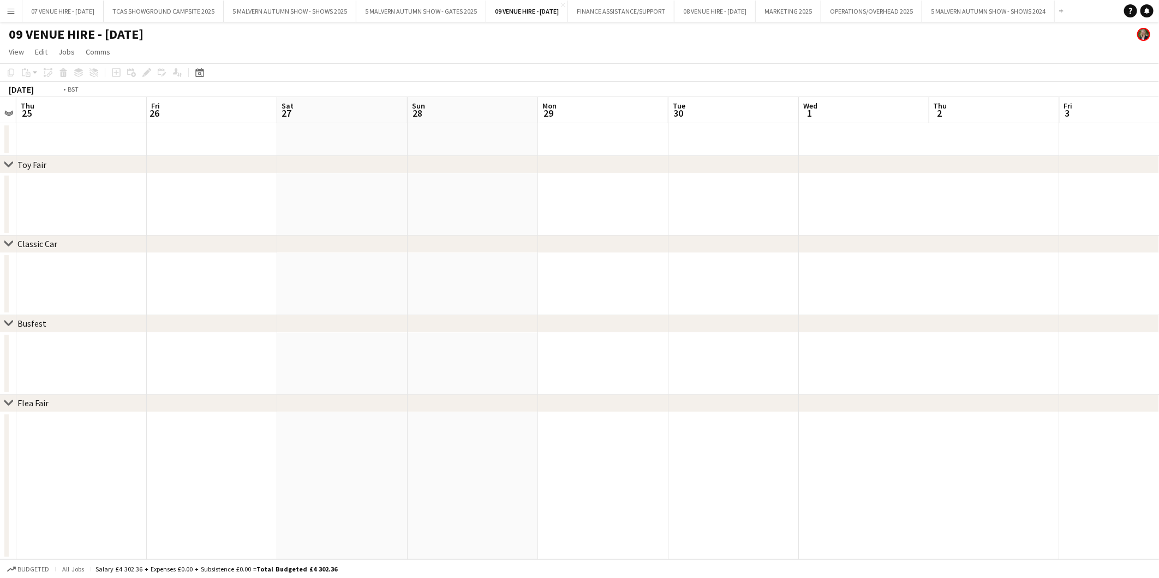
drag, startPoint x: 180, startPoint y: 146, endPoint x: 799, endPoint y: 165, distance: 618.9
click at [799, 165] on div "chevron-right Toy Fair chevron-right Classic Car chevron-right Busfest chevron-…" at bounding box center [579, 328] width 1159 height 463
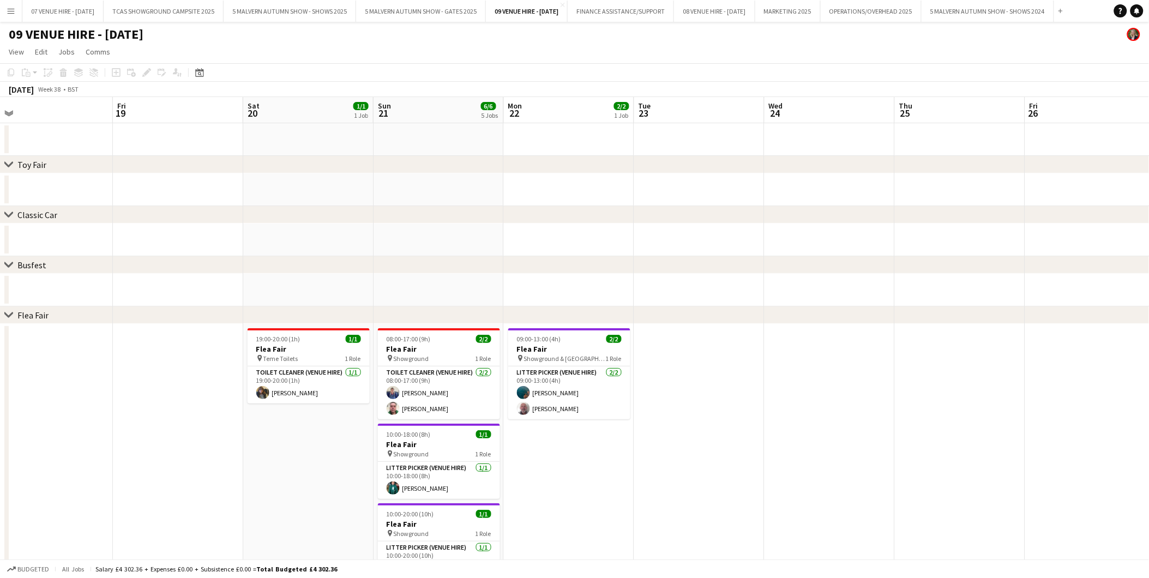
scroll to position [0, 237]
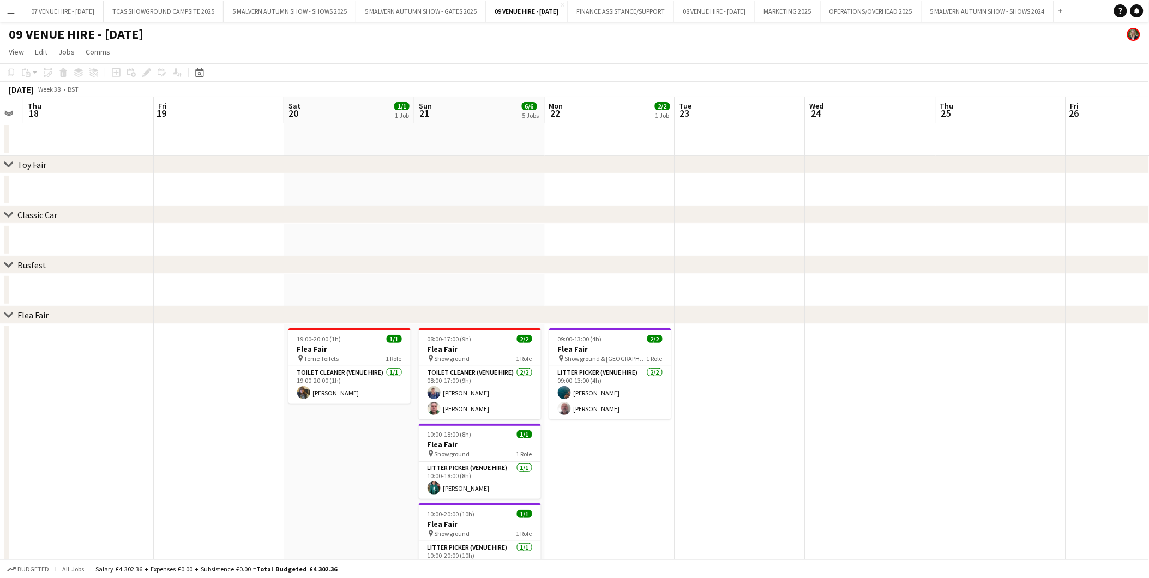
drag, startPoint x: 182, startPoint y: 334, endPoint x: 688, endPoint y: 538, distance: 546.5
click at [688, 538] on app-calendar-viewport "Tue 16 Wed 17 Thu 18 Fri 19 Sat 20 1/1 1 Job Sun 21 6/6 5 Jobs Mon 22 2/2 1 Job…" at bounding box center [574, 430] width 1149 height 667
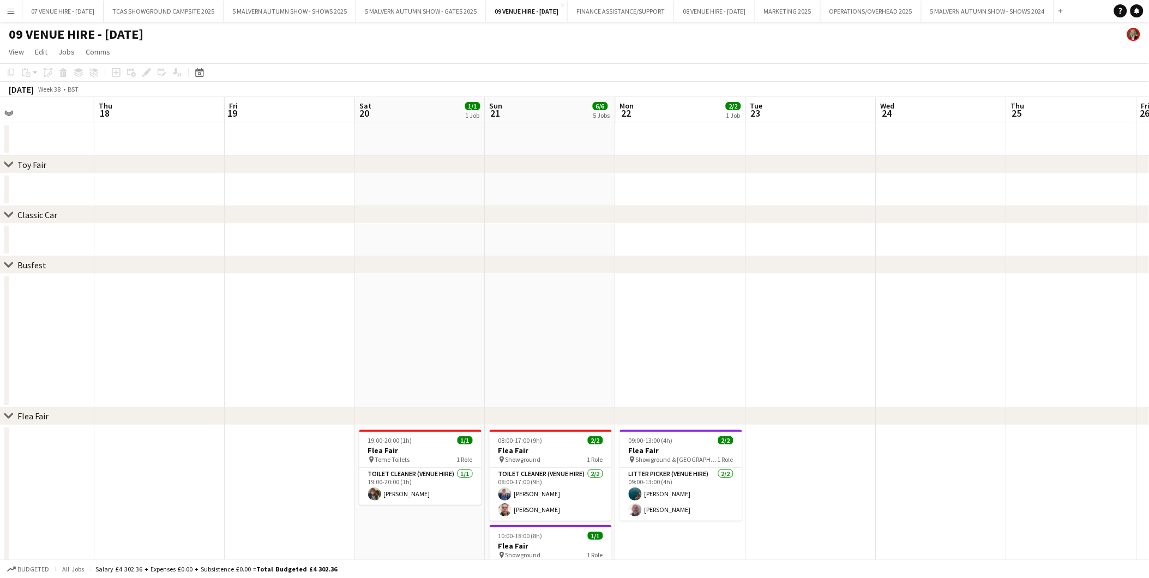
scroll to position [0, 224]
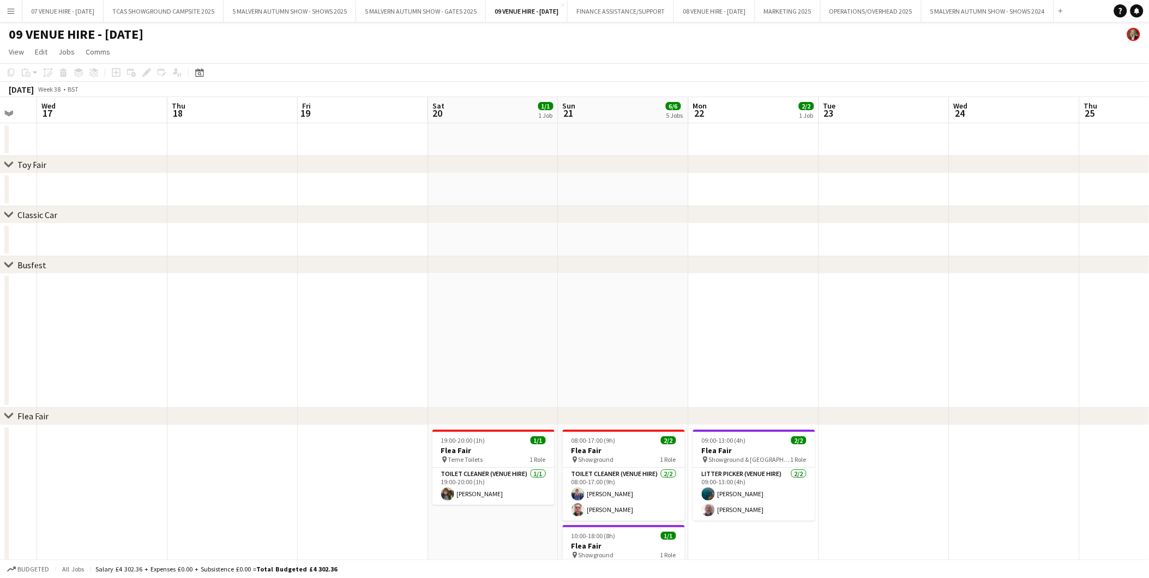
drag, startPoint x: 164, startPoint y: 484, endPoint x: 439, endPoint y: 504, distance: 275.7
click at [439, 504] on app-calendar-viewport "Mon 15 3/3 1 Job Tue 16 Wed 17 Thu 18 Fri 19 Sat 20 1/1 1 Job Sun 21 6/6 5 Jobs…" at bounding box center [574, 481] width 1149 height 768
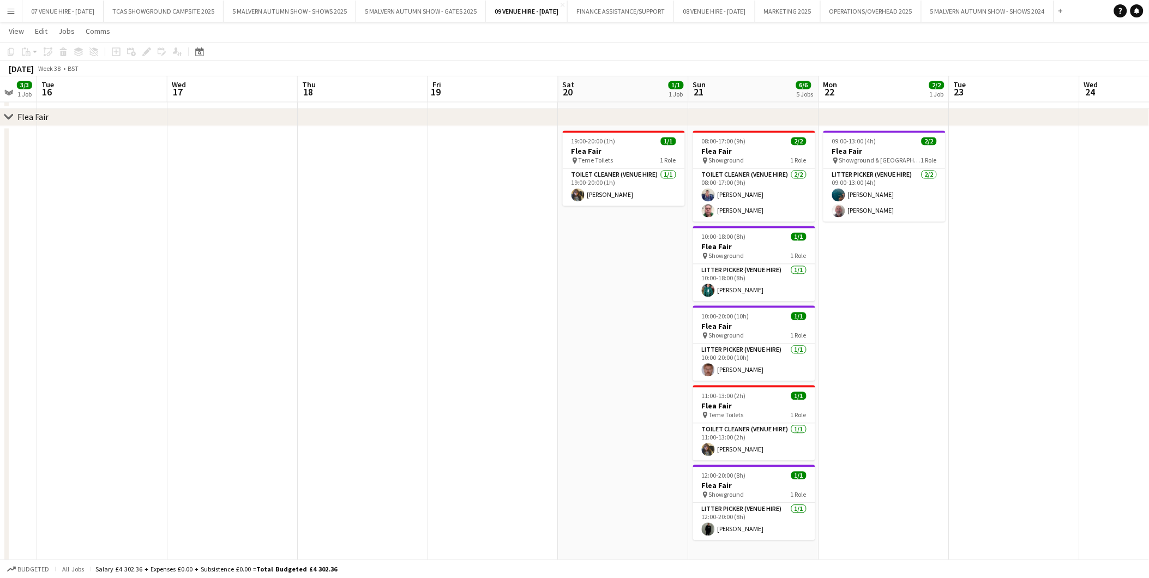
scroll to position [705, 0]
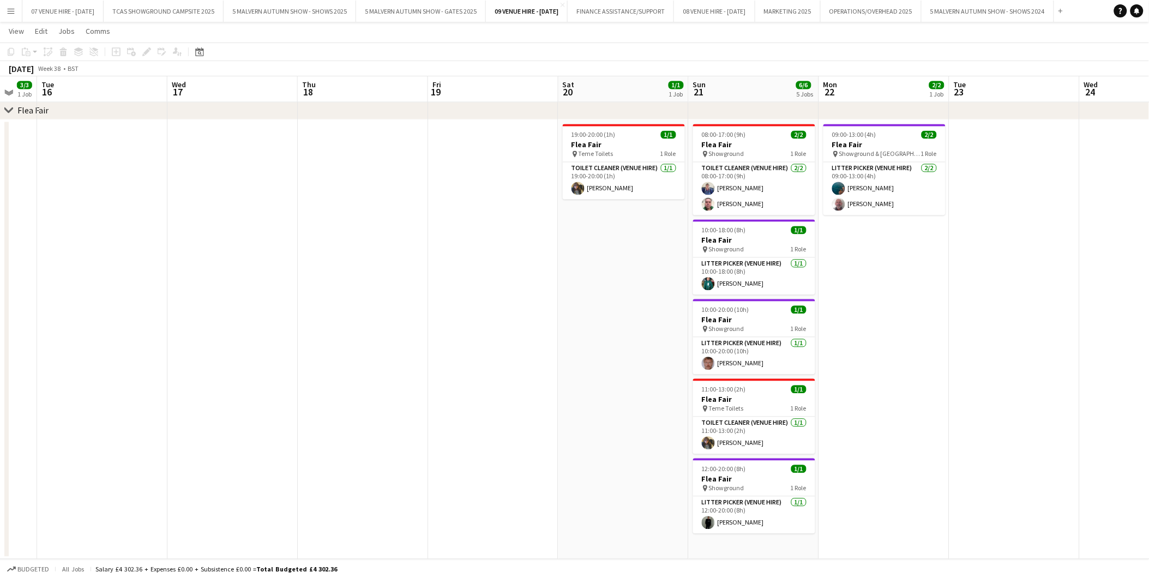
drag, startPoint x: 283, startPoint y: 454, endPoint x: 271, endPoint y: 472, distance: 22.1
click at [283, 454] on app-date-cell at bounding box center [232, 340] width 130 height 440
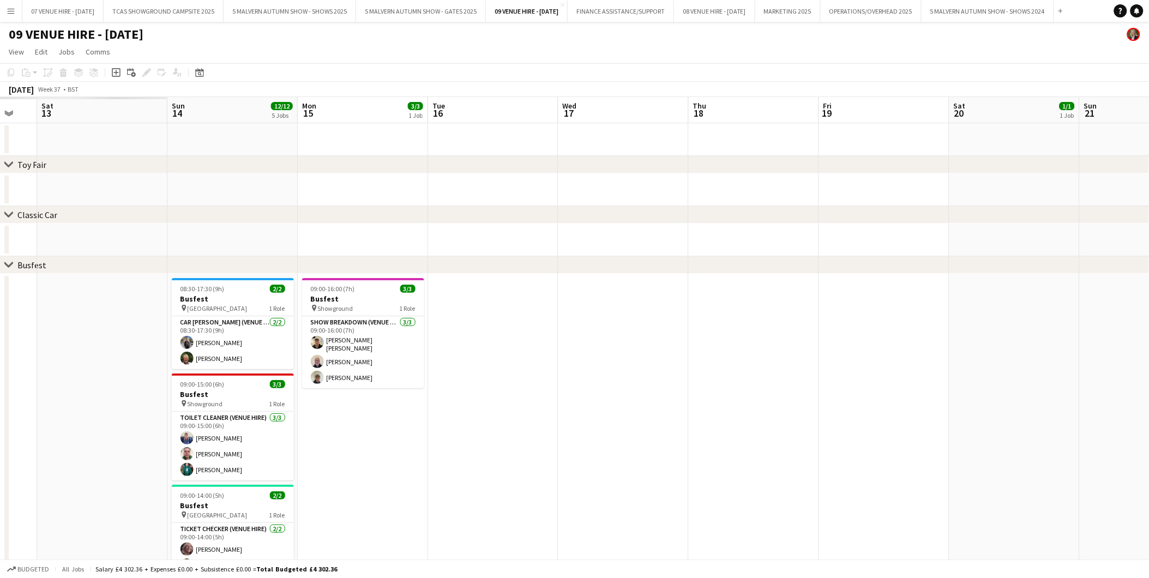
scroll to position [0, 303]
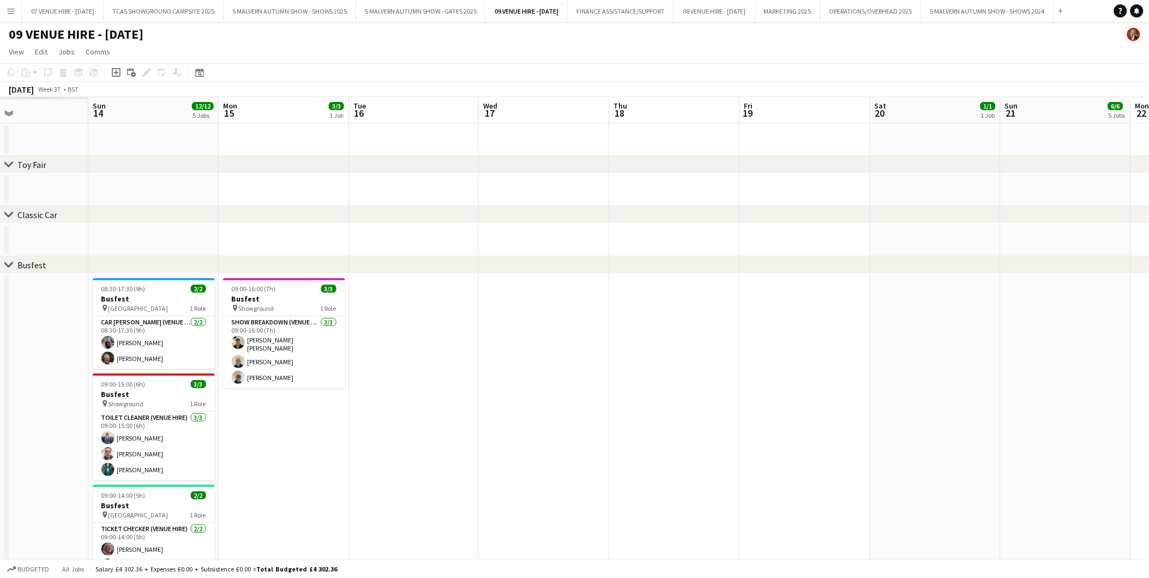
drag, startPoint x: 224, startPoint y: 363, endPoint x: 667, endPoint y: 371, distance: 442.4
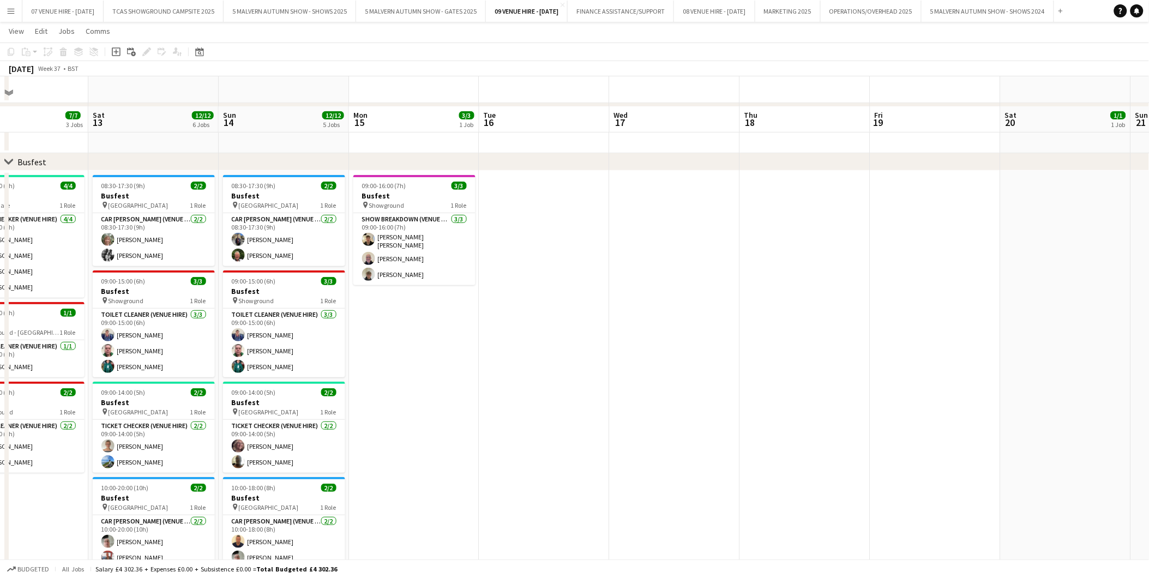
scroll to position [182, 0]
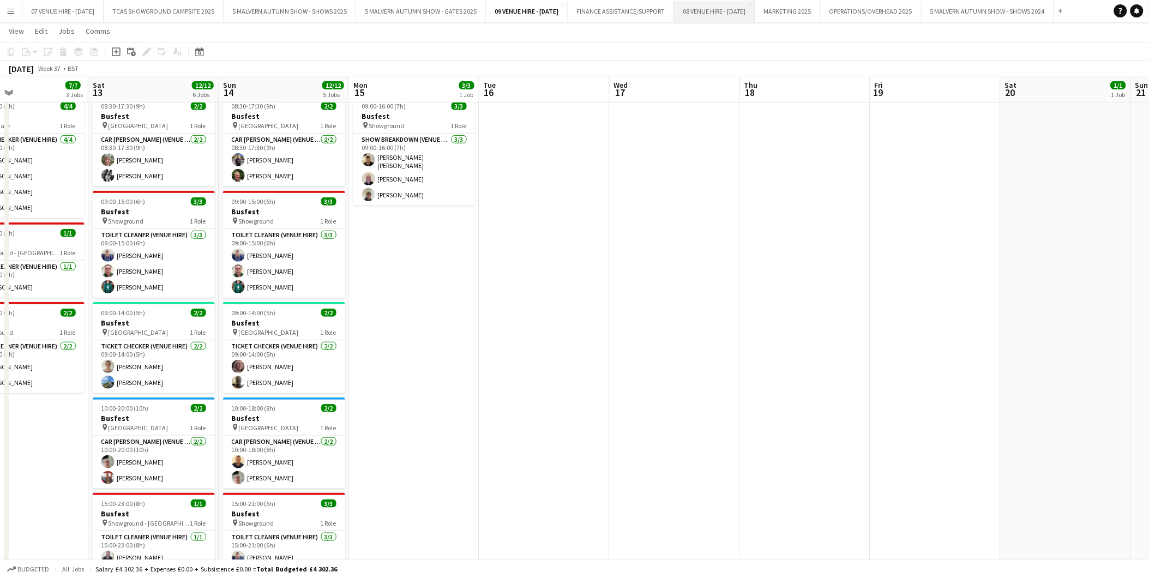
click at [755, 13] on button "08 VENUE HIRE - AUGUST 2025 Close" at bounding box center [714, 11] width 81 height 21
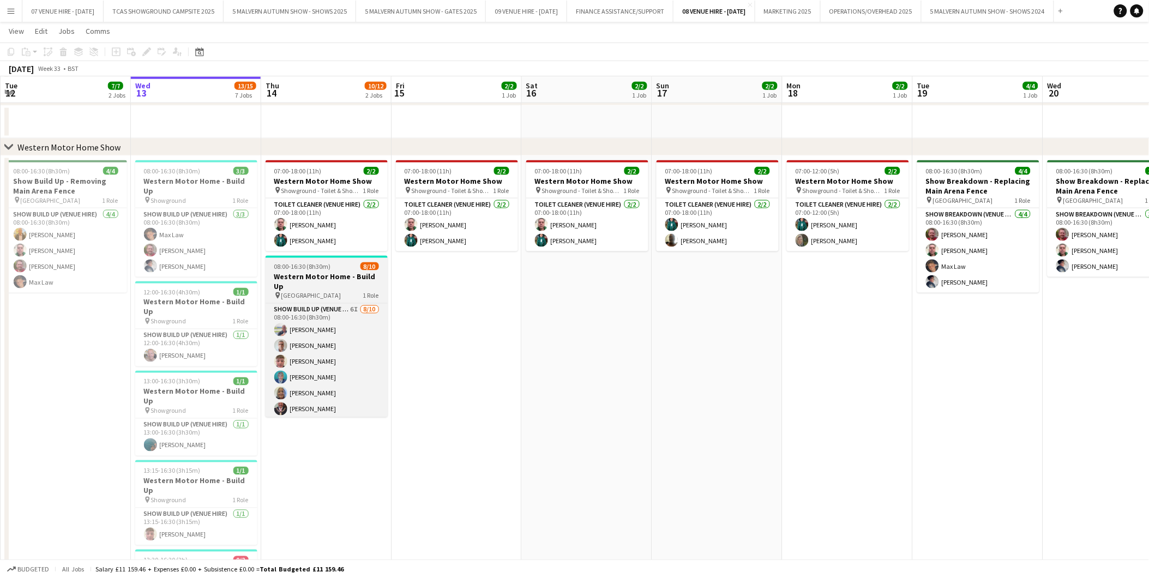
scroll to position [56, 0]
click at [308, 347] on app-card-role "Show Build Up (Venue Hire) 6I 8/10 08:00-16:30 (8h30m) Alexander Brooks Timothy…" at bounding box center [327, 337] width 122 height 179
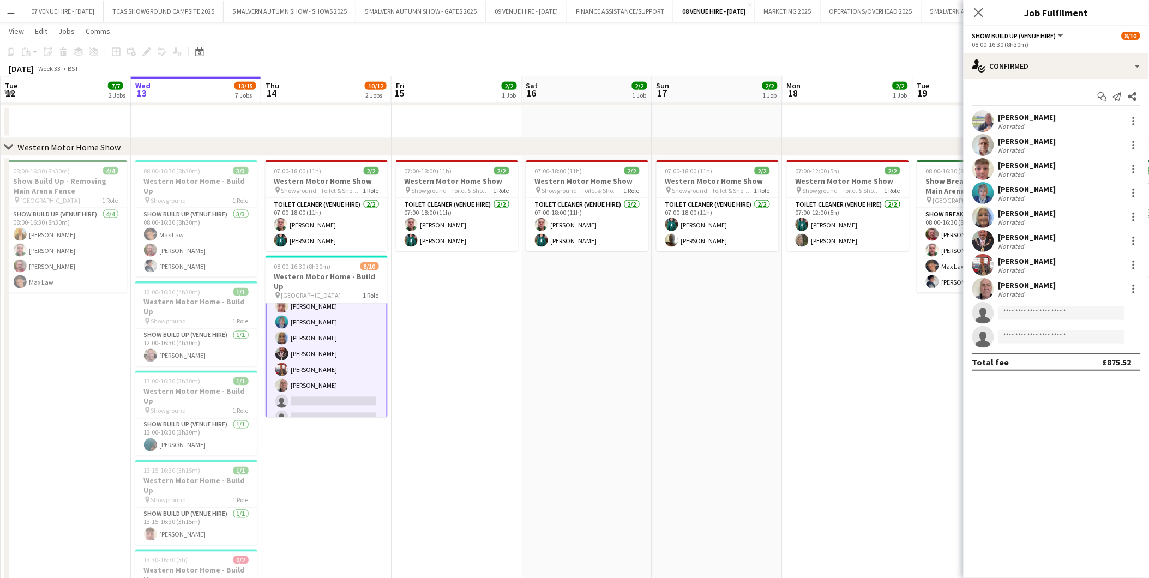
scroll to position [57, 0]
click at [1036, 77] on div "single-neutral-actions-check-2 Confirmed" at bounding box center [1056, 66] width 185 height 26
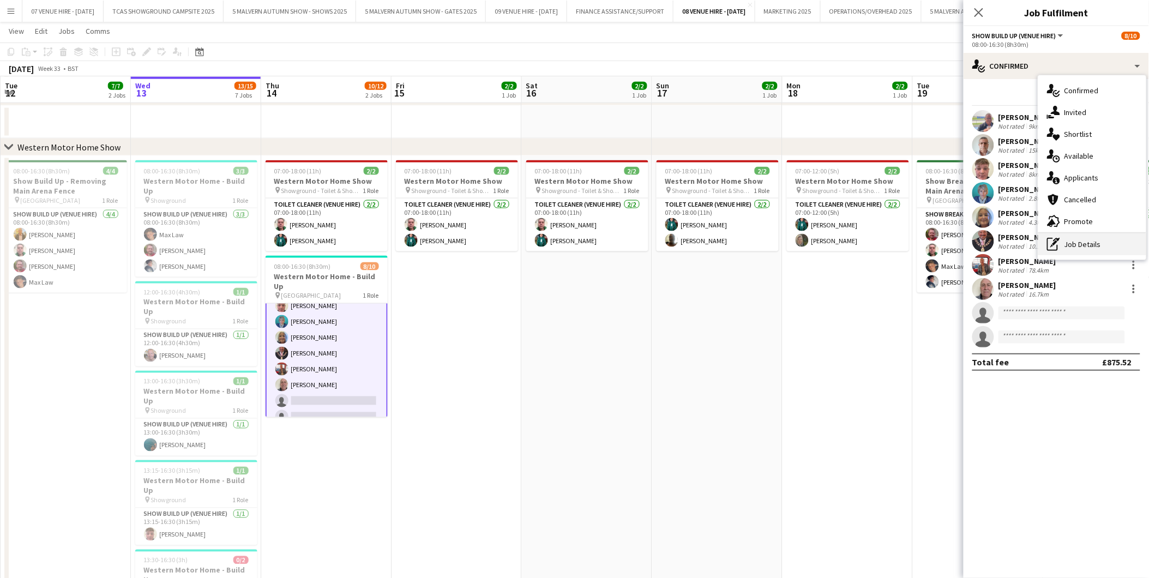
click at [1083, 239] on div "pen-write Job Details" at bounding box center [1093, 244] width 108 height 22
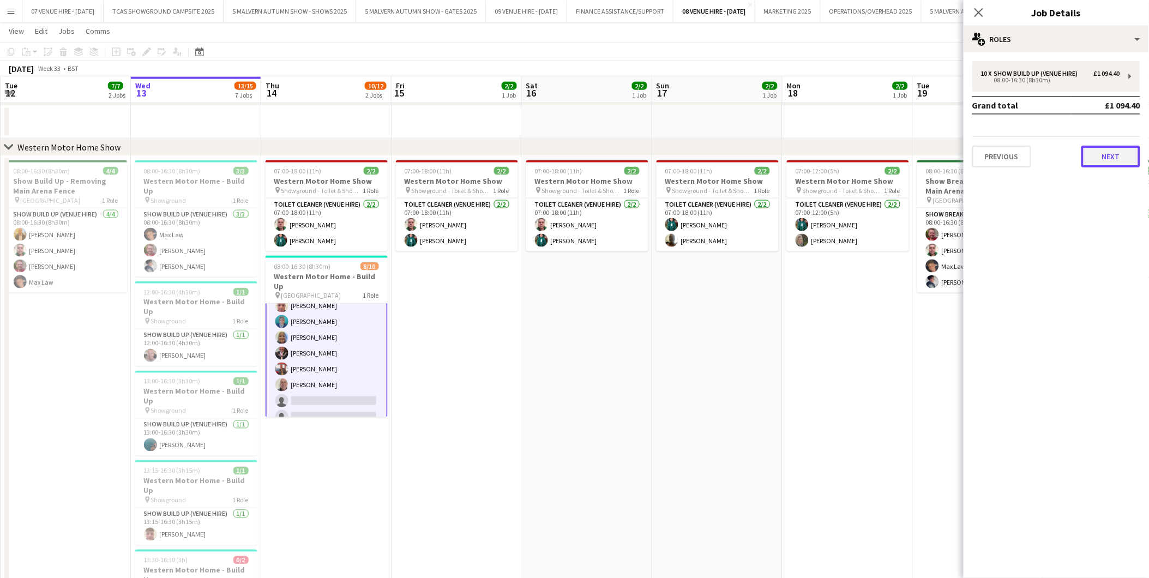
click at [1114, 153] on button "Next" at bounding box center [1111, 157] width 59 height 22
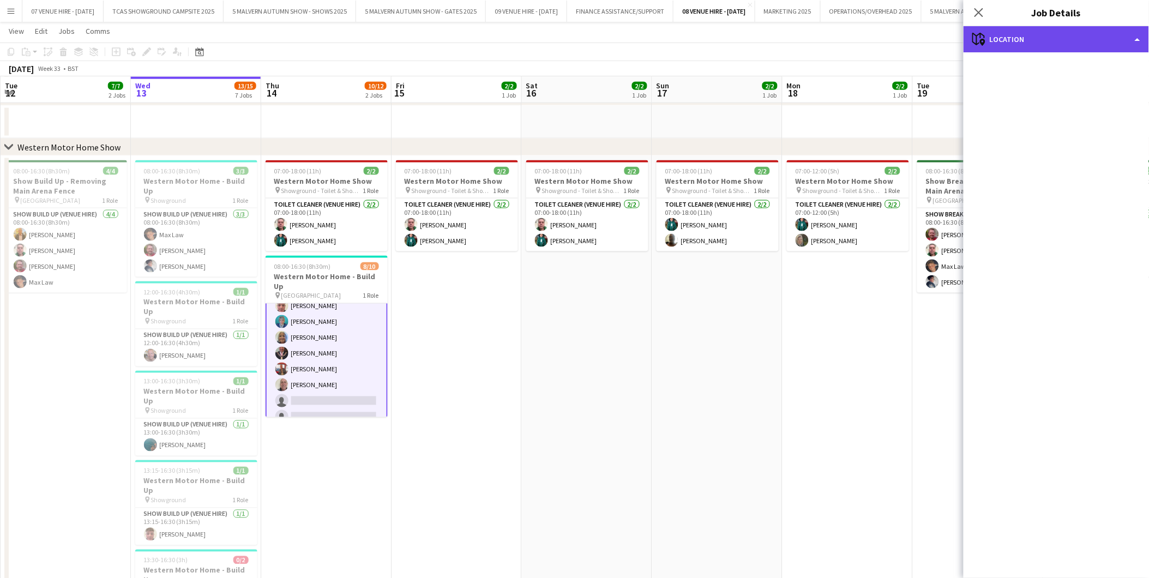
click at [1030, 37] on div "maps-pin-1 Location" at bounding box center [1056, 39] width 185 height 26
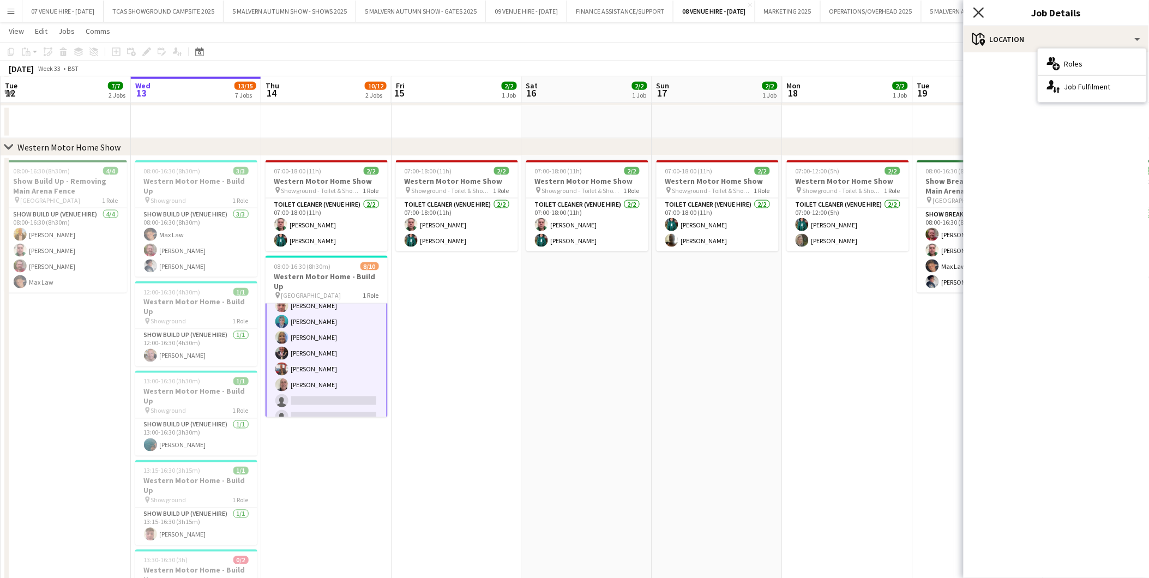
click at [979, 10] on icon "Close pop-in" at bounding box center [979, 12] width 10 height 10
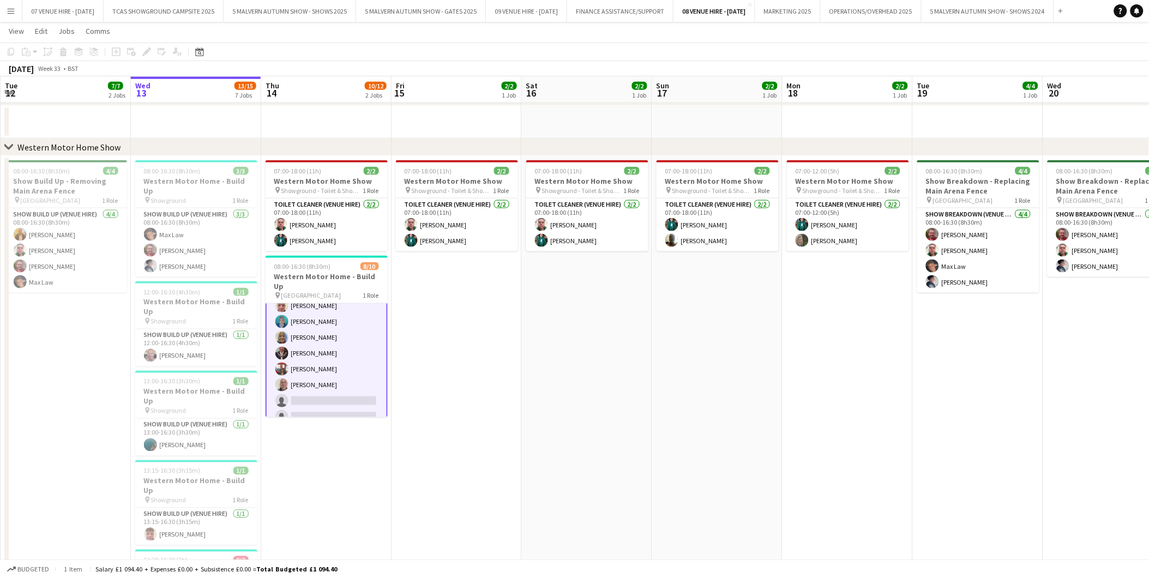
click at [298, 320] on app-card-role "Show Build Up (Venue Hire) 6I 8/10 08:00-16:30 (8h30m) Alexander Brooks Timothy…" at bounding box center [327, 338] width 122 height 182
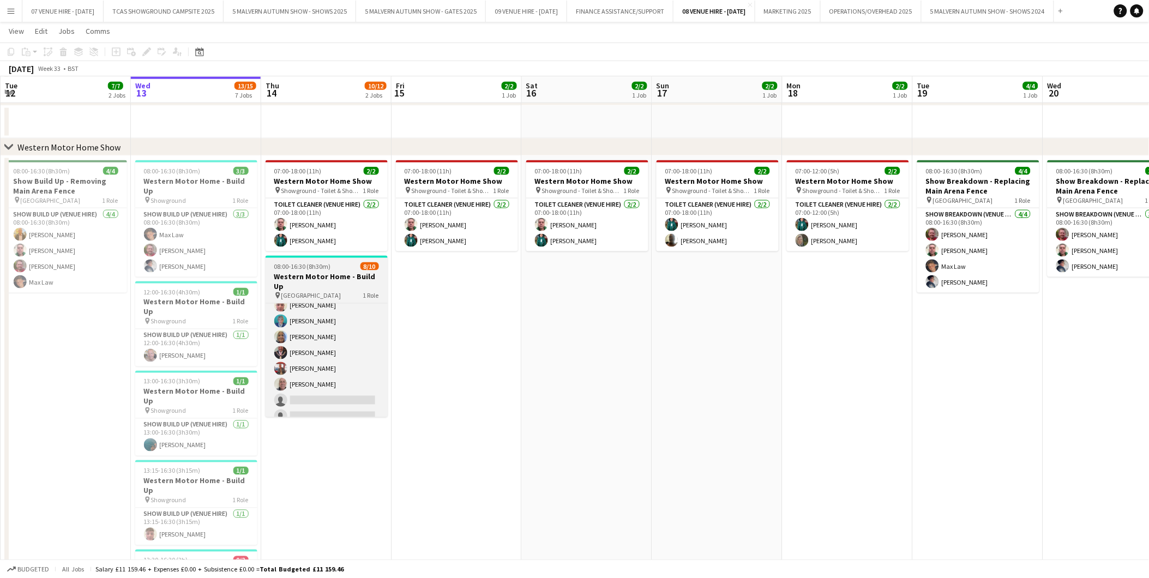
click at [307, 263] on span "08:00-16:30 (8h30m)" at bounding box center [302, 266] width 57 height 8
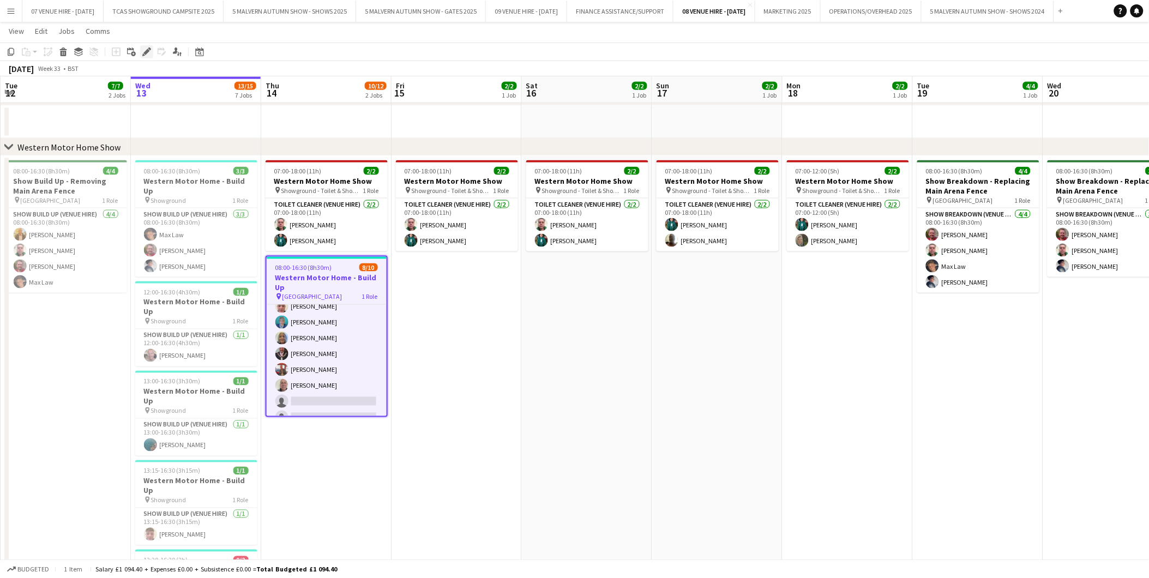
click at [148, 50] on icon "Edit" at bounding box center [146, 51] width 9 height 9
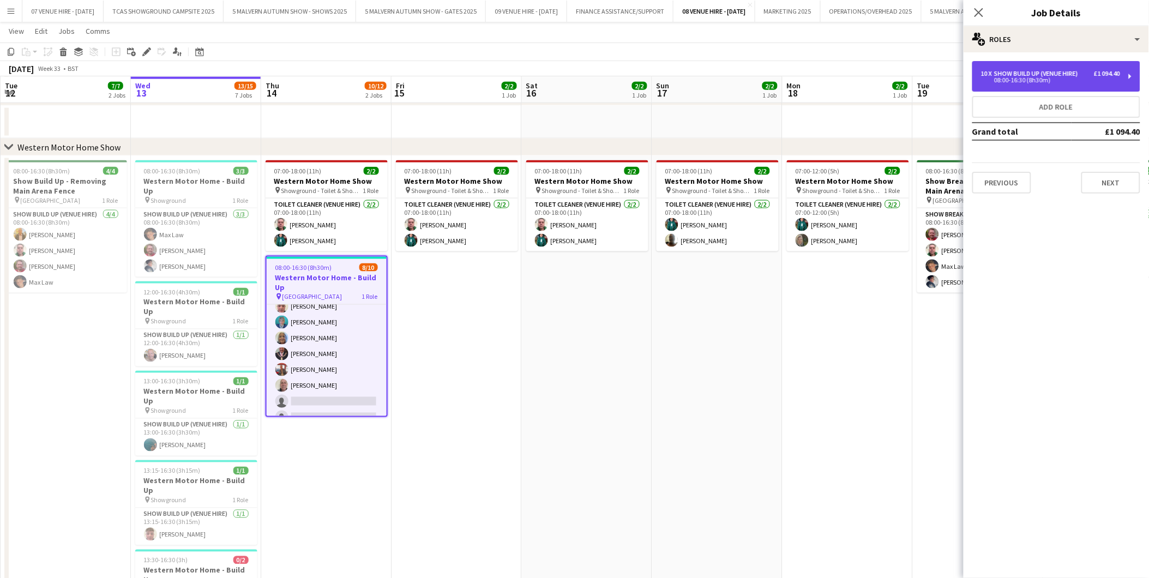
click at [1017, 82] on div "08:00-16:30 (8h30m)" at bounding box center [1050, 79] width 139 height 5
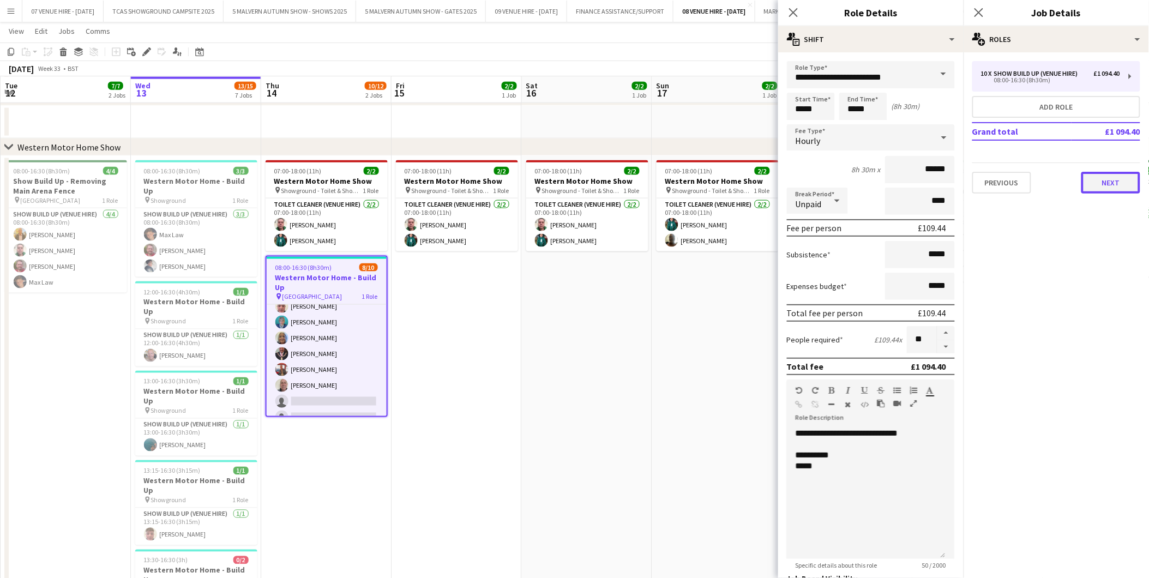
click at [1114, 187] on button "Next" at bounding box center [1111, 183] width 59 height 22
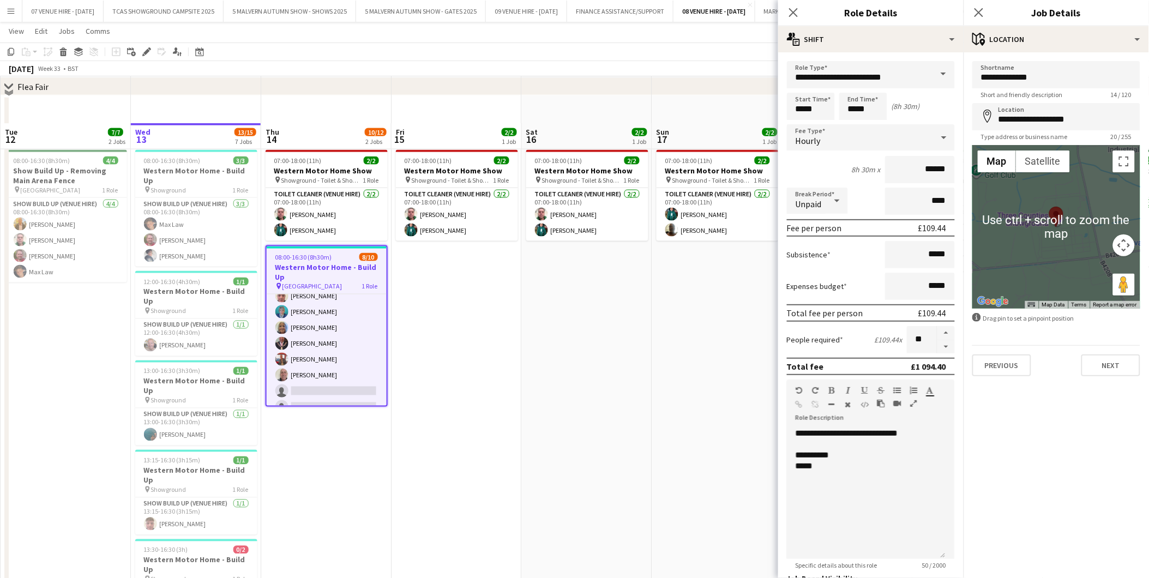
scroll to position [484, 0]
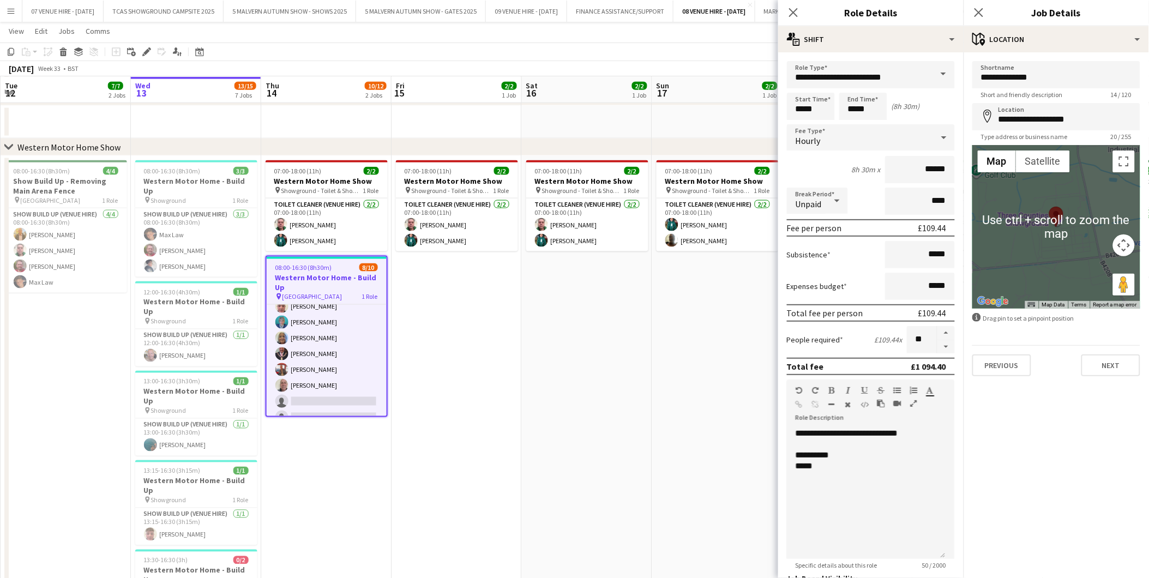
click at [1075, 197] on div at bounding box center [1057, 227] width 168 height 164
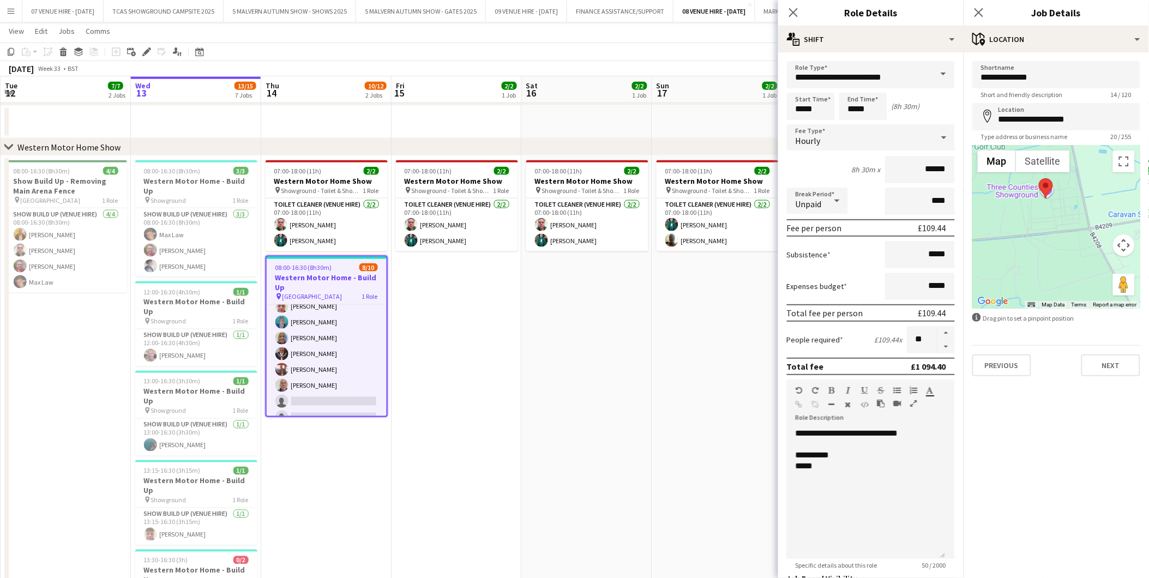
drag, startPoint x: 1087, startPoint y: 233, endPoint x: 1076, endPoint y: 203, distance: 31.9
click at [1076, 203] on div at bounding box center [1057, 227] width 168 height 164
drag, startPoint x: 1046, startPoint y: 184, endPoint x: 1078, endPoint y: 243, distance: 67.4
click at [1078, 243] on img at bounding box center [1077, 246] width 14 height 20
type input "**********"
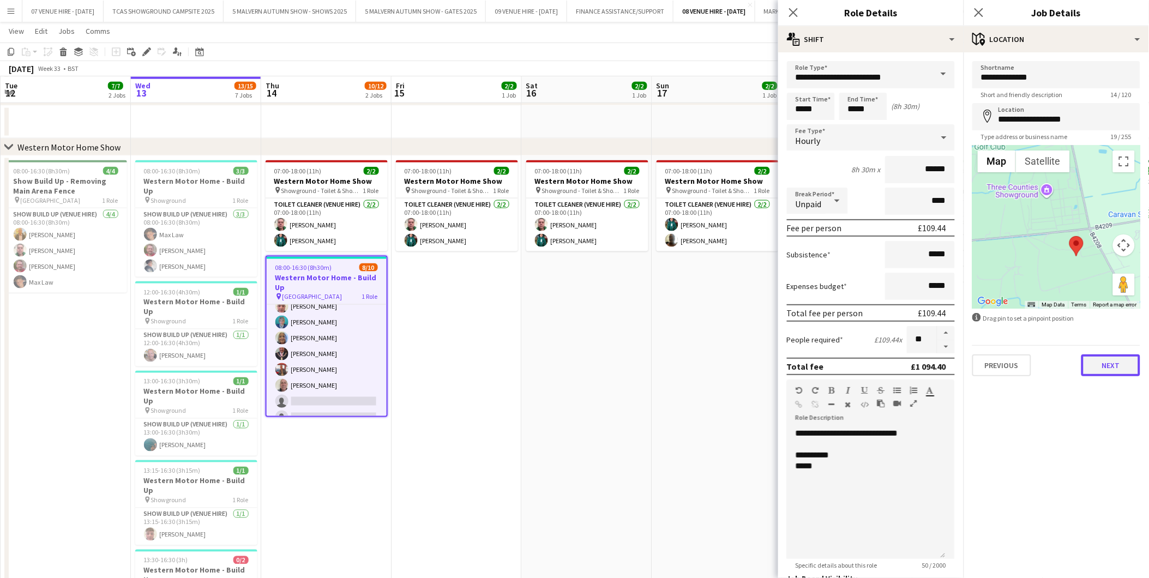
click at [1120, 360] on button "Next" at bounding box center [1111, 366] width 59 height 22
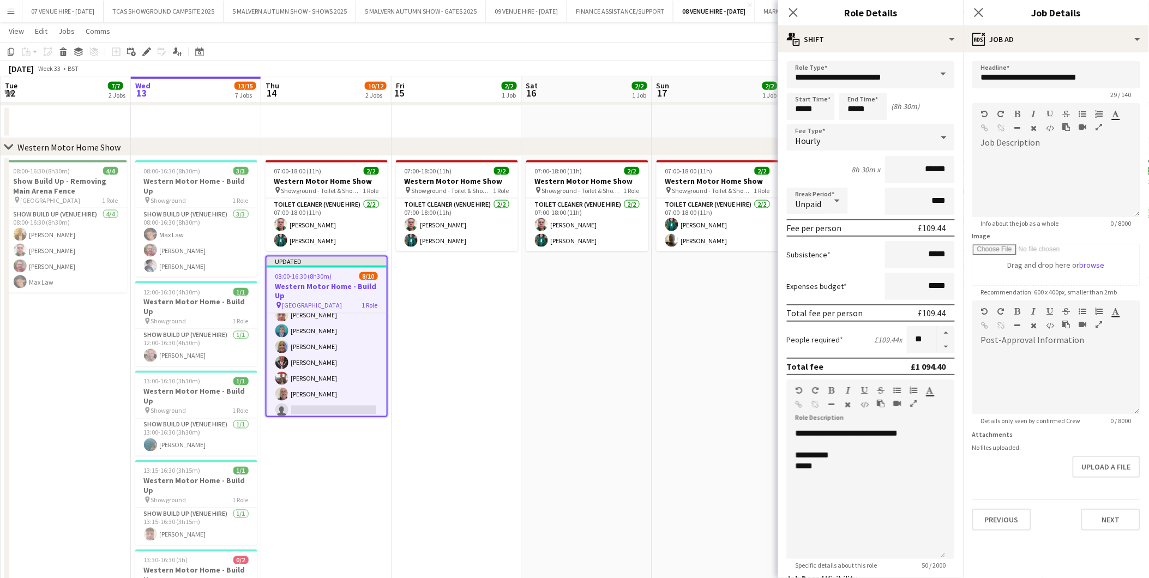
click at [742, 279] on app-date-cell "07:00-18:00 (11h) 2/2 Western Motor Home Show pin Showground - Toilet & Showers…" at bounding box center [717, 461] width 130 height 611
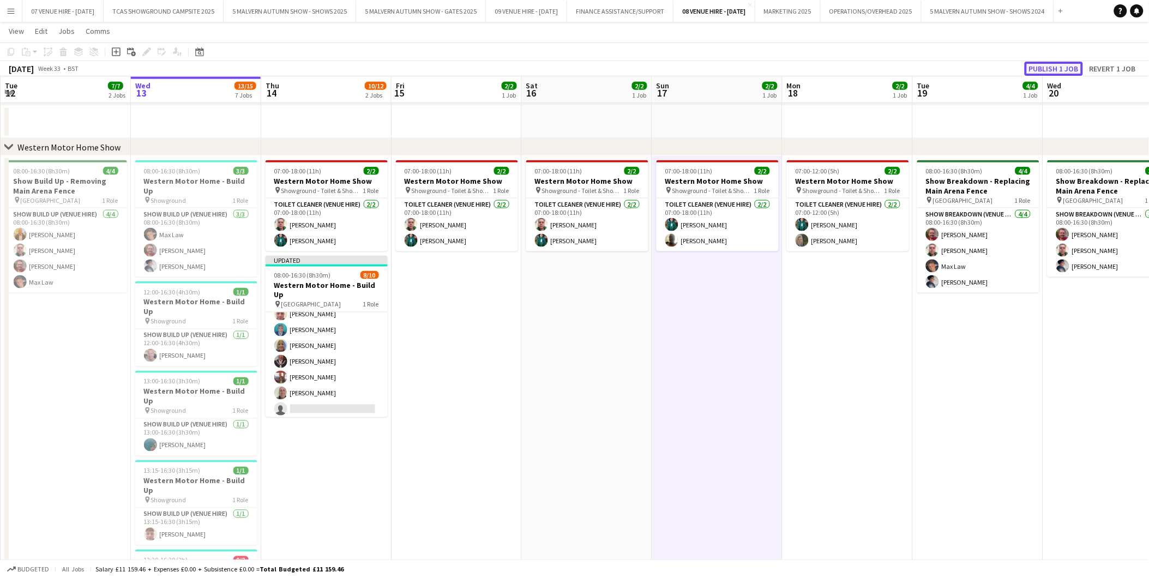
click at [1069, 71] on button "Publish 1 job" at bounding box center [1054, 69] width 58 height 14
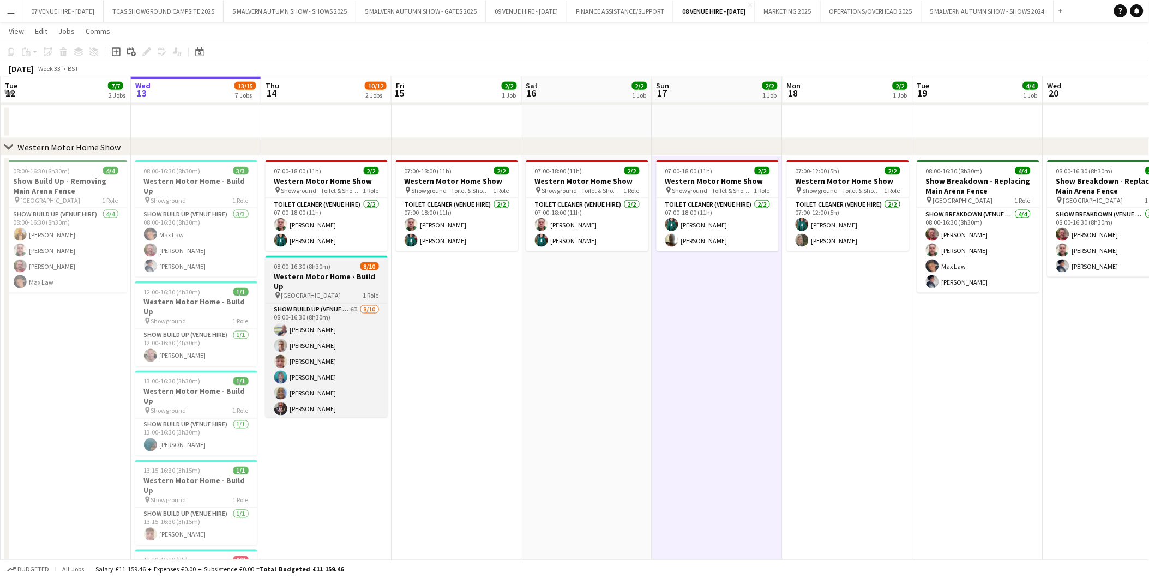
scroll to position [56, 0]
drag, startPoint x: 320, startPoint y: 349, endPoint x: 301, endPoint y: 368, distance: 27.0
click at [320, 349] on app-card-role "Show Build Up (Venue Hire) 6I 8/10 08:00-16:30 (8h30m) Alexander Brooks Timothy…" at bounding box center [327, 337] width 122 height 179
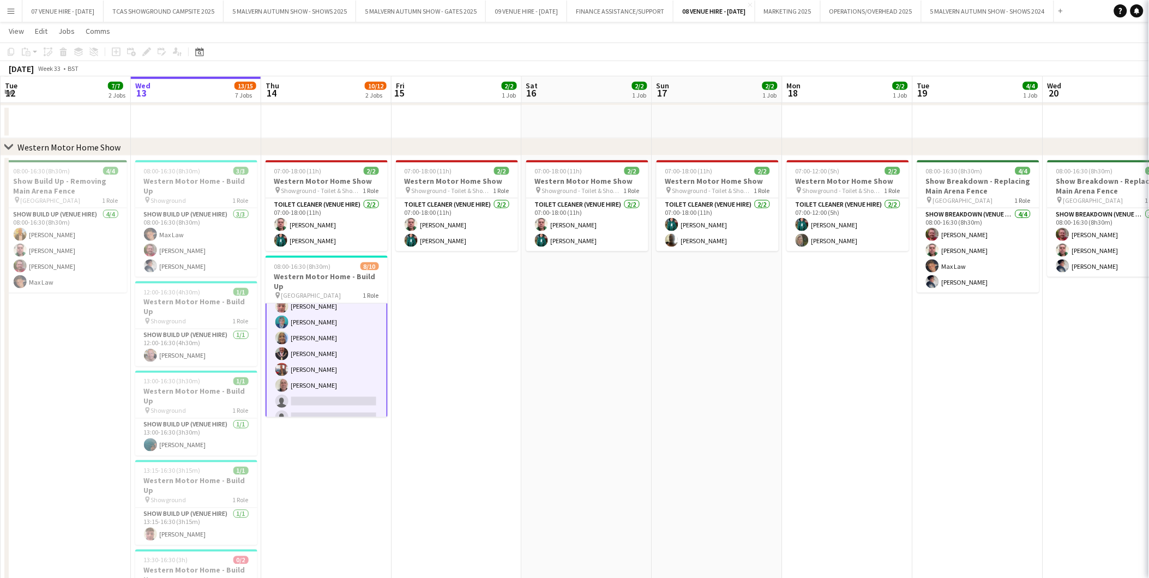
scroll to position [57, 0]
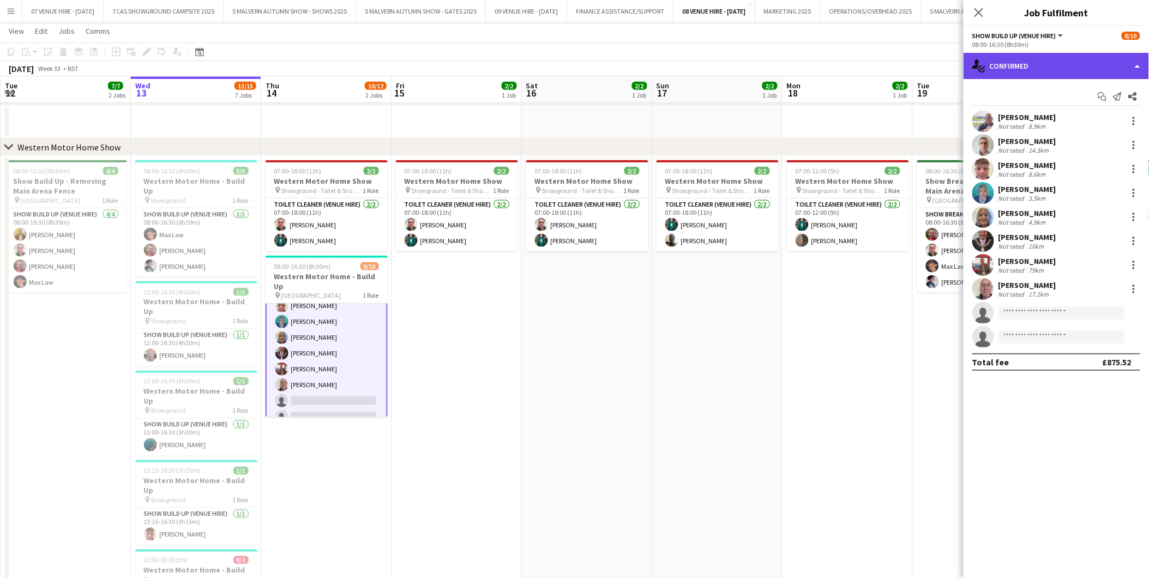
click at [1051, 63] on div "single-neutral-actions-check-2 Confirmed" at bounding box center [1056, 66] width 185 height 26
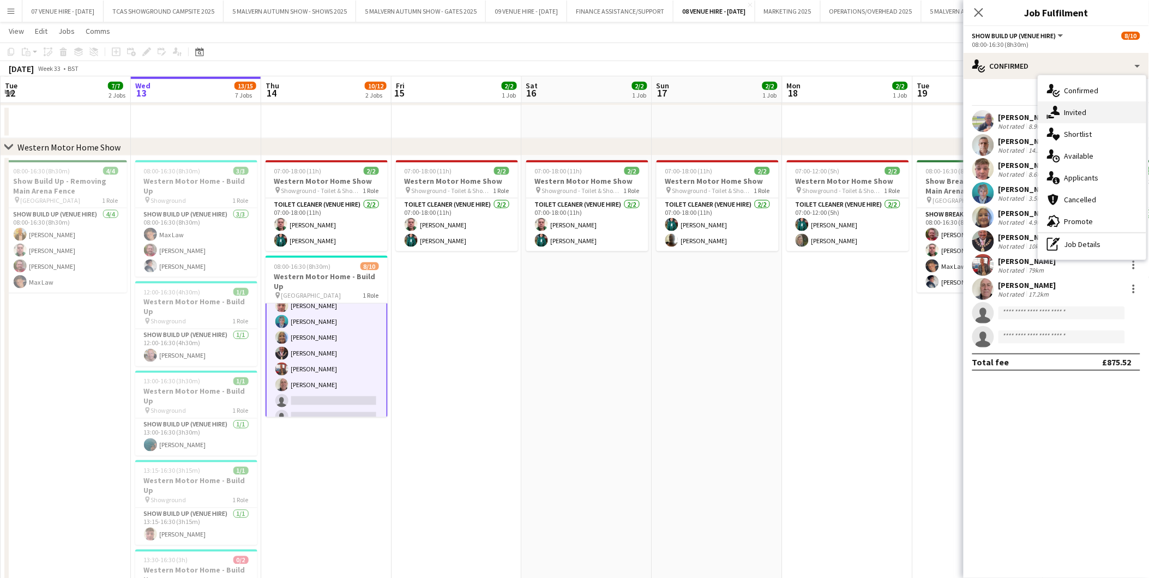
click at [1071, 117] on div "single-neutral-actions-share-1 Invited" at bounding box center [1093, 112] width 108 height 22
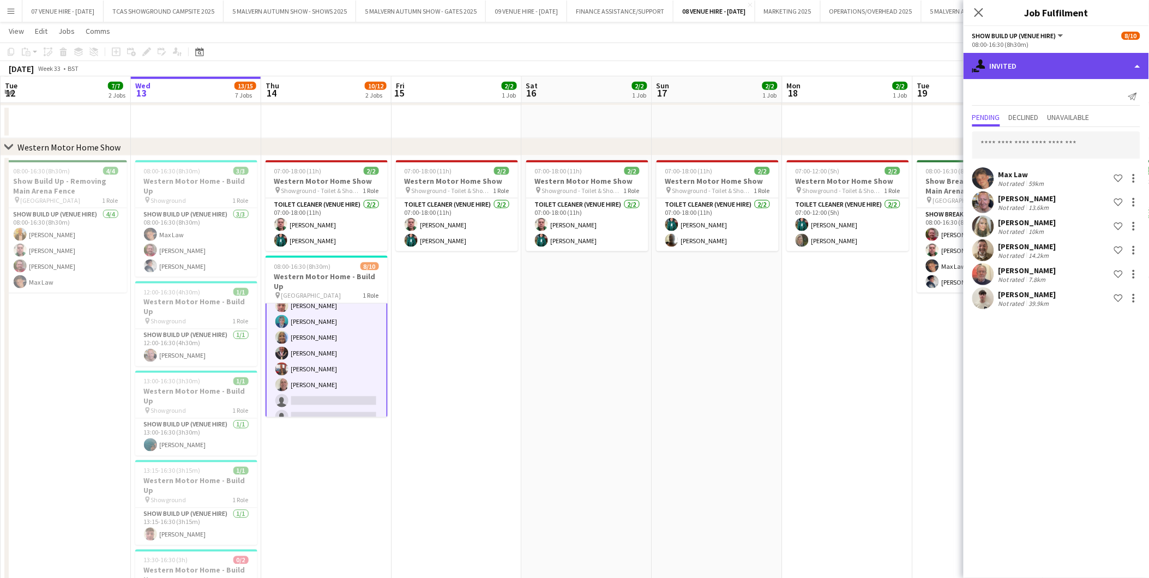
click at [1012, 69] on div "single-neutral-actions-share-1 Invited" at bounding box center [1056, 66] width 185 height 26
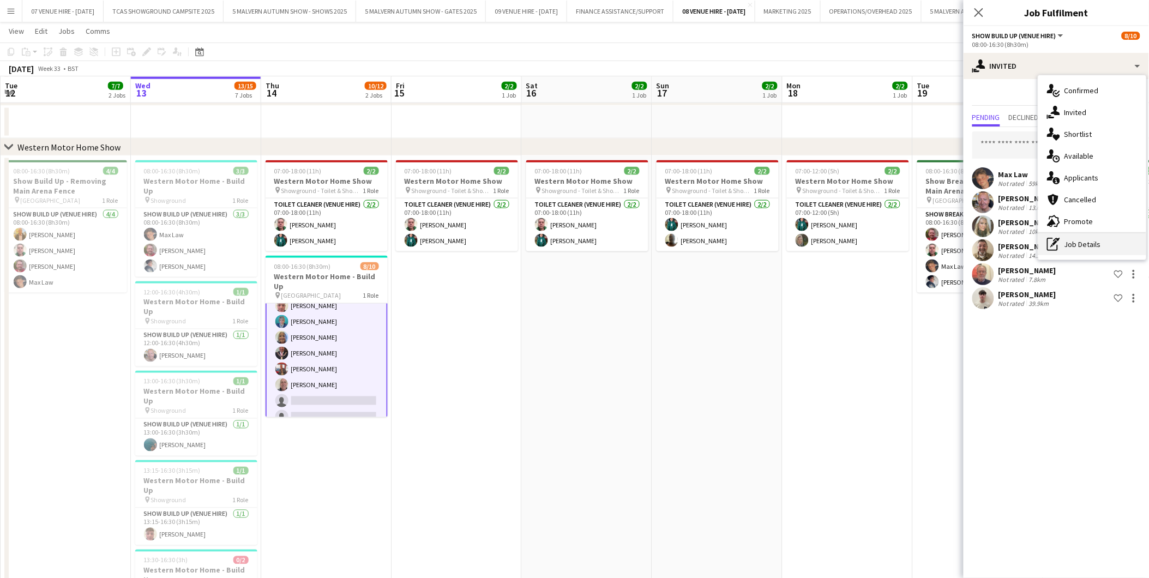
click at [1073, 242] on div "pen-write Job Details" at bounding box center [1093, 244] width 108 height 22
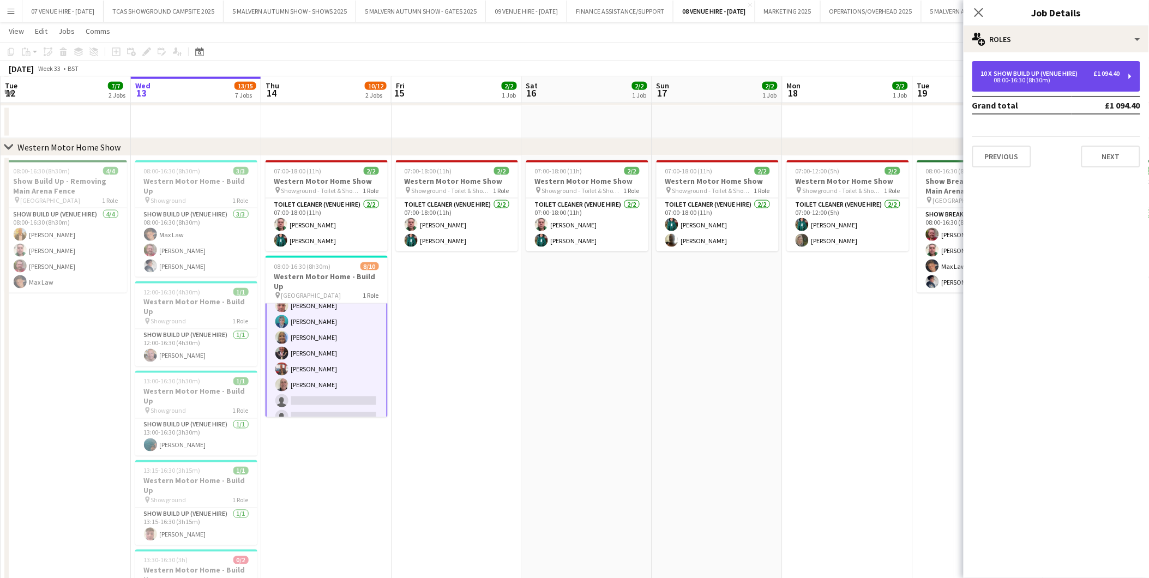
click at [1031, 89] on div "10 x Show Build Up (Venue Hire) £1 094.40 08:00-16:30 (8h30m)" at bounding box center [1057, 76] width 168 height 31
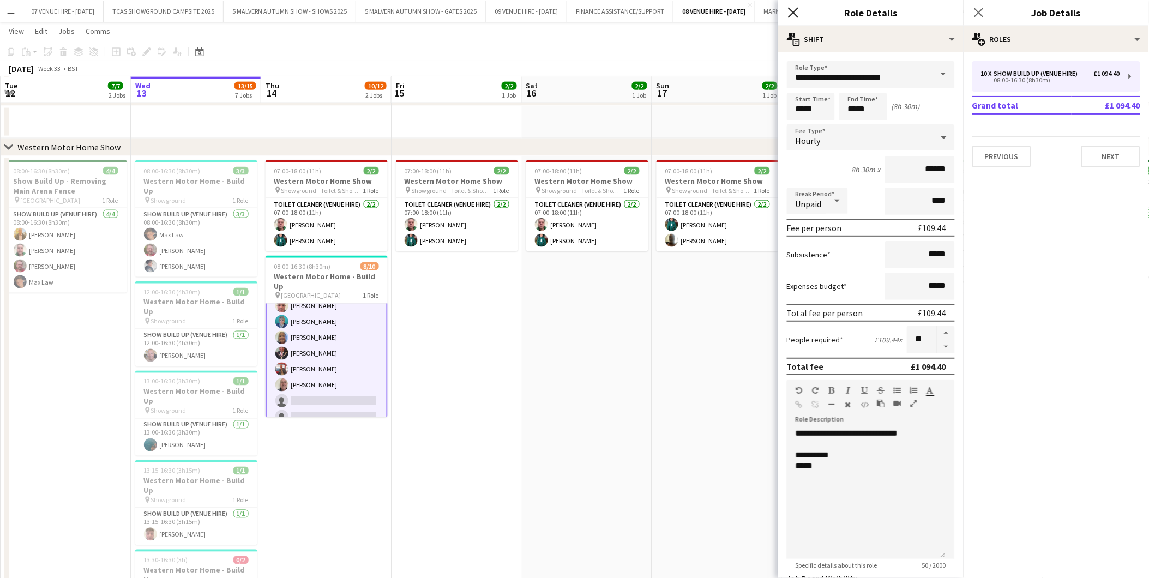
click at [794, 13] on icon at bounding box center [793, 12] width 10 height 10
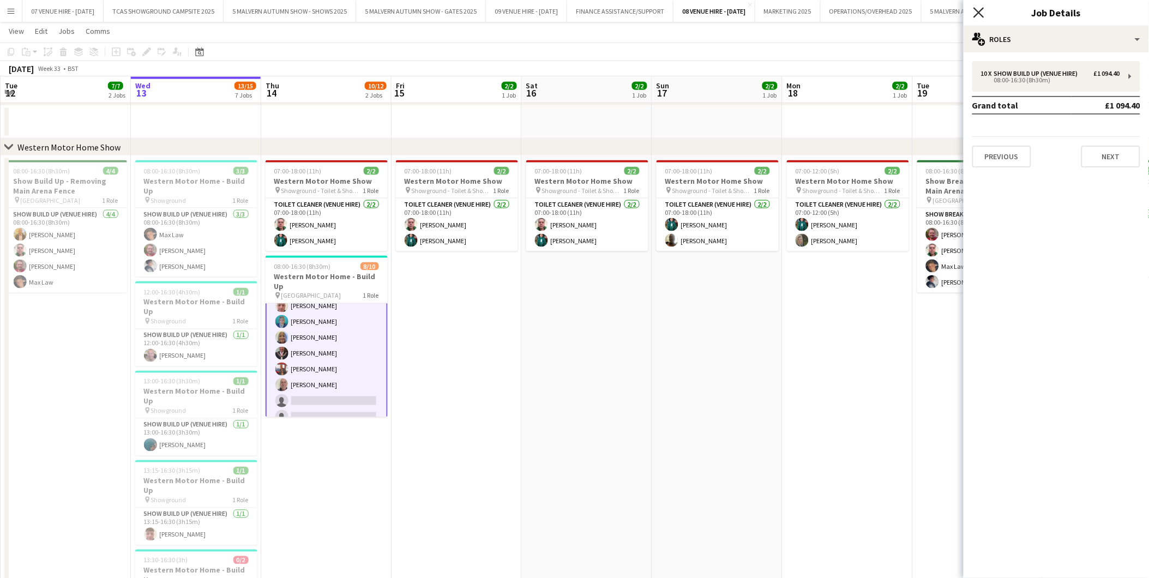
click at [981, 8] on icon "Close pop-in" at bounding box center [979, 12] width 10 height 10
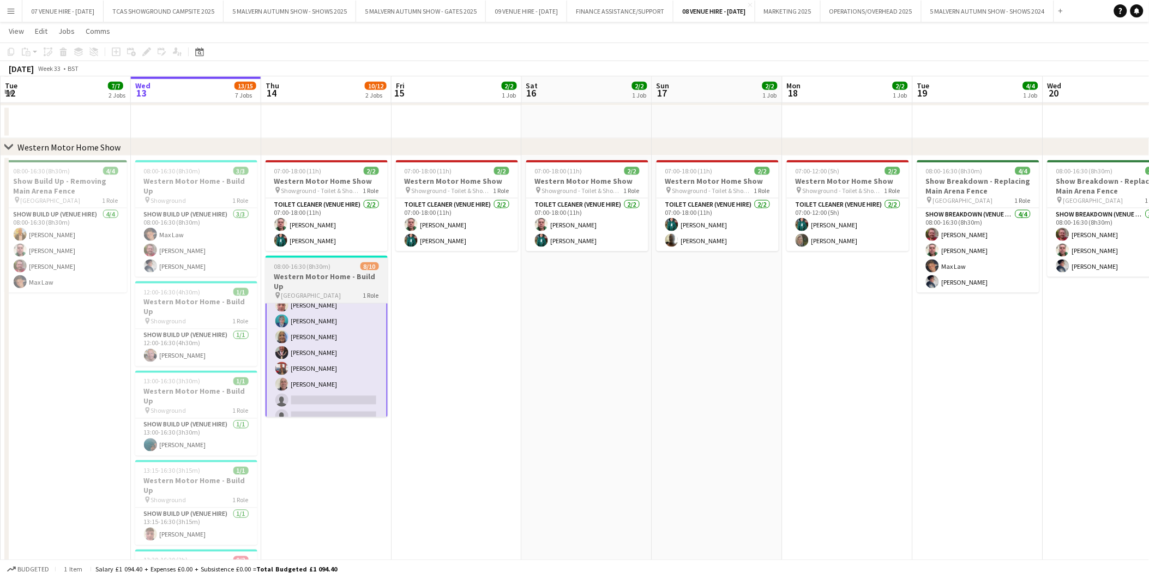
scroll to position [0, 0]
click at [326, 267] on span "08:00-16:30 (8h30m)" at bounding box center [302, 266] width 57 height 8
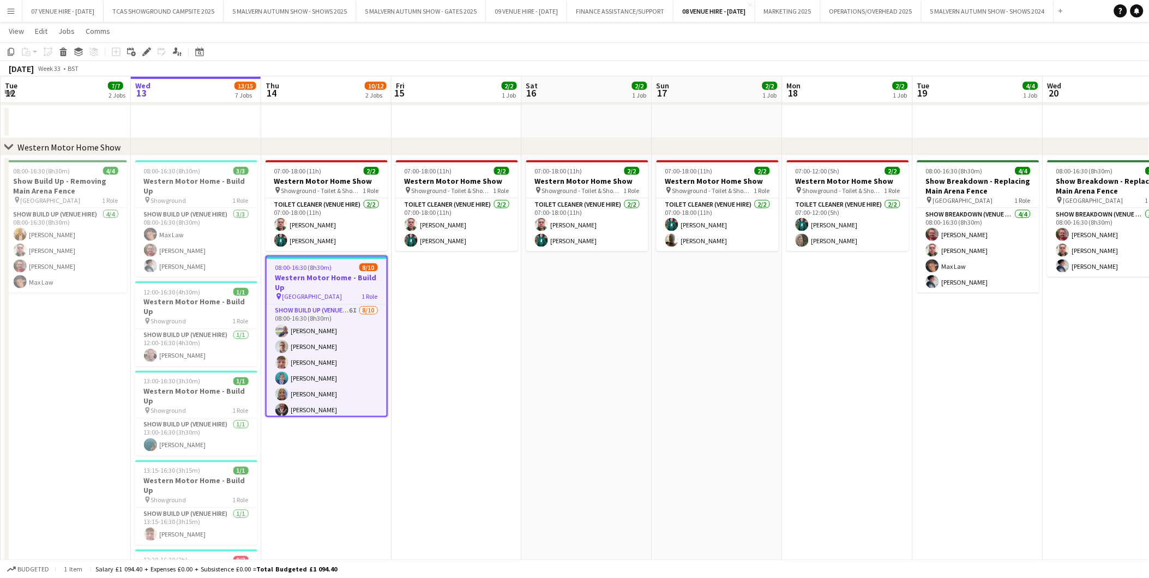
click at [312, 439] on app-date-cell "07:00-18:00 (11h) 2/2 Western Motor Home Show pin Showground - Toilet & Showers…" at bounding box center [326, 461] width 130 height 611
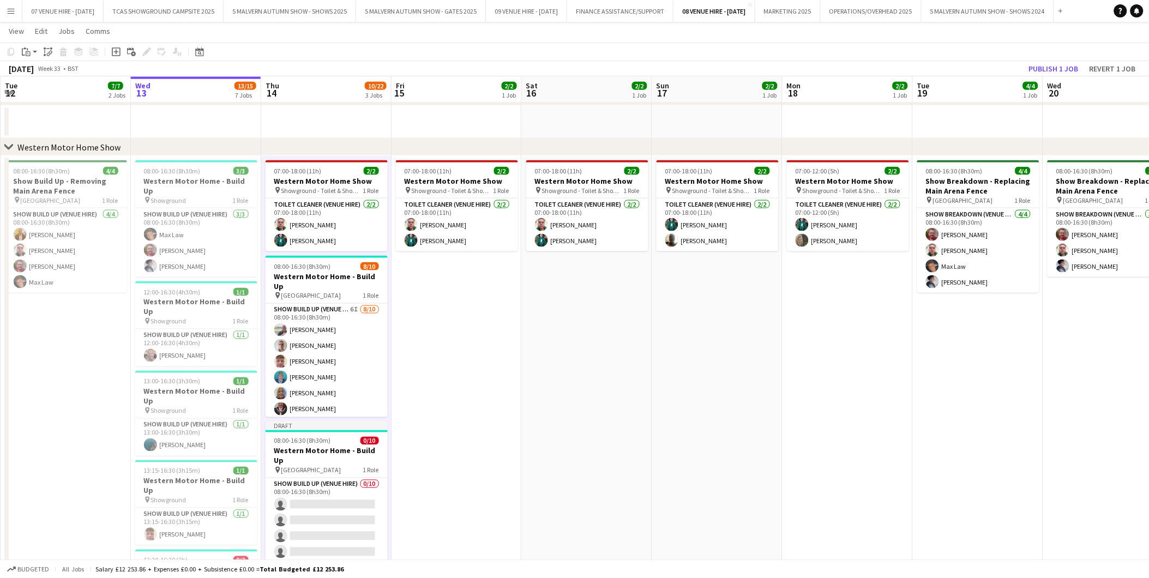
click at [312, 439] on span "08:00-16:30 (8h30m)" at bounding box center [302, 441] width 57 height 8
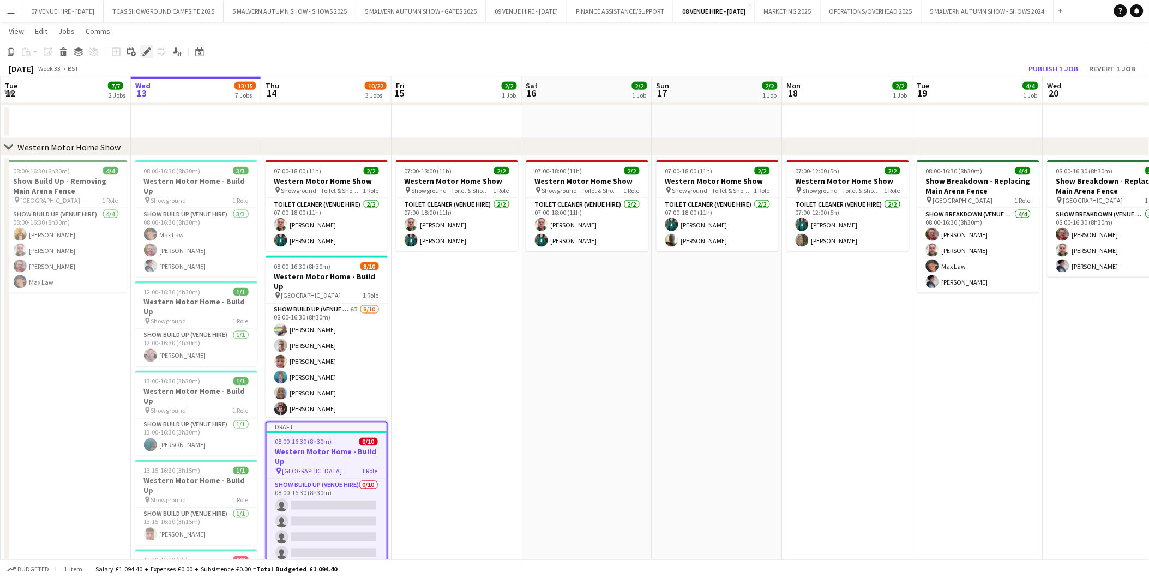
click at [148, 47] on icon "Edit" at bounding box center [146, 51] width 9 height 9
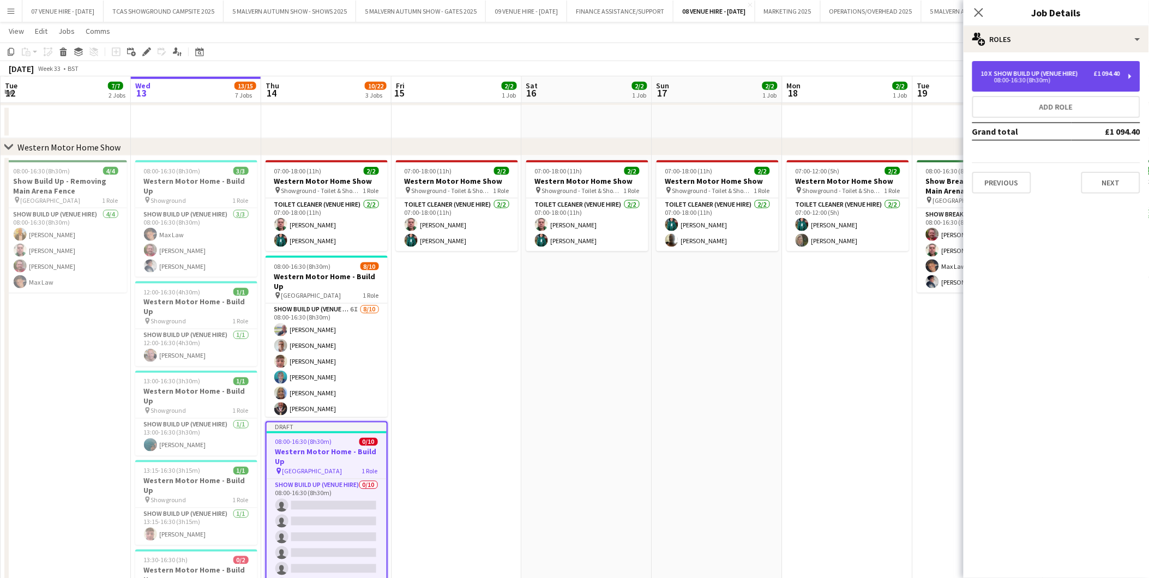
click at [1042, 84] on div "10 x Show Build Up (Venue Hire) £1 094.40 08:00-16:30 (8h30m)" at bounding box center [1057, 76] width 168 height 31
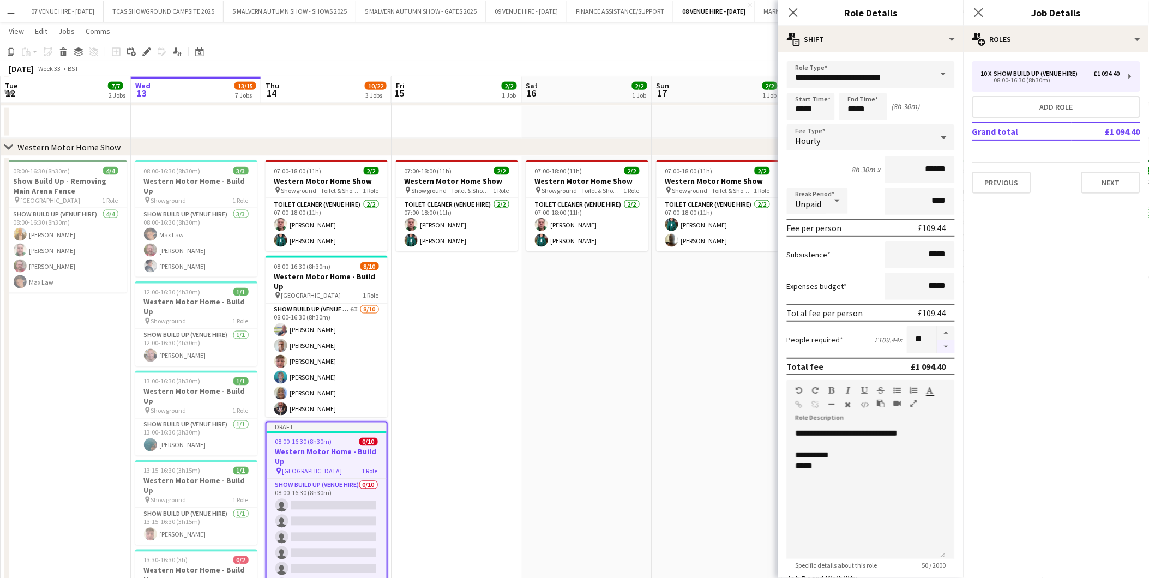
click at [939, 343] on button "button" at bounding box center [946, 347] width 17 height 14
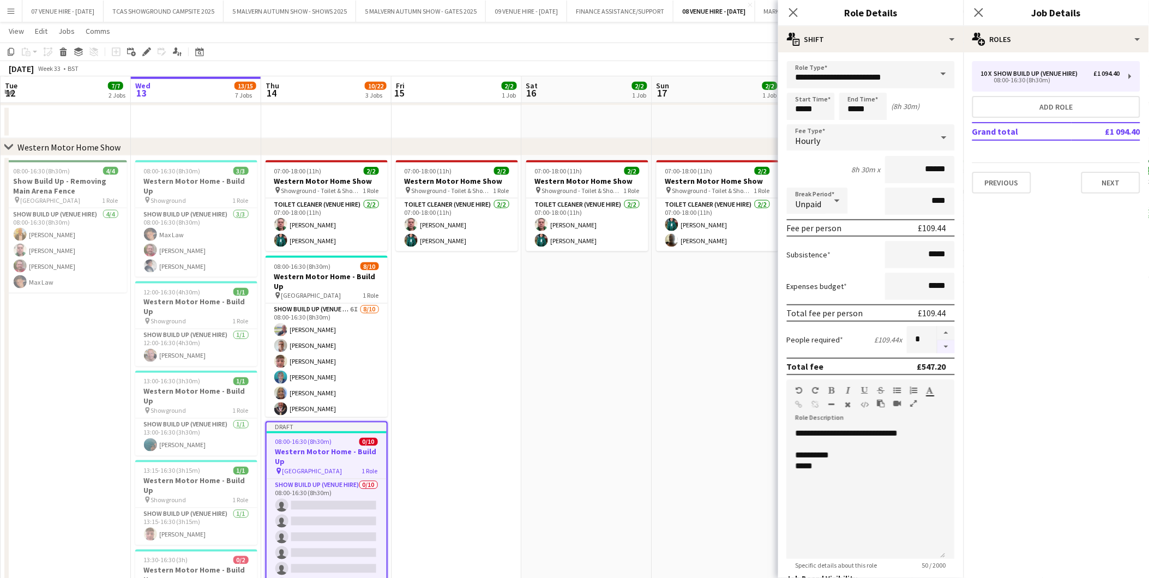
click at [939, 343] on button "button" at bounding box center [946, 347] width 17 height 14
type input "*"
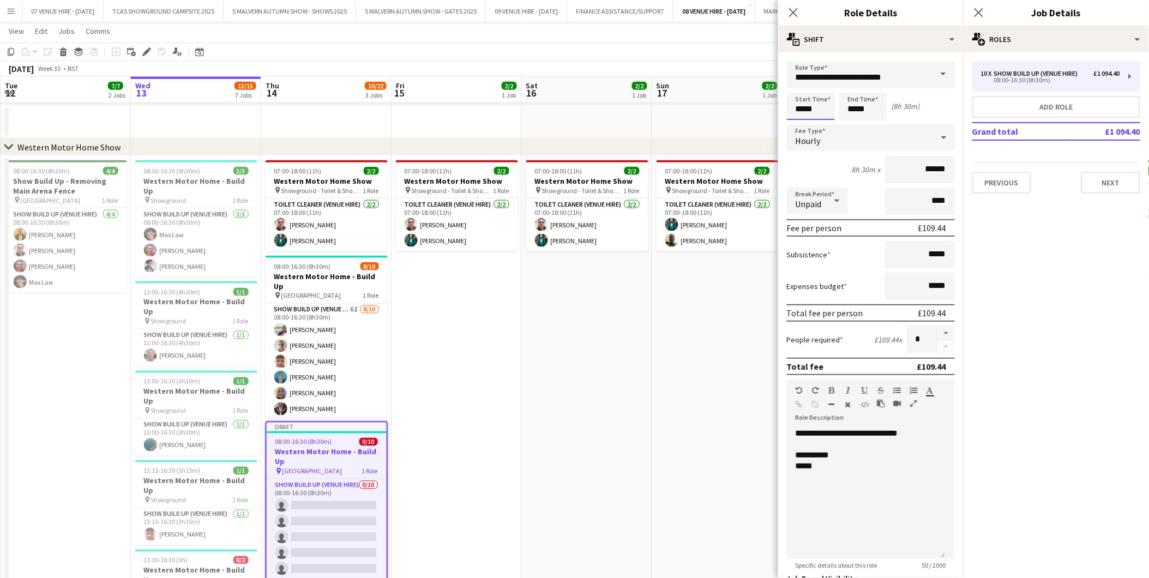
click at [830, 103] on input "*****" at bounding box center [811, 106] width 48 height 27
click at [802, 87] on div at bounding box center [800, 87] width 22 height 11
type input "*****"
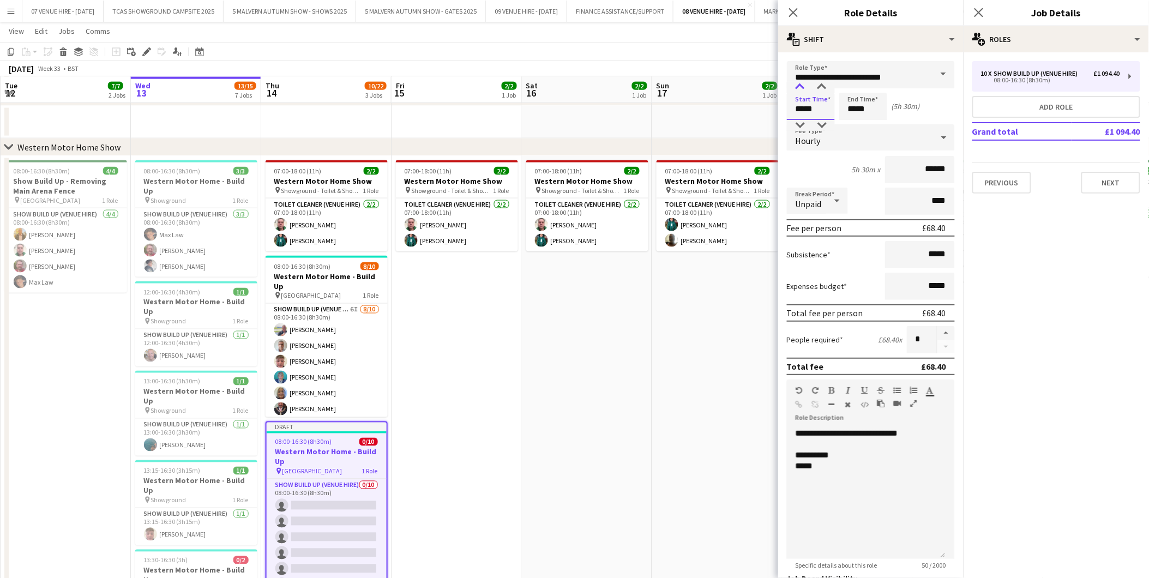
click at [802, 87] on div at bounding box center [800, 87] width 22 height 11
click at [620, 364] on app-date-cell "07:00-18:00 (11h) 2/2 Western Motor Home Show pin Showground - Toilet & Showers…" at bounding box center [587, 461] width 130 height 611
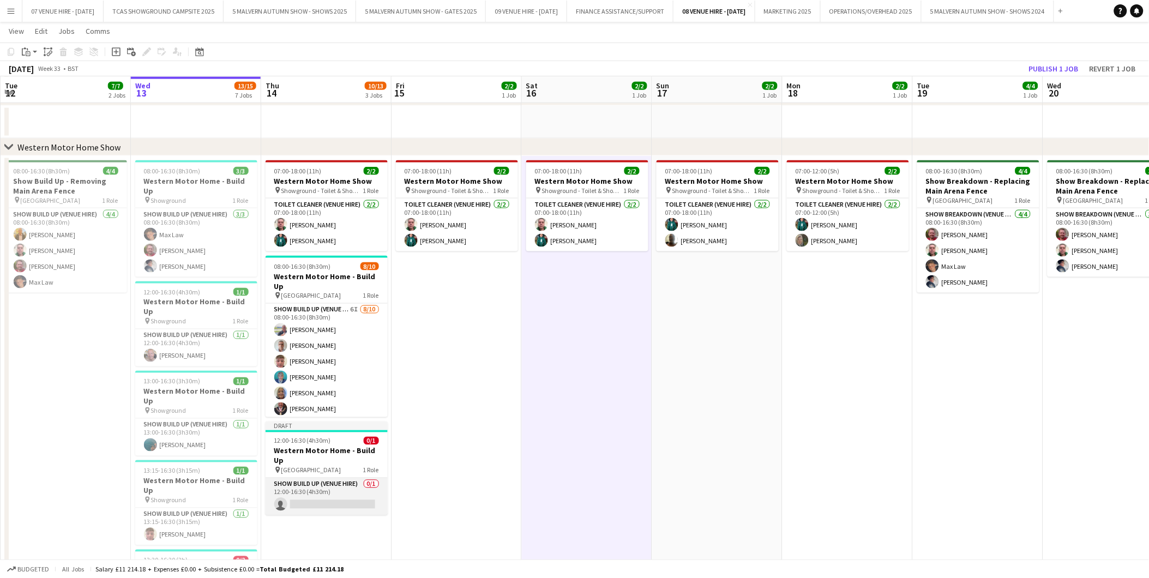
click at [324, 491] on app-card-role "Show Build Up (Venue Hire) 0/1 12:00-16:30 (4h30m) single-neutral-actions" at bounding box center [327, 496] width 122 height 37
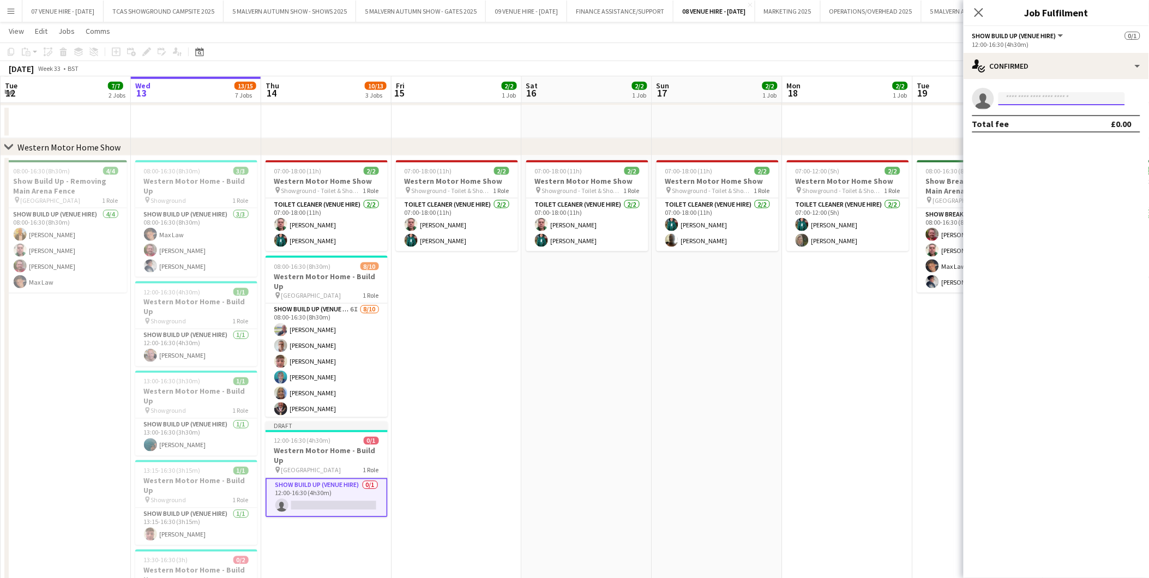
click at [1053, 94] on input at bounding box center [1062, 98] width 127 height 13
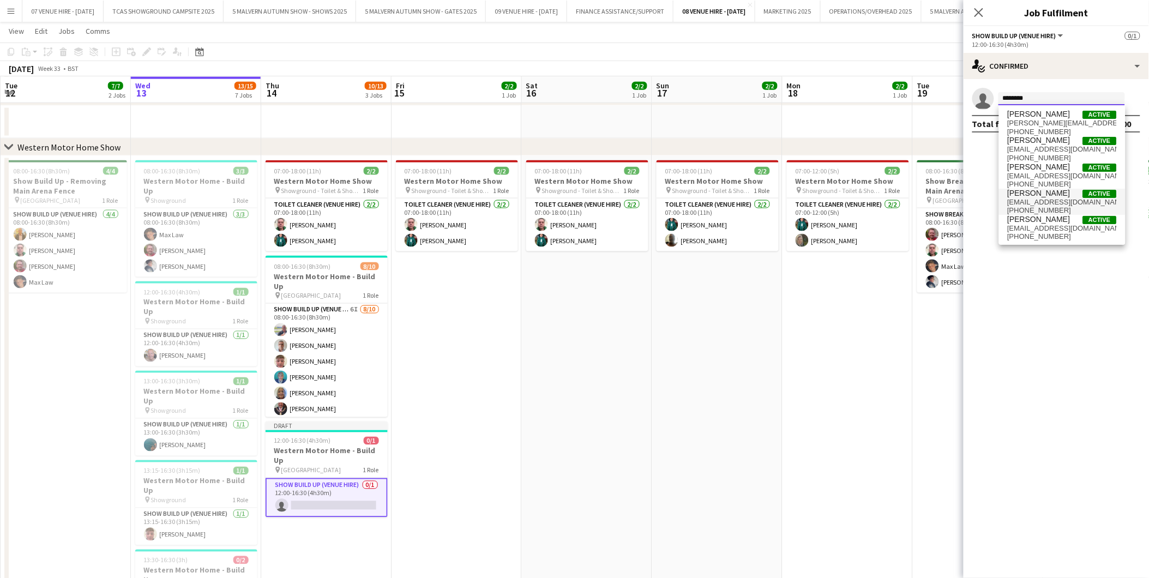
type input "********"
click at [1045, 195] on span "Stuart Robinson" at bounding box center [1039, 193] width 63 height 9
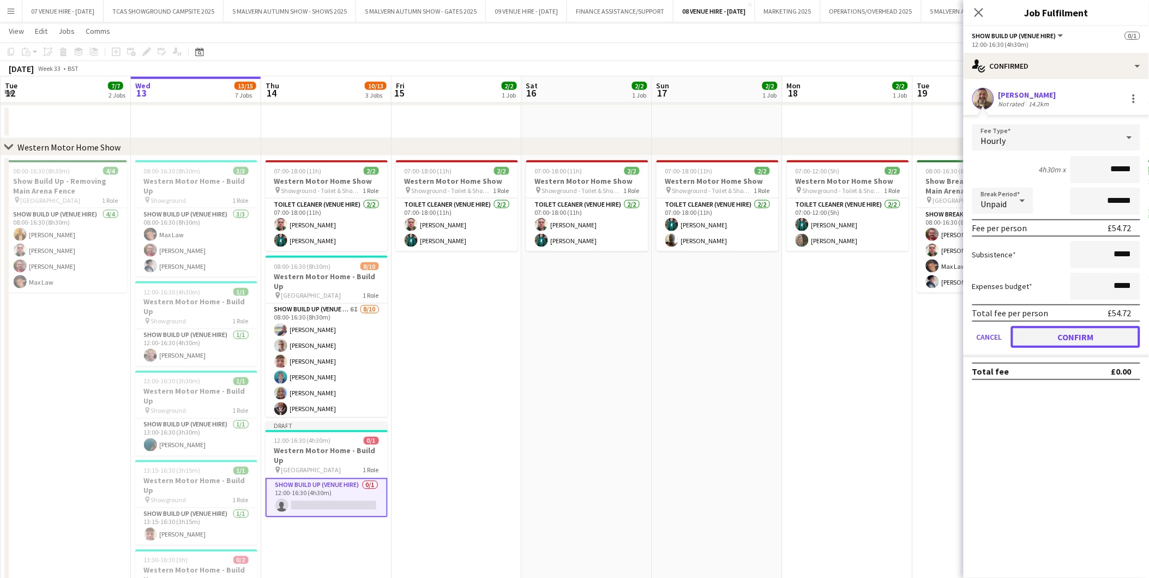
click at [1066, 328] on button "Confirm" at bounding box center [1075, 337] width 129 height 22
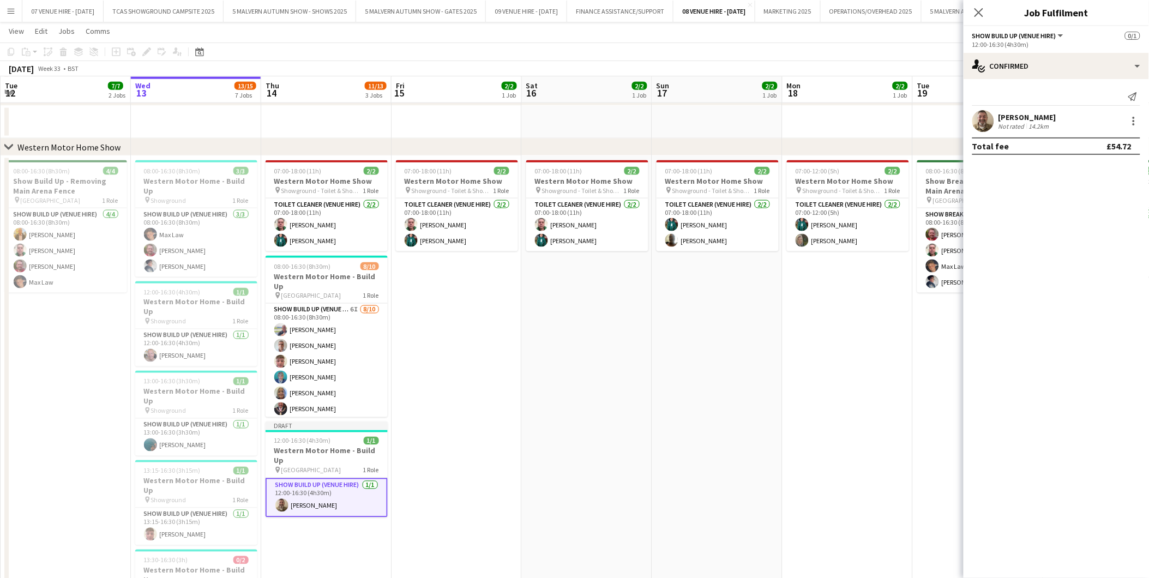
click at [873, 347] on app-date-cell "07:00-12:00 (5h) 2/2 Western Motor Home Show pin Showground - Toilet & Showers …" at bounding box center [848, 461] width 130 height 611
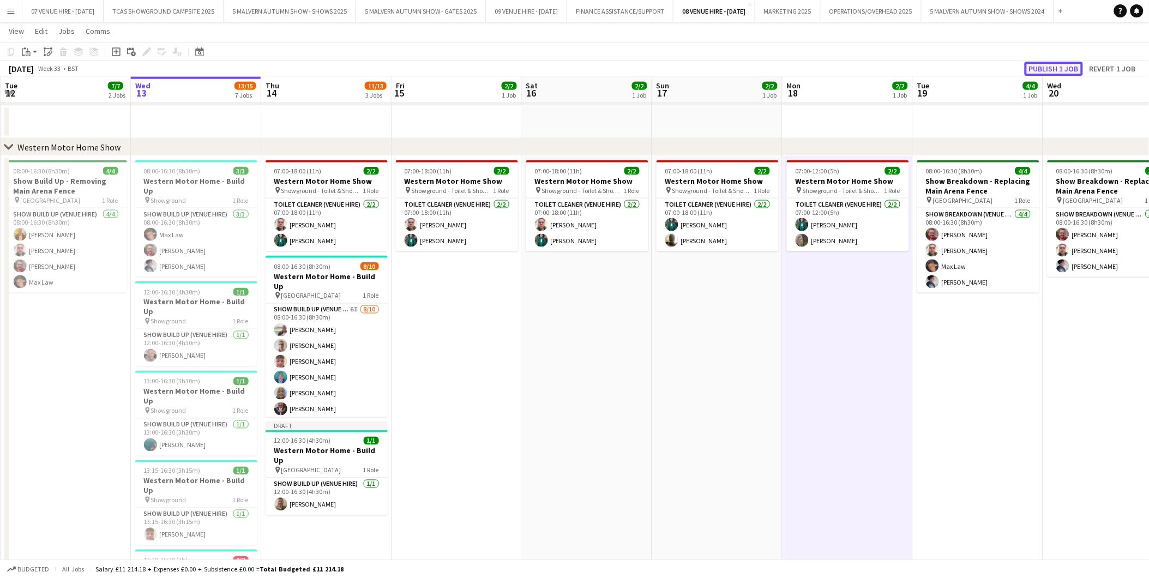
click at [1069, 70] on button "Publish 1 job" at bounding box center [1054, 69] width 58 height 14
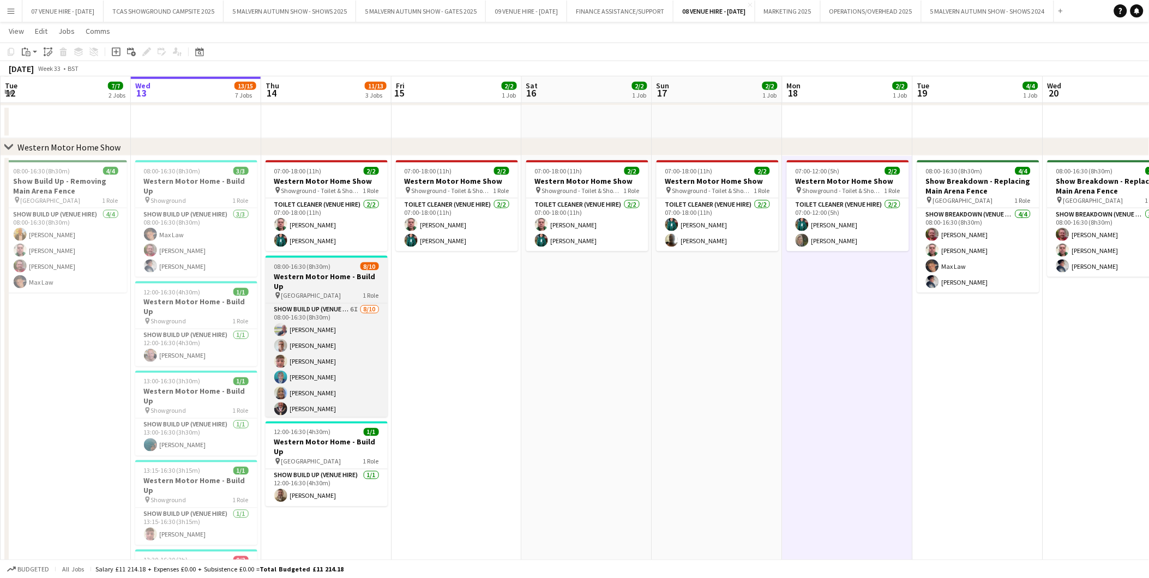
click at [322, 273] on h3 "Western Motor Home - Build Up" at bounding box center [327, 282] width 122 height 20
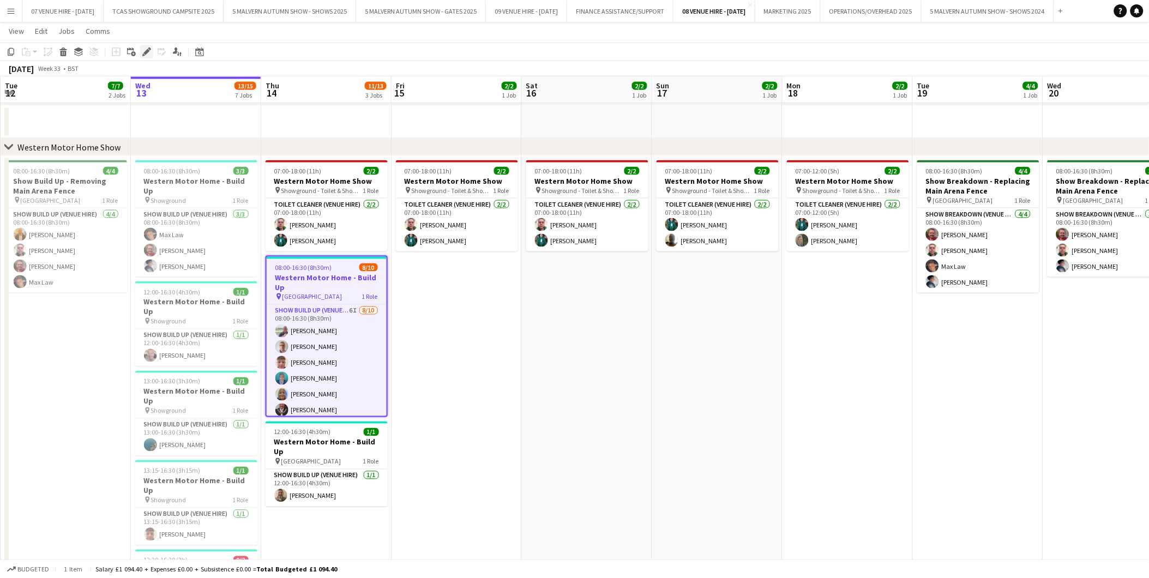
click at [148, 46] on div "Edit" at bounding box center [146, 51] width 13 height 13
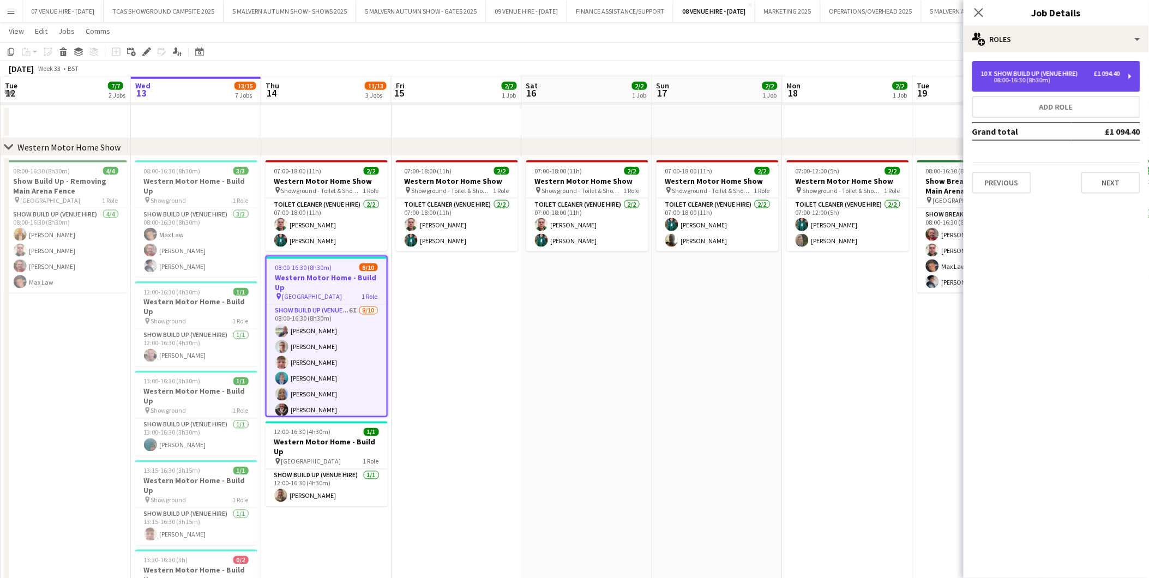
click at [1048, 70] on div "Show Build Up (Venue Hire)" at bounding box center [1038, 74] width 88 height 8
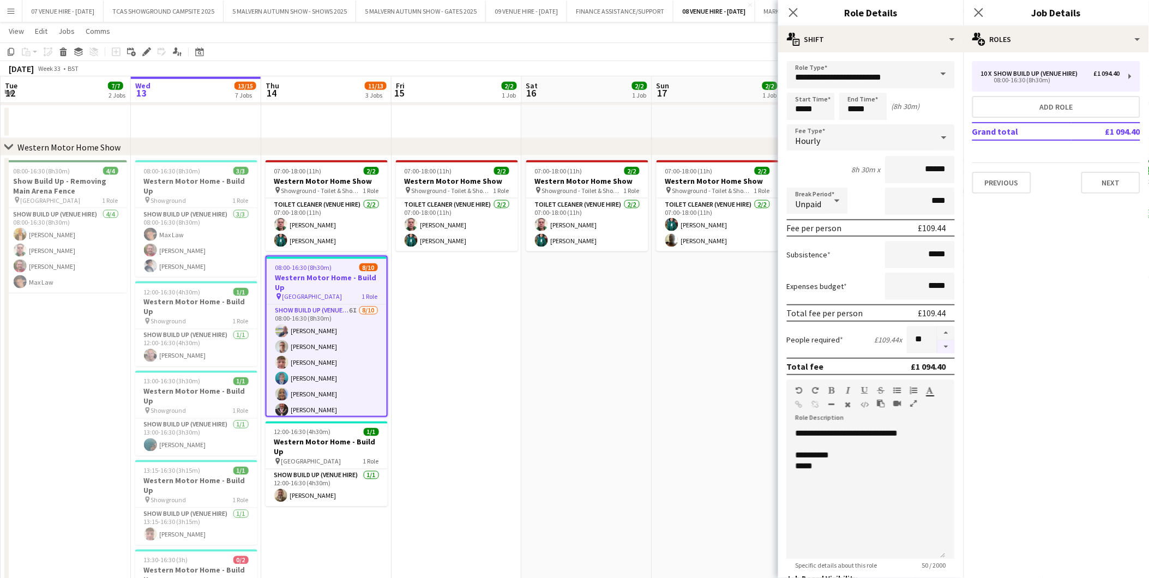
click at [938, 344] on button "button" at bounding box center [946, 347] width 17 height 14
type input "*"
click at [735, 373] on app-date-cell "07:00-18:00 (11h) 2/2 Western Motor Home Show pin Showground - Toilet & Showers…" at bounding box center [717, 461] width 130 height 611
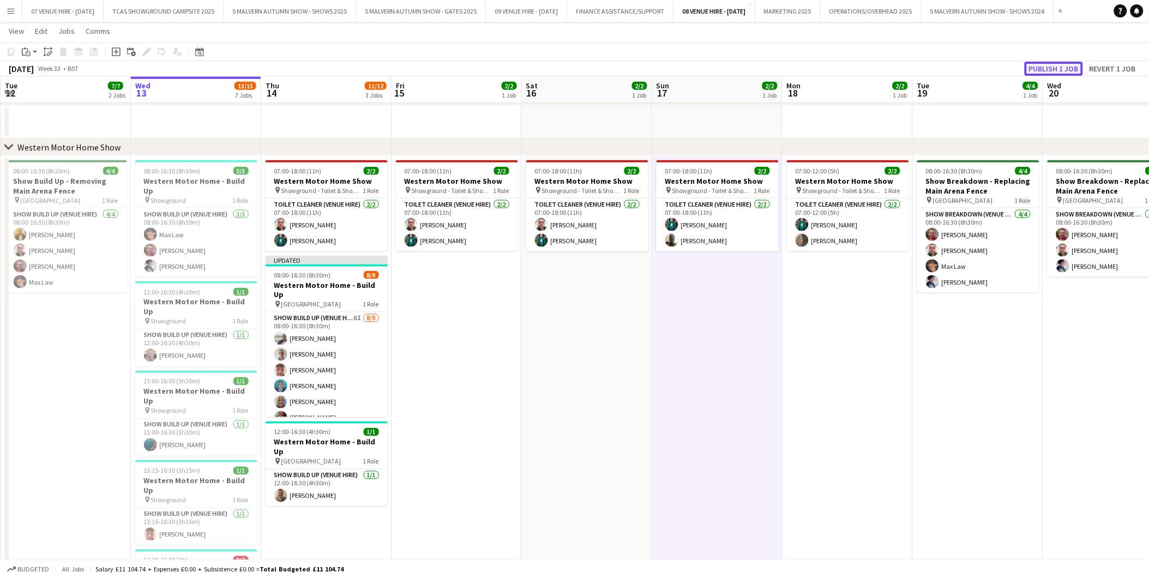
click at [1049, 73] on button "Publish 1 job" at bounding box center [1054, 69] width 58 height 14
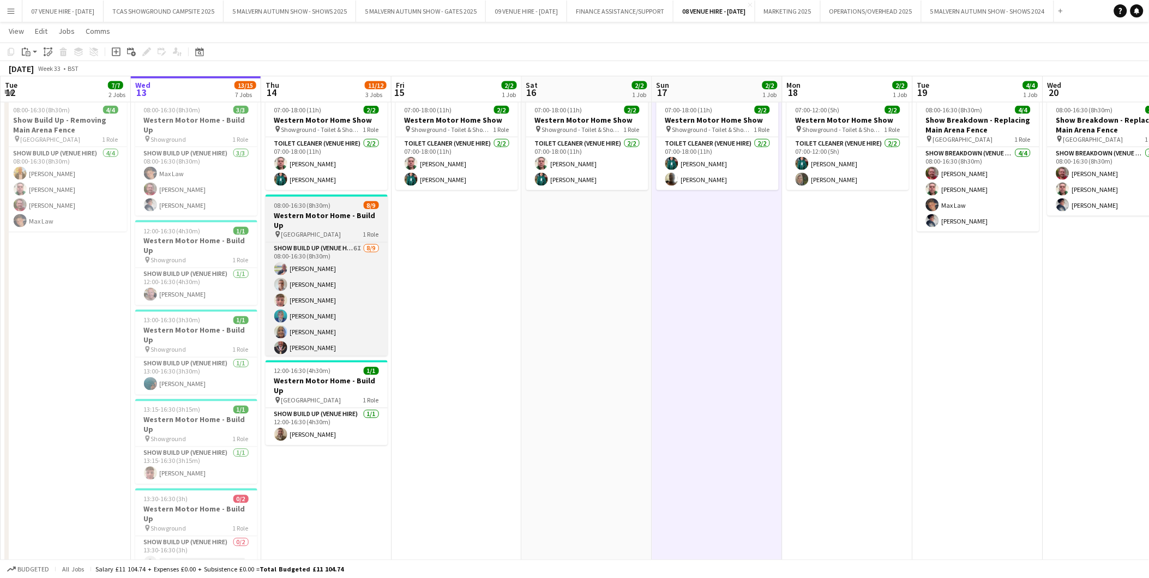
scroll to position [40, 0]
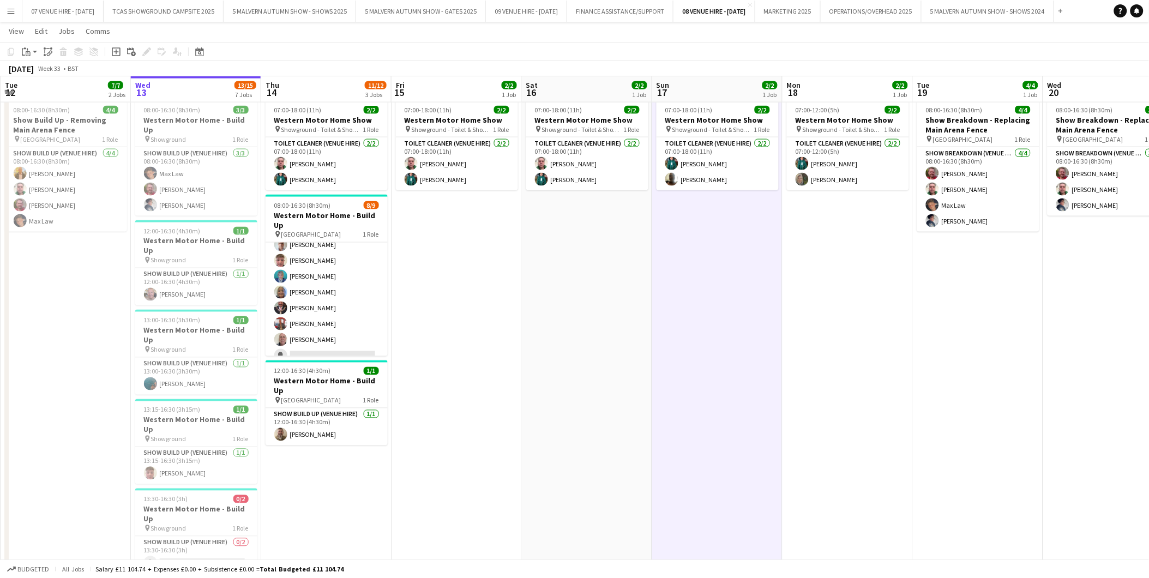
click at [434, 303] on app-date-cell "07:00-18:00 (11h) 2/2 Western Motor Home Show pin Showground - Toilet & Showers…" at bounding box center [457, 400] width 130 height 611
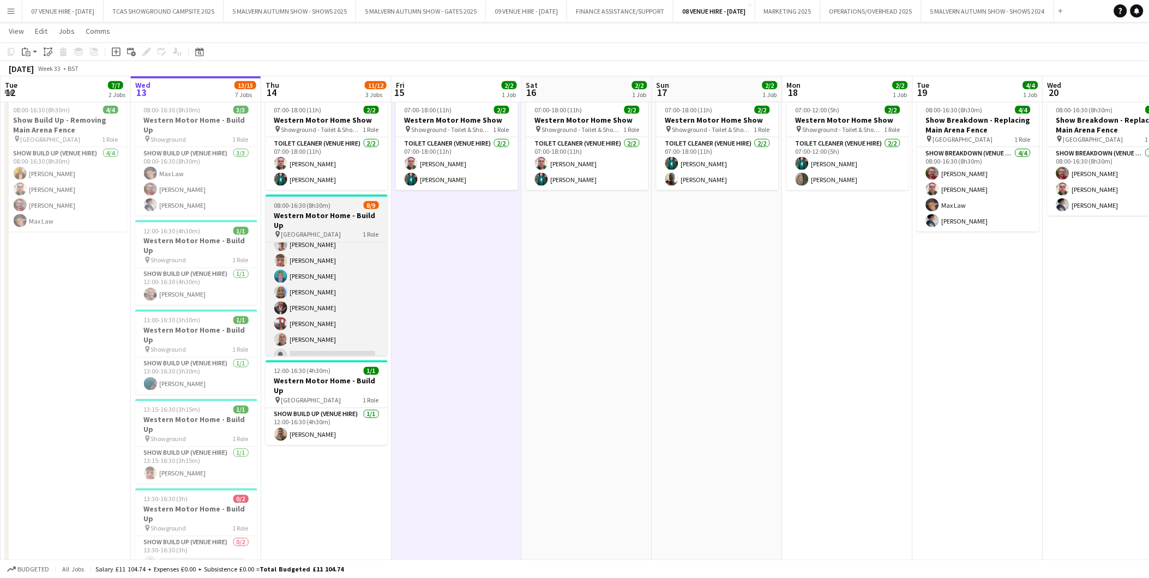
scroll to position [0, 0]
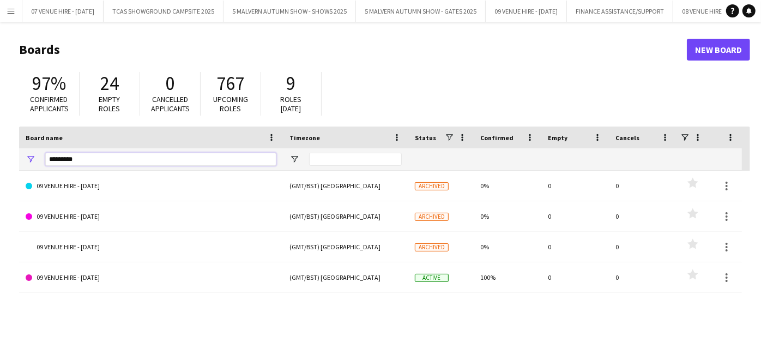
click at [214, 162] on input "*********" at bounding box center [160, 159] width 231 height 13
type input "*"
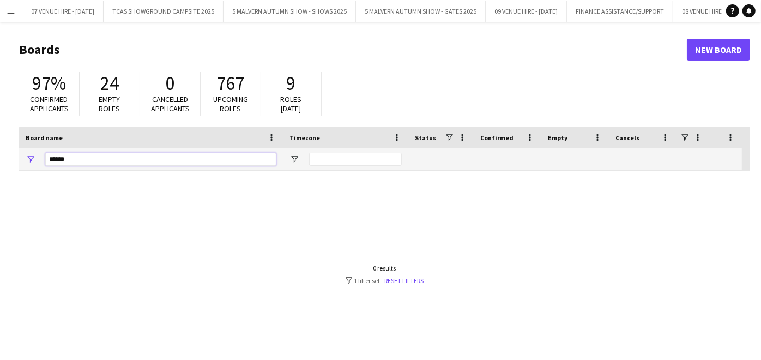
type input "******"
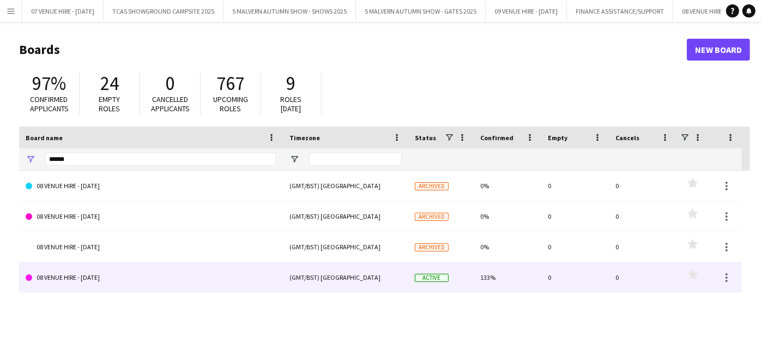
click at [128, 273] on link "08 VENUE HIRE - [DATE]" at bounding box center [151, 277] width 251 height 31
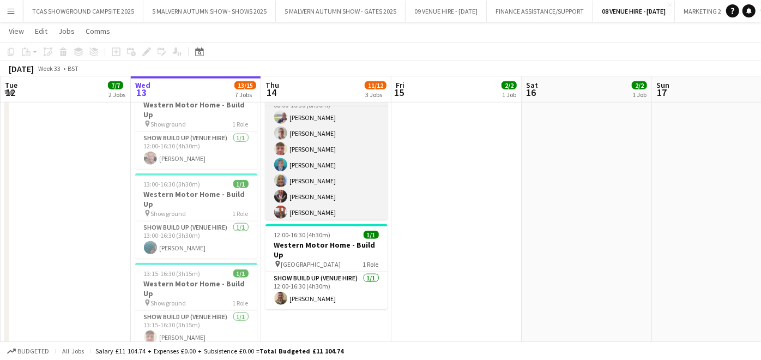
scroll to position [40, 0]
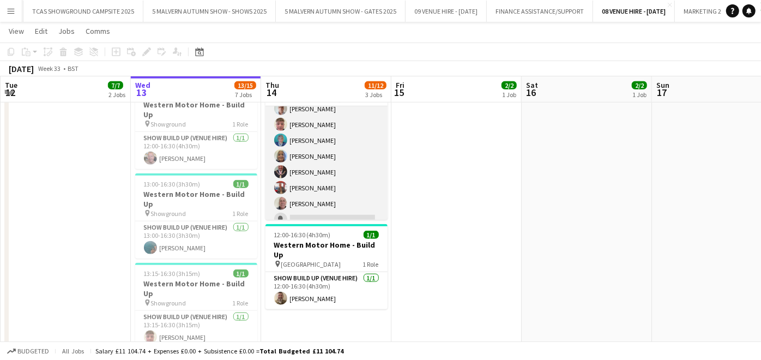
click at [320, 159] on app-card-role "Show Build Up (Venue Hire) 6I 8/9 08:00-16:30 (8h30m) Alexander Brooks Timothy …" at bounding box center [327, 149] width 122 height 164
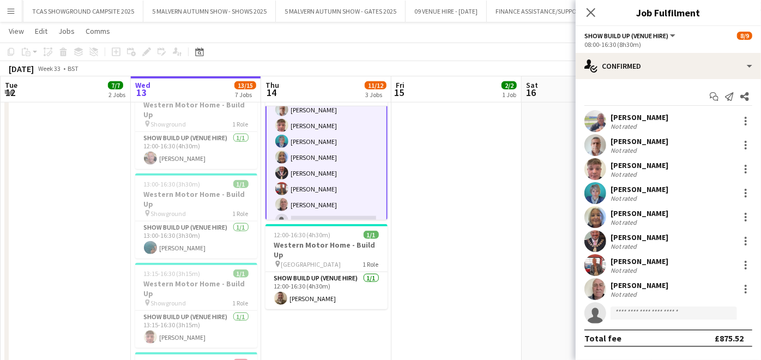
scroll to position [40, 0]
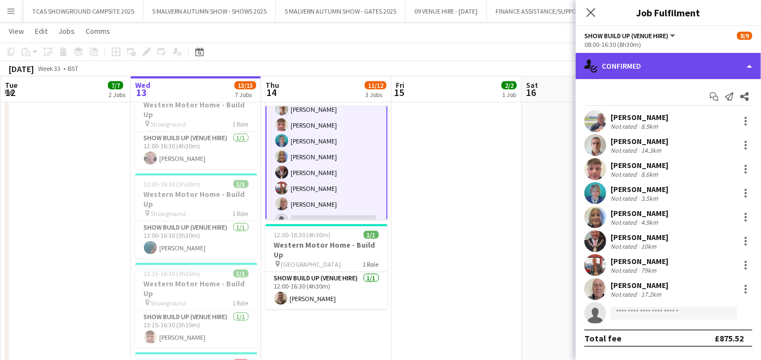
click at [641, 66] on div "single-neutral-actions-check-2 Confirmed" at bounding box center [668, 66] width 185 height 26
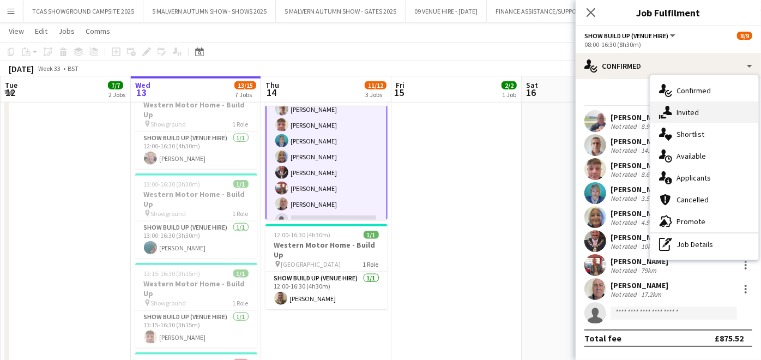
click at [686, 110] on div "single-neutral-actions-share-1 Invited" at bounding box center [705, 112] width 108 height 22
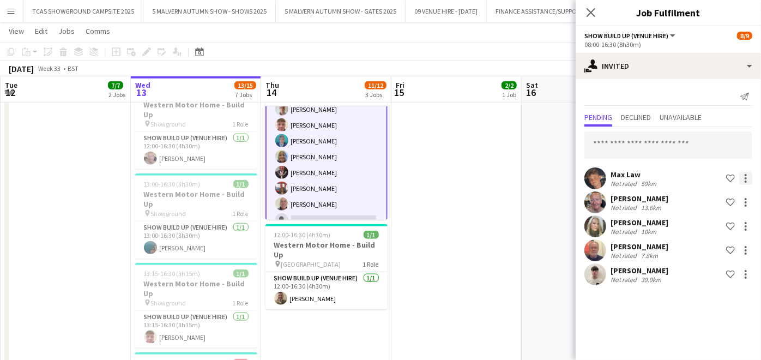
click at [751, 181] on div at bounding box center [746, 178] width 13 height 13
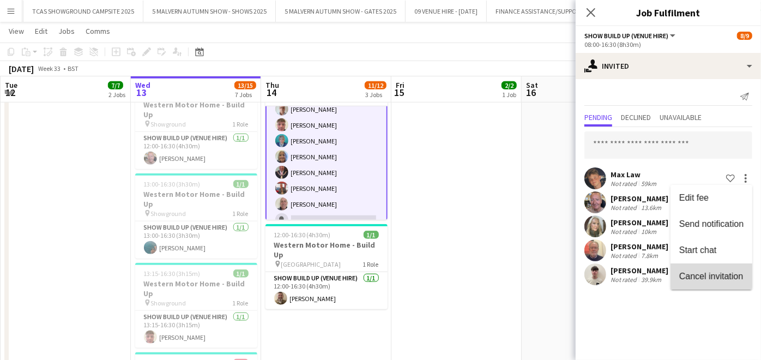
click at [713, 276] on span "Cancel invitation" at bounding box center [712, 276] width 64 height 9
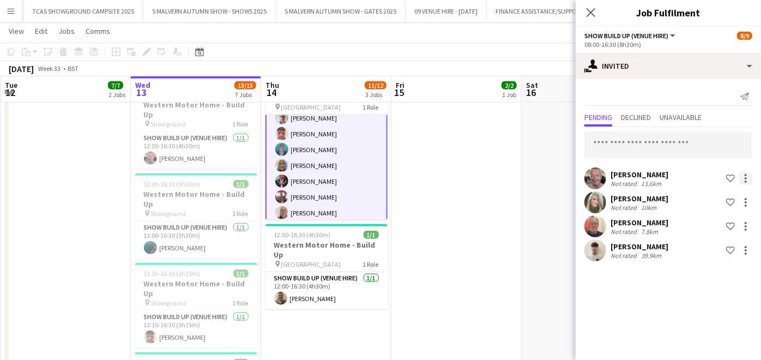
click at [747, 177] on div at bounding box center [746, 178] width 13 height 13
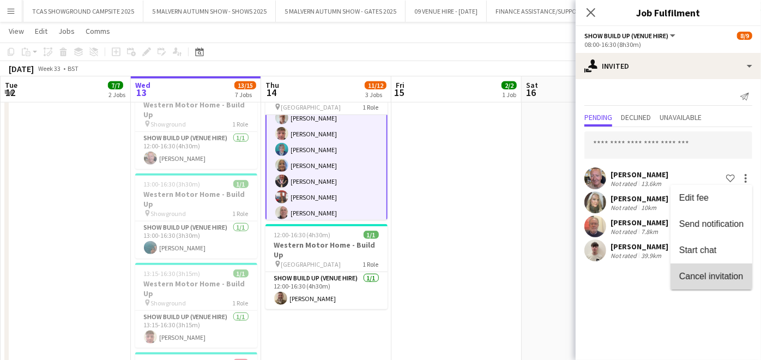
click at [706, 273] on span "Cancel invitation" at bounding box center [712, 276] width 64 height 9
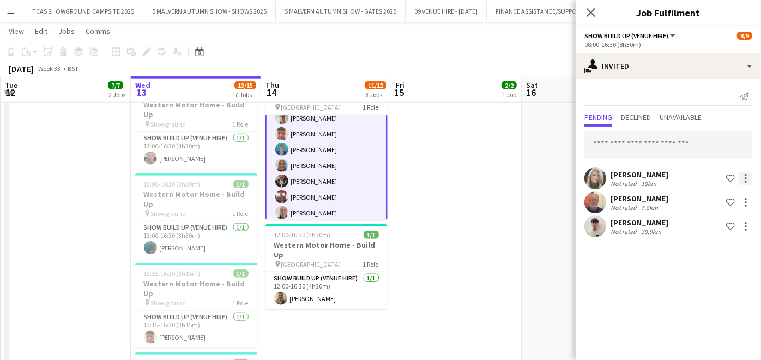
click at [749, 175] on div at bounding box center [746, 178] width 13 height 13
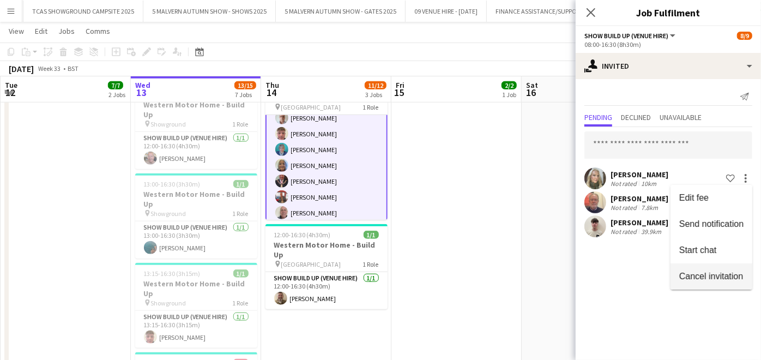
click at [699, 275] on span "Cancel invitation" at bounding box center [712, 276] width 64 height 9
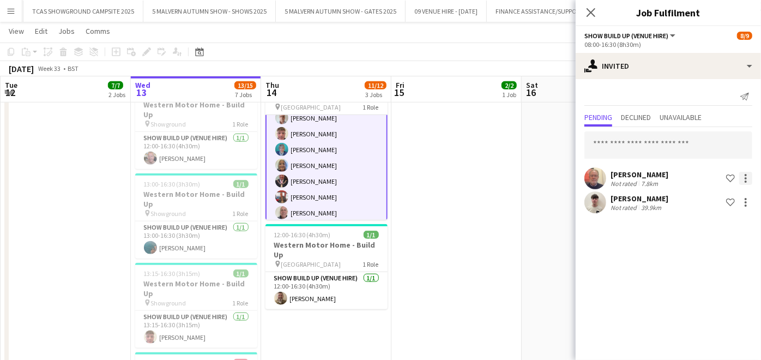
click at [746, 178] on div at bounding box center [746, 178] width 2 height 2
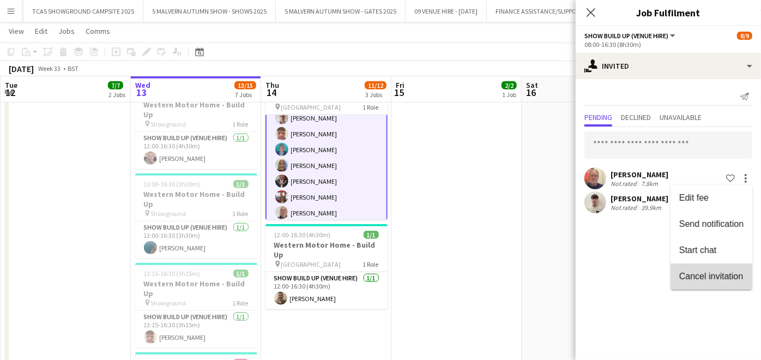
click at [703, 280] on span "Cancel invitation" at bounding box center [712, 276] width 64 height 9
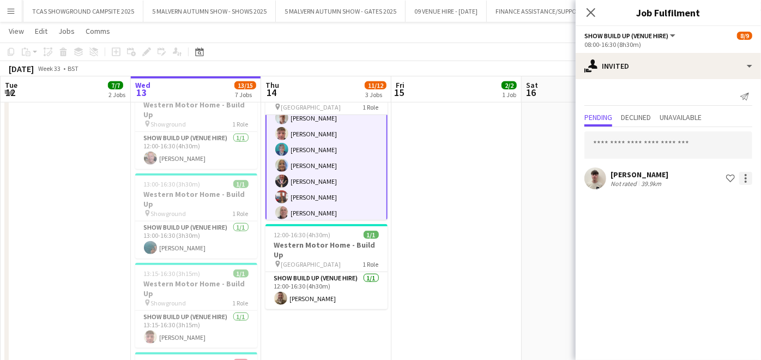
click at [747, 179] on div at bounding box center [746, 178] width 13 height 13
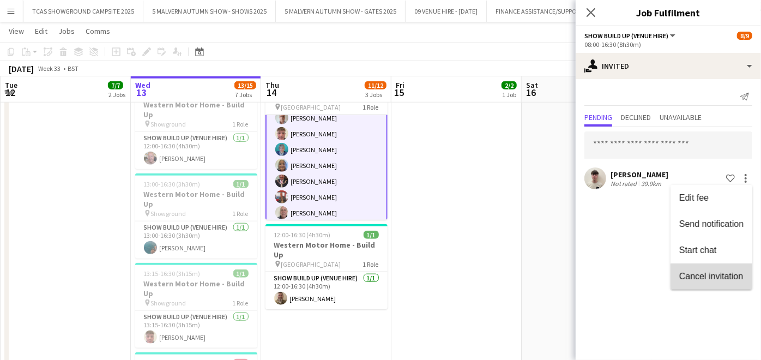
click at [713, 284] on button "Cancel invitation" at bounding box center [712, 276] width 82 height 26
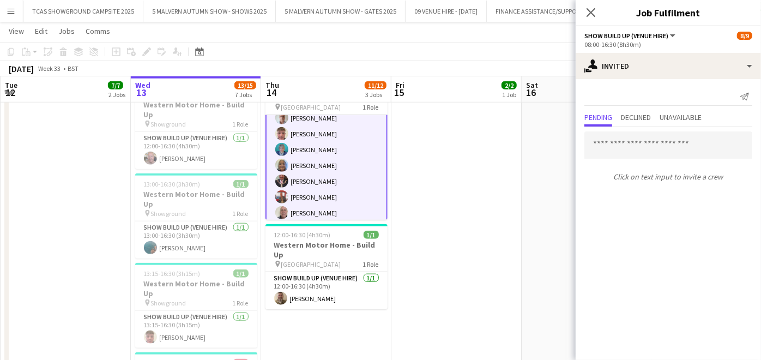
click at [573, 237] on app-date-cell "07:00-18:00 (11h) 2/2 Western Motor Home Show pin Showground - Toilet & Showers…" at bounding box center [587, 264] width 130 height 611
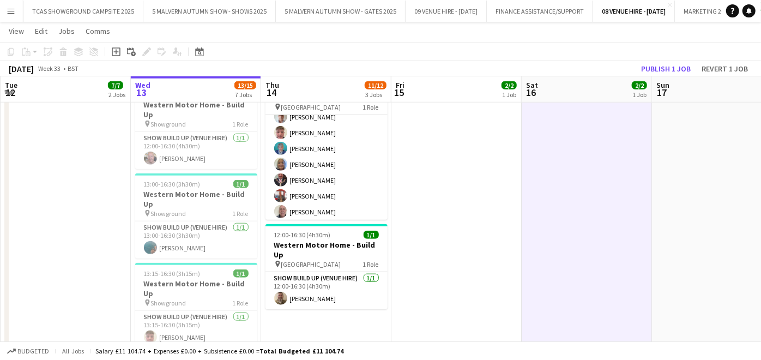
scroll to position [40, 0]
click at [663, 65] on button "Publish 1 job" at bounding box center [666, 69] width 58 height 14
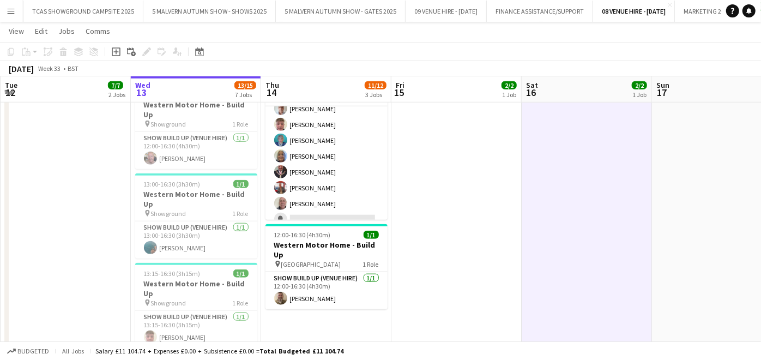
click at [381, 101] on div "11/12 3 Jobs" at bounding box center [376, 91] width 22 height 22
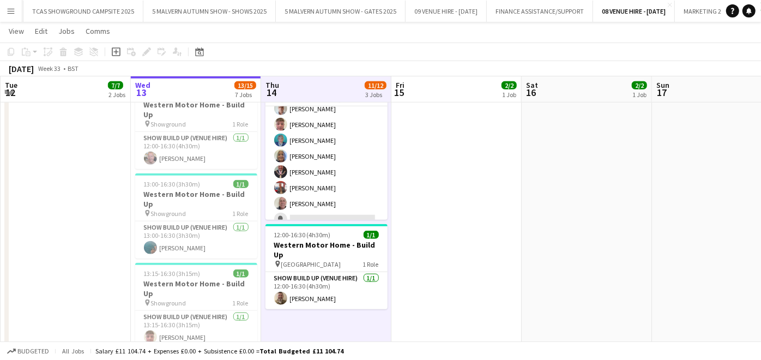
click at [381, 101] on div "11/12 3 Jobs" at bounding box center [376, 91] width 22 height 22
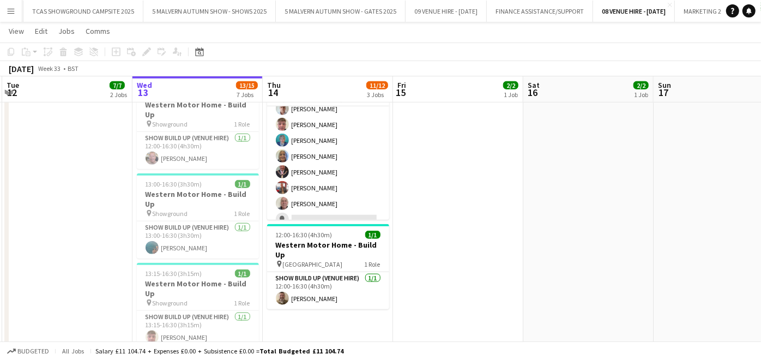
scroll to position [0, 257]
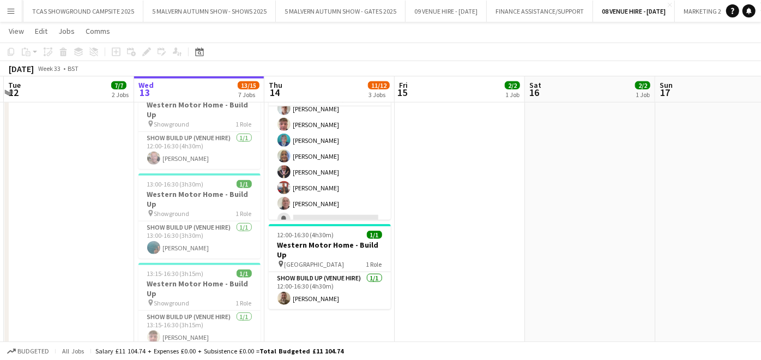
click at [385, 97] on app-calendar-viewport "Sun 10 2/2 2 Jobs Mon 11 6/6 3 Jobs Tue 12 7/7 2 Jobs Wed 13 13/15 7 Jobs Thu 1…" at bounding box center [380, 25] width 761 height 1329
click at [385, 101] on div "11/12 3 Jobs" at bounding box center [379, 91] width 22 height 22
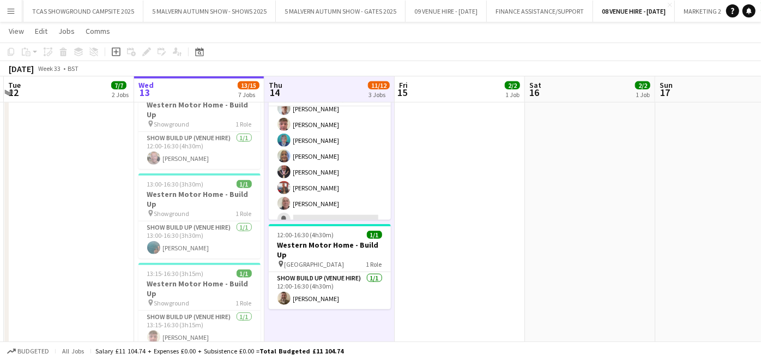
click at [385, 101] on div "11/12 3 Jobs" at bounding box center [379, 91] width 22 height 22
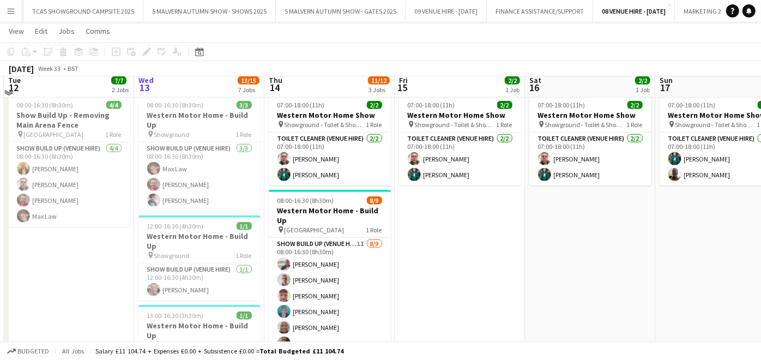
scroll to position [537, 0]
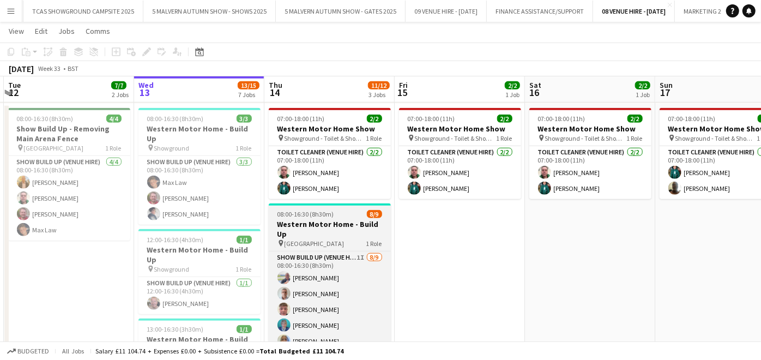
click at [317, 218] on app-job-card "08:00-16:30 (8h30m) 8/9 Western Motor Home - Build Up pin South Car Park 1 Role…" at bounding box center [330, 283] width 122 height 161
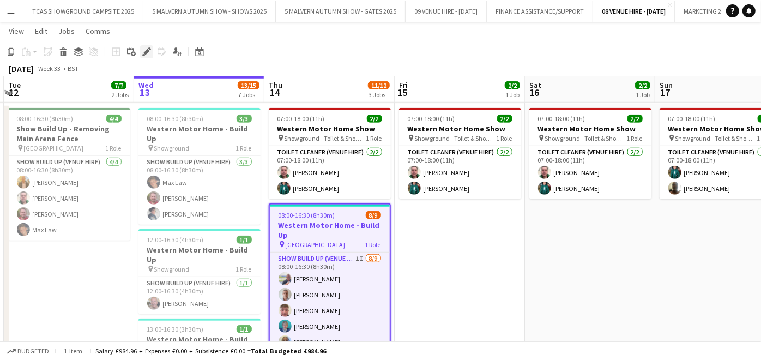
click at [142, 49] on icon "Edit" at bounding box center [146, 51] width 9 height 9
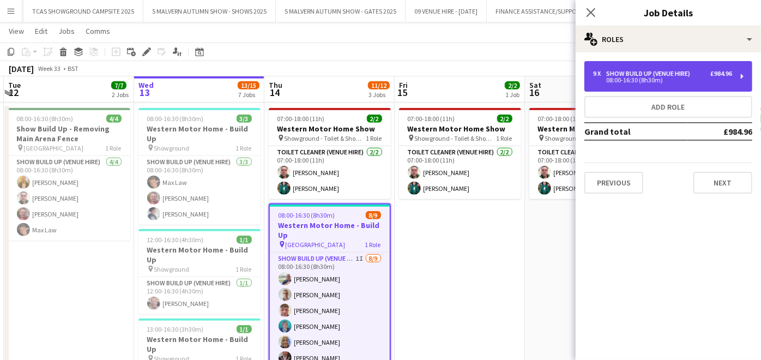
click at [601, 75] on div "9 x" at bounding box center [599, 74] width 13 height 8
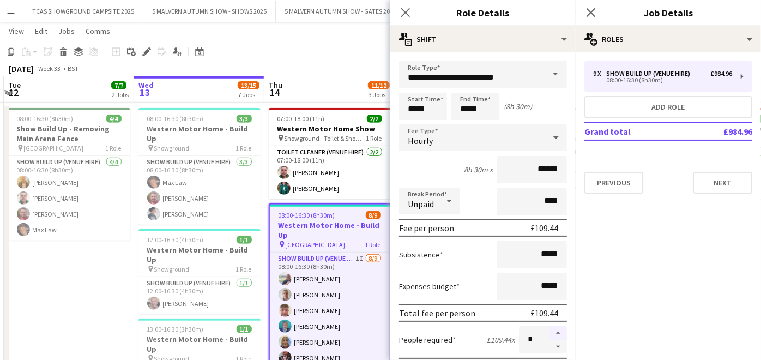
click at [550, 330] on button "button" at bounding box center [558, 333] width 17 height 14
type input "**"
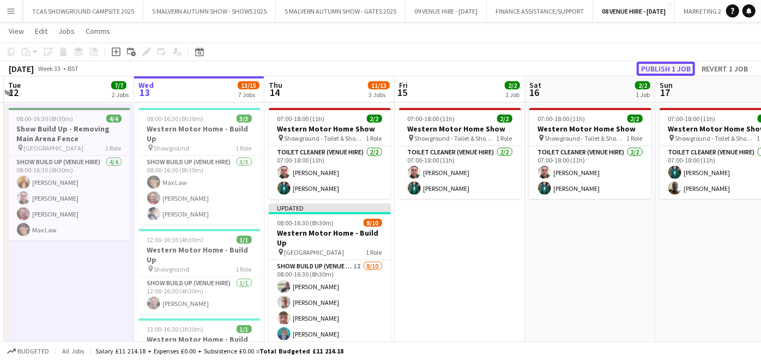
click at [682, 65] on button "Publish 1 job" at bounding box center [666, 69] width 58 height 14
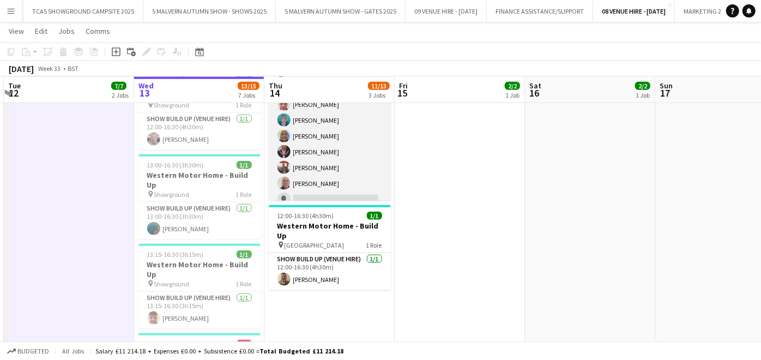
scroll to position [56, 0]
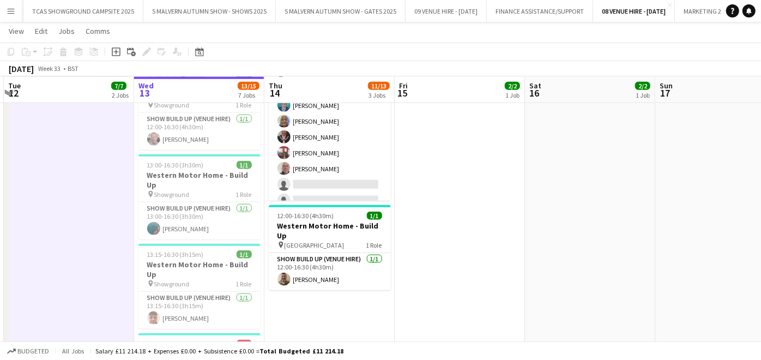
click at [7, 9] on app-icon "Menu" at bounding box center [11, 11] width 9 height 9
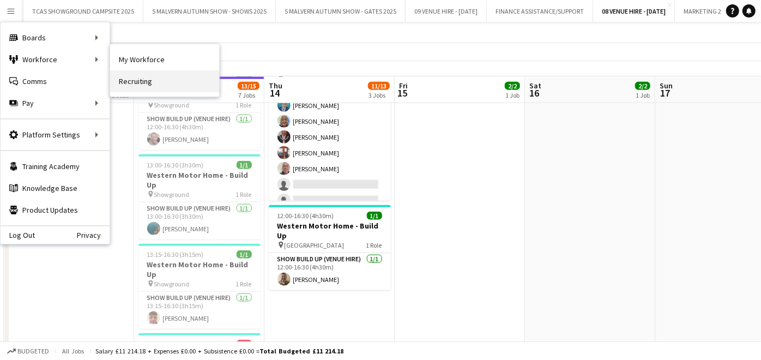
click at [125, 88] on link "Recruiting" at bounding box center [164, 81] width 109 height 22
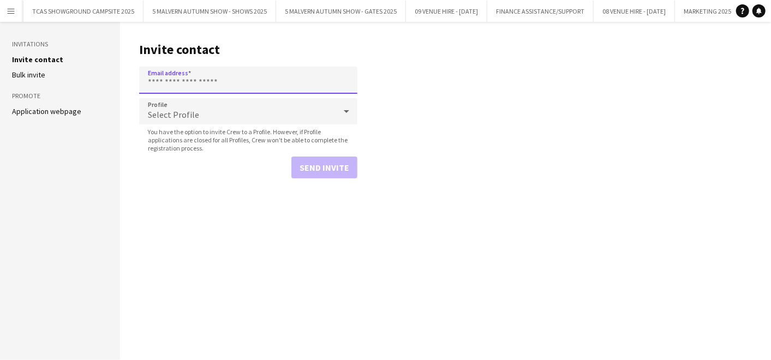
click at [172, 81] on input "Email address" at bounding box center [248, 80] width 218 height 27
type input "**********"
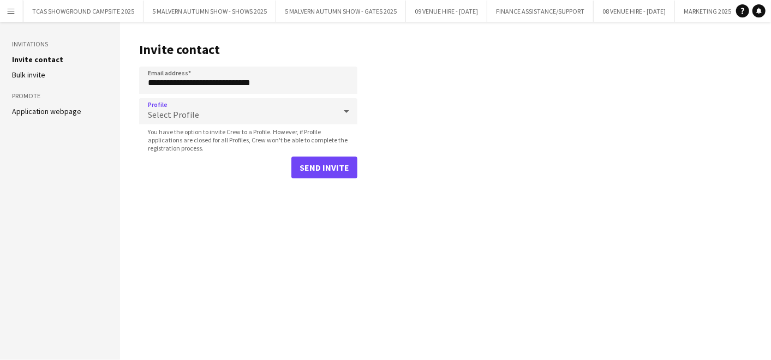
click at [173, 107] on div "Select Profile" at bounding box center [237, 111] width 196 height 26
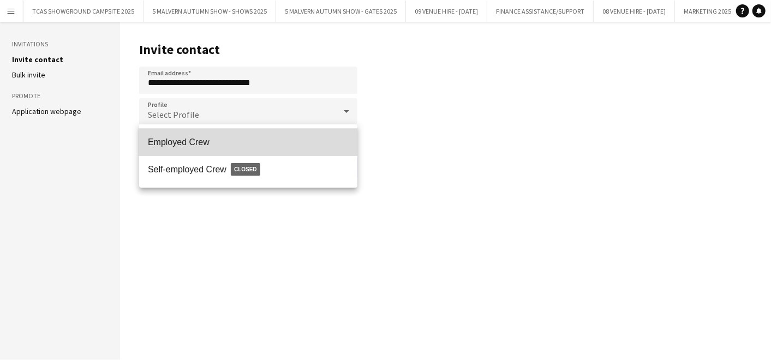
click at [176, 136] on mat-option "Employed Crew" at bounding box center [248, 142] width 218 height 27
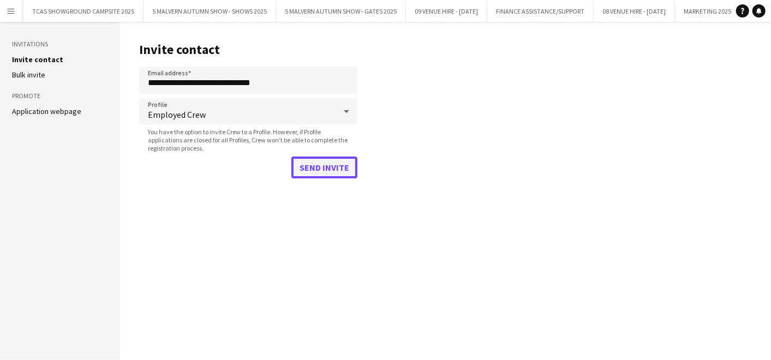
click at [305, 167] on button "Send invite" at bounding box center [324, 168] width 66 height 22
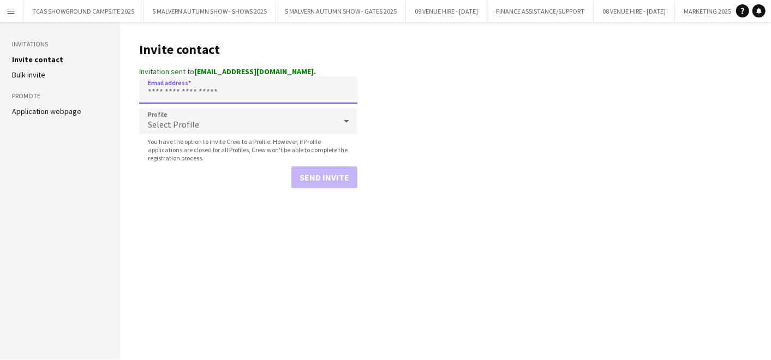
click at [261, 90] on input "Email address" at bounding box center [248, 89] width 218 height 27
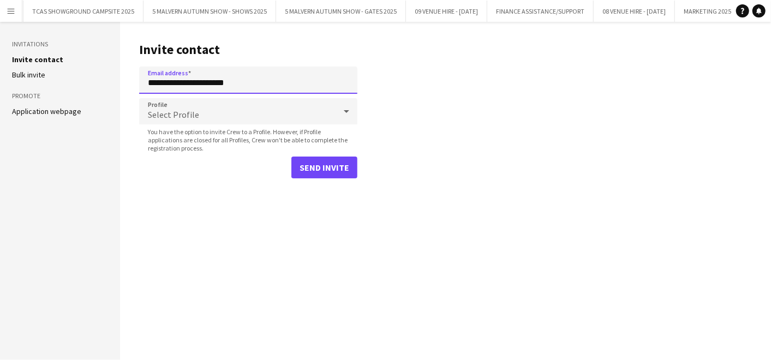
type input "**********"
click at [247, 101] on div "Select Profile" at bounding box center [237, 111] width 196 height 26
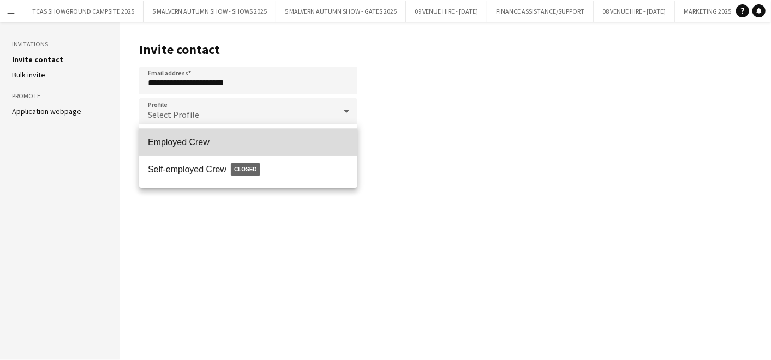
click at [219, 140] on span "Employed Crew" at bounding box center [248, 142] width 201 height 10
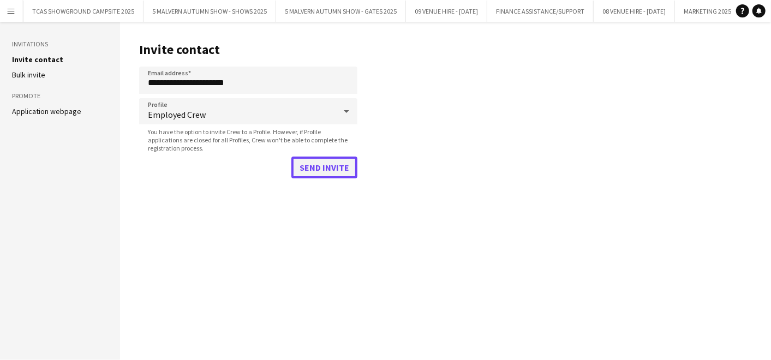
click at [316, 167] on button "Send invite" at bounding box center [324, 168] width 66 height 22
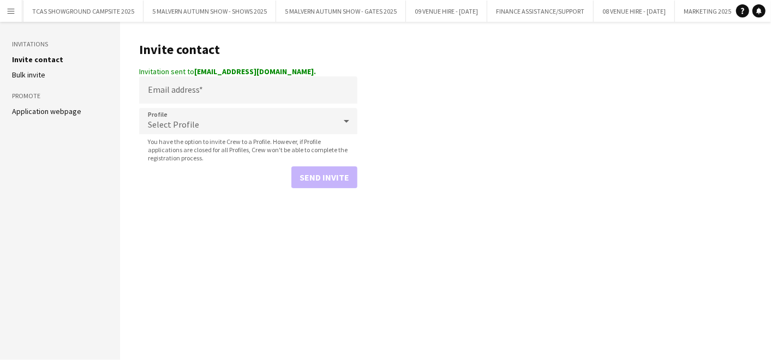
click at [8, 10] on app-icon "Menu" at bounding box center [11, 11] width 9 height 9
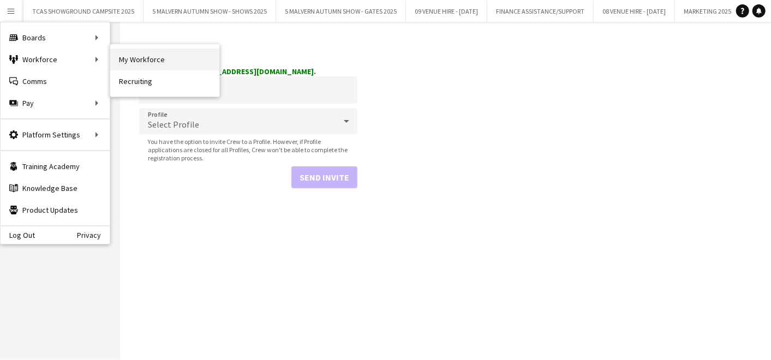
click at [129, 56] on link "My Workforce" at bounding box center [164, 60] width 109 height 22
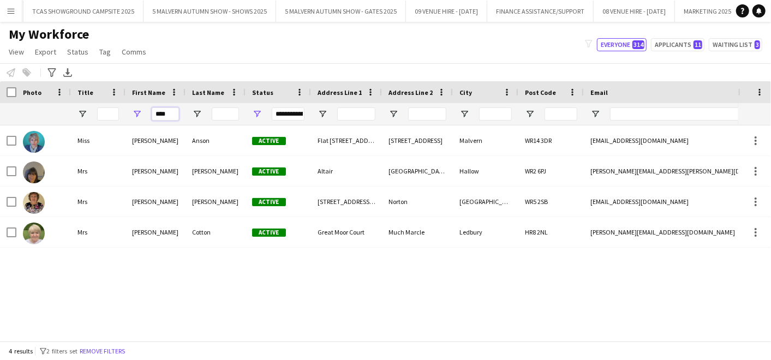
drag, startPoint x: 171, startPoint y: 111, endPoint x: 140, endPoint y: 104, distance: 31.4
click at [140, 104] on div "****" at bounding box center [155, 114] width 60 height 22
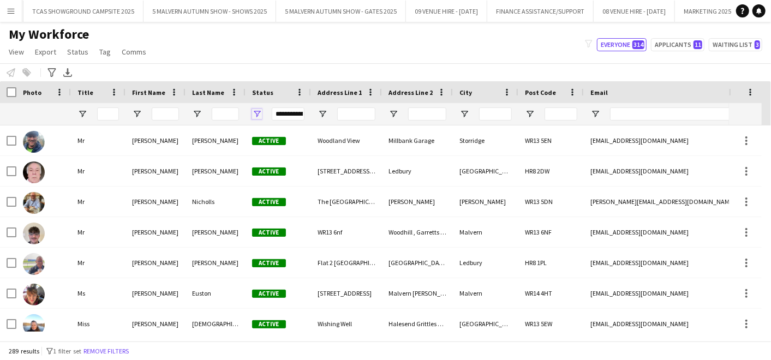
click at [254, 110] on span "Open Filter Menu" at bounding box center [257, 114] width 10 height 10
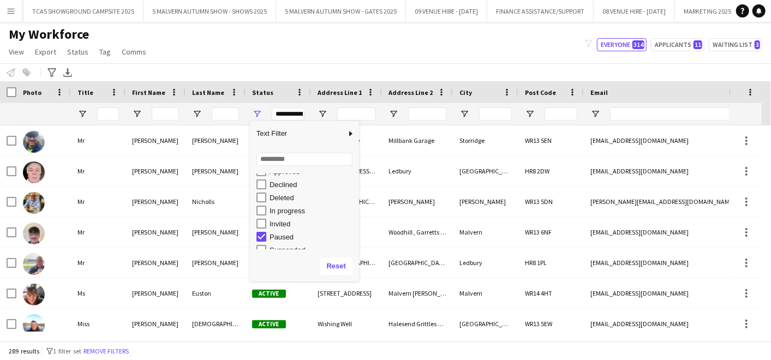
scroll to position [45, 0]
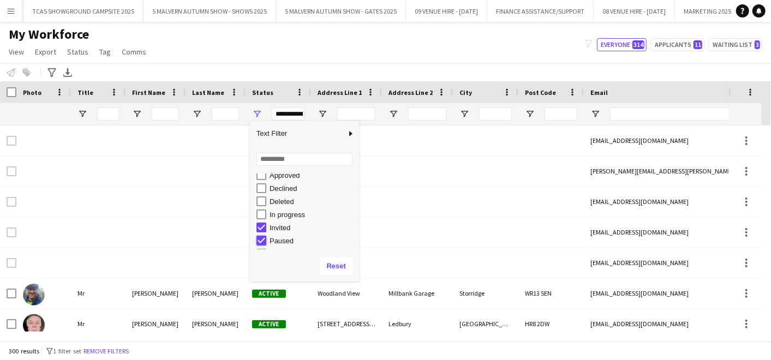
type input "**********"
click at [333, 44] on div "My Workforce View Views Default view SafeHR Employee Details New view Update vi…" at bounding box center [385, 44] width 771 height 37
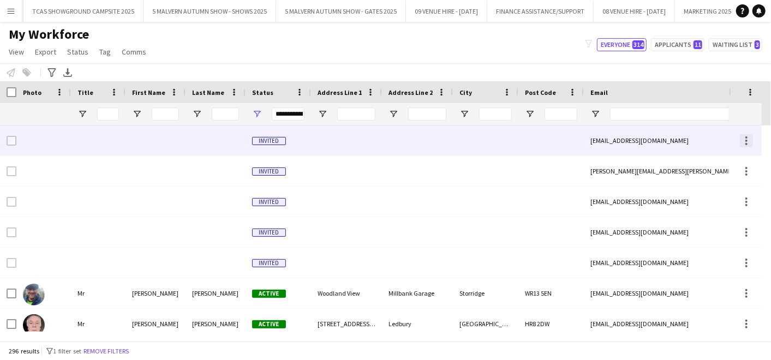
click at [741, 140] on div at bounding box center [746, 140] width 13 height 13
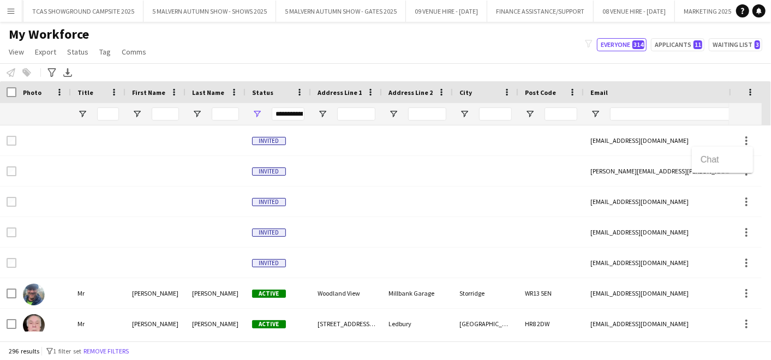
click at [9, 138] on div at bounding box center [385, 180] width 771 height 360
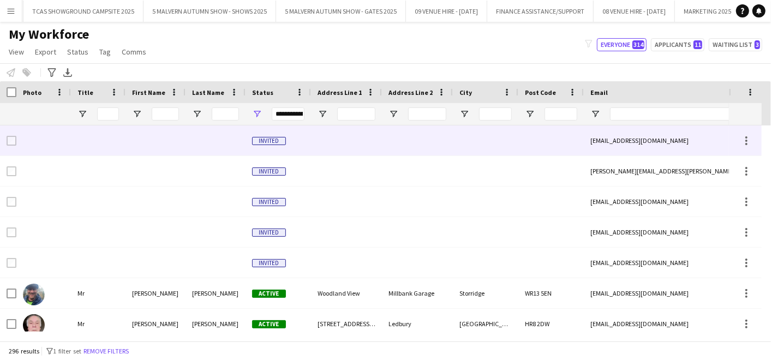
click at [600, 140] on div "rhian.fall@gmail.com" at bounding box center [693, 140] width 218 height 30
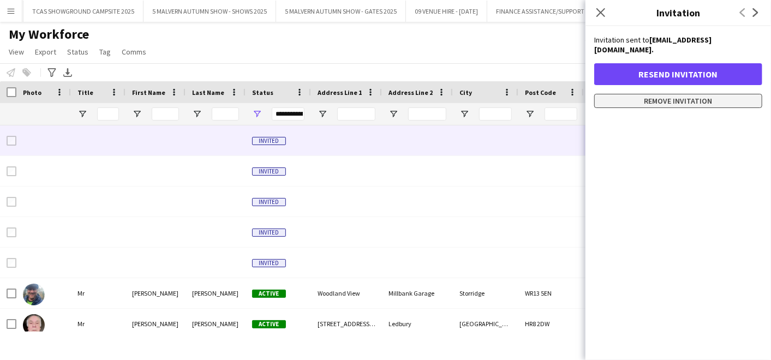
click at [615, 94] on button "Remove invitation" at bounding box center [678, 101] width 168 height 14
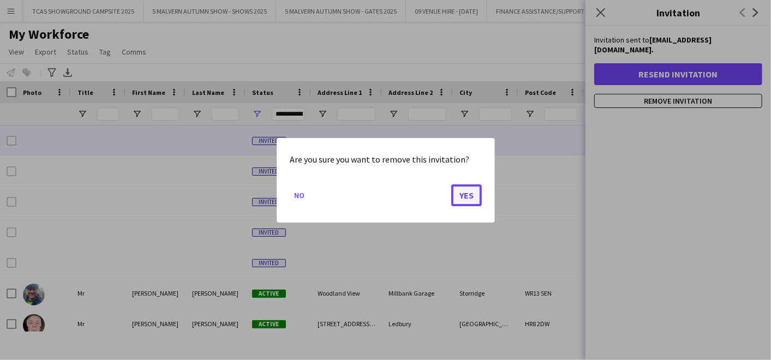
click at [467, 193] on button "Yes" at bounding box center [466, 195] width 31 height 22
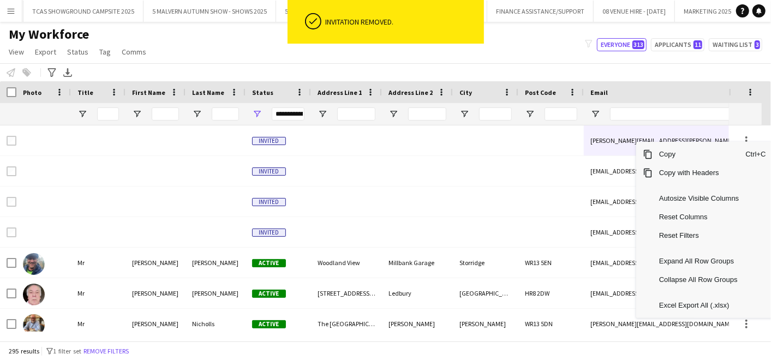
click at [650, 142] on div "Copy Ctrl+C Copy with Headers Autosize Visible Columns Reset Columns Reset Filt…" at bounding box center [704, 230] width 136 height 176
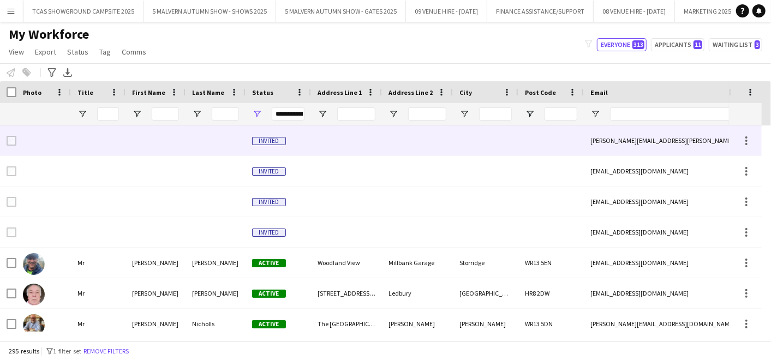
click at [617, 138] on div "henry.howells@hartbury.ac.uk" at bounding box center [693, 140] width 218 height 30
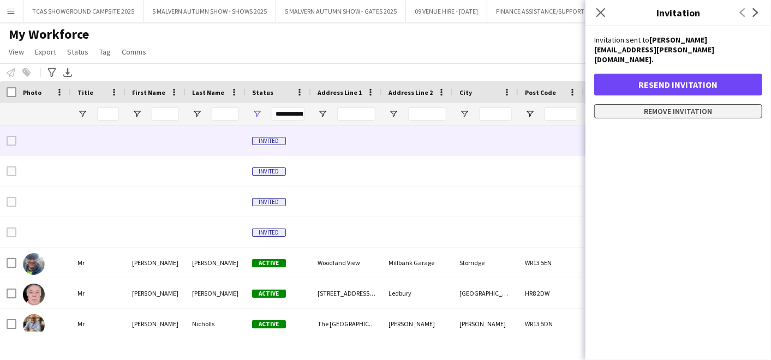
click at [625, 104] on button "Remove invitation" at bounding box center [678, 111] width 168 height 14
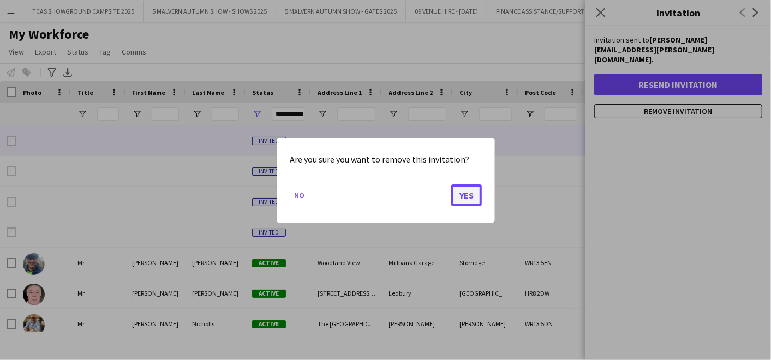
click at [469, 193] on button "Yes" at bounding box center [466, 195] width 31 height 22
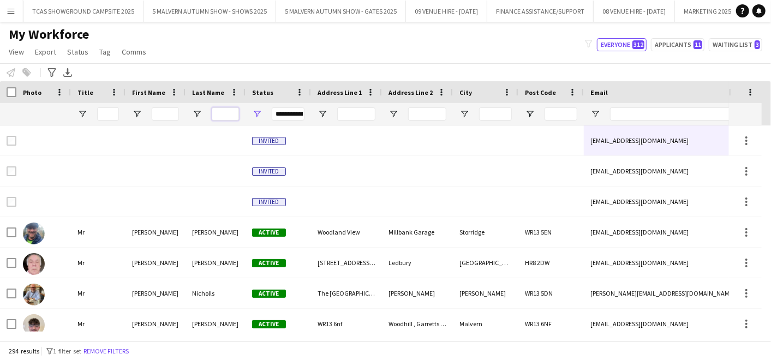
click at [234, 117] on input "Last Name Filter Input" at bounding box center [225, 113] width 27 height 13
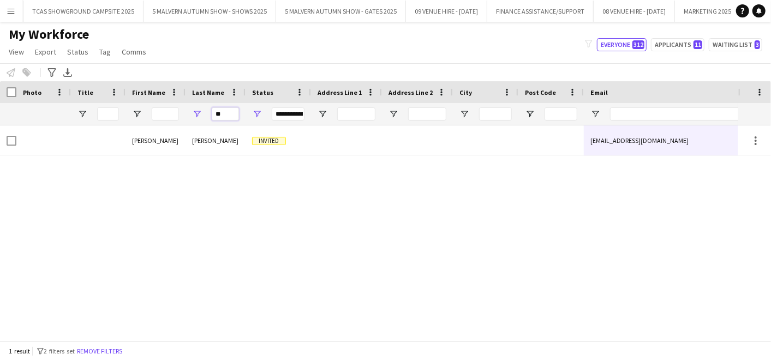
type input "*"
